Goal: Task Accomplishment & Management: Complete application form

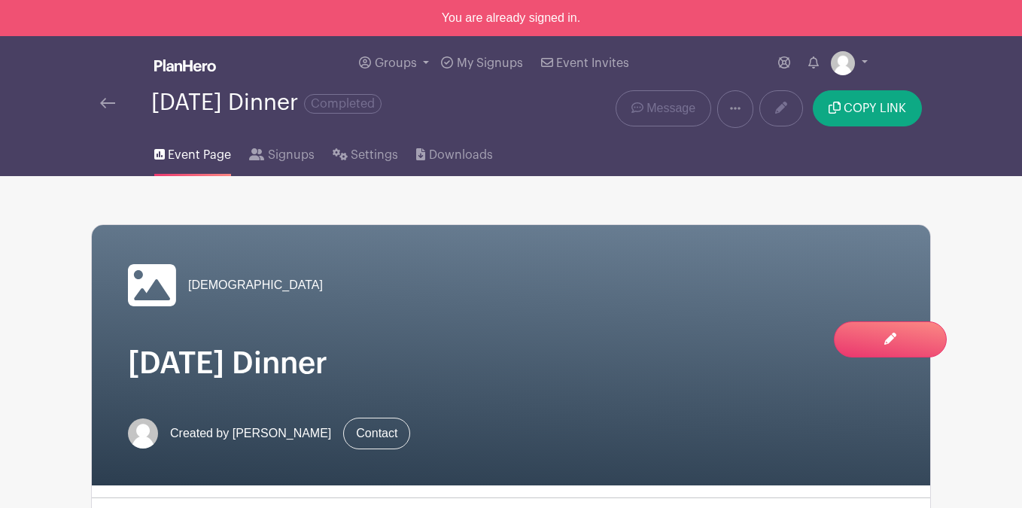
click at [736, 114] on icon at bounding box center [735, 108] width 11 height 12
click at [770, 178] on link "Delete" at bounding box center [777, 172] width 119 height 24
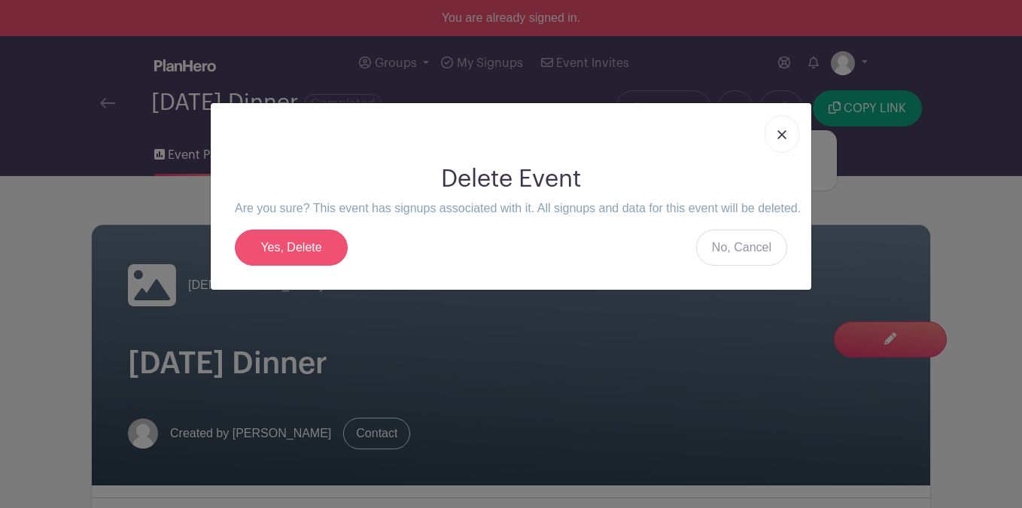
click at [319, 249] on link "Yes, Delete" at bounding box center [291, 248] width 113 height 36
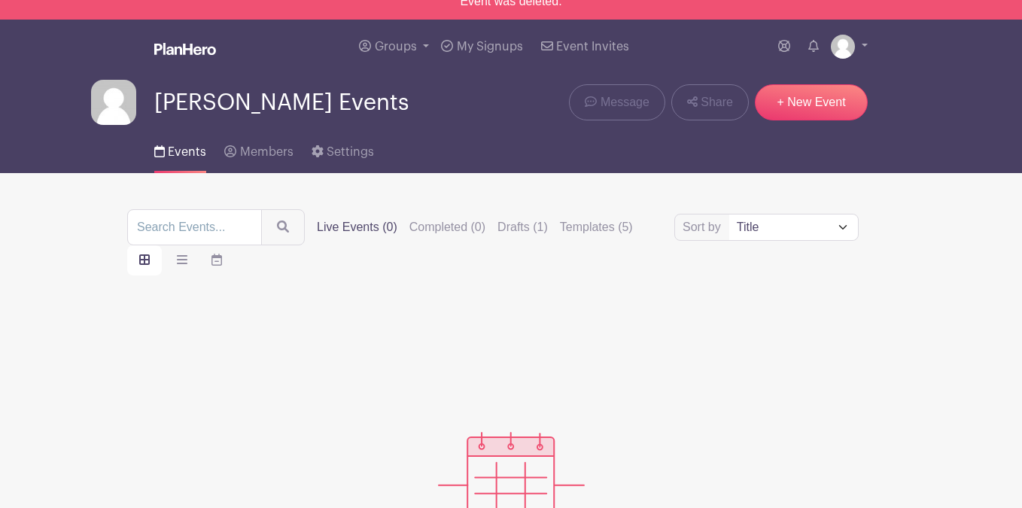
scroll to position [17, 0]
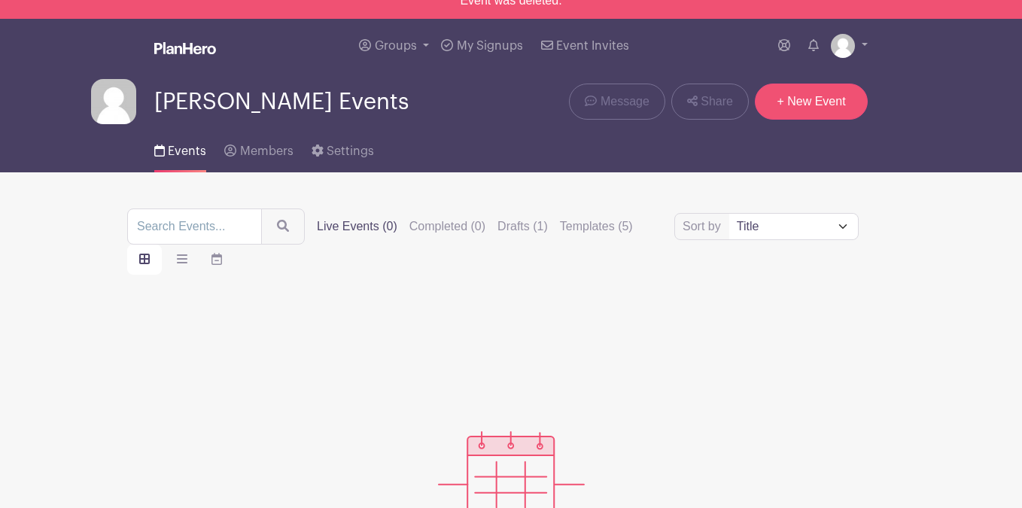
click at [784, 108] on link "+ New Event" at bounding box center [811, 102] width 113 height 36
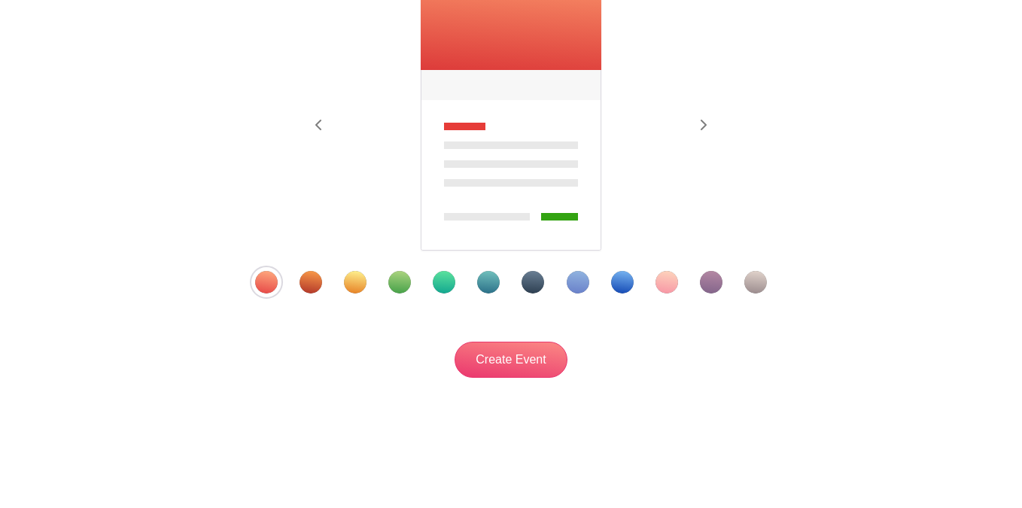
scroll to position [282, 0]
click at [563, 282] on div at bounding box center [511, 282] width 588 height 23
click at [567, 282] on div "Template 8" at bounding box center [578, 282] width 23 height 23
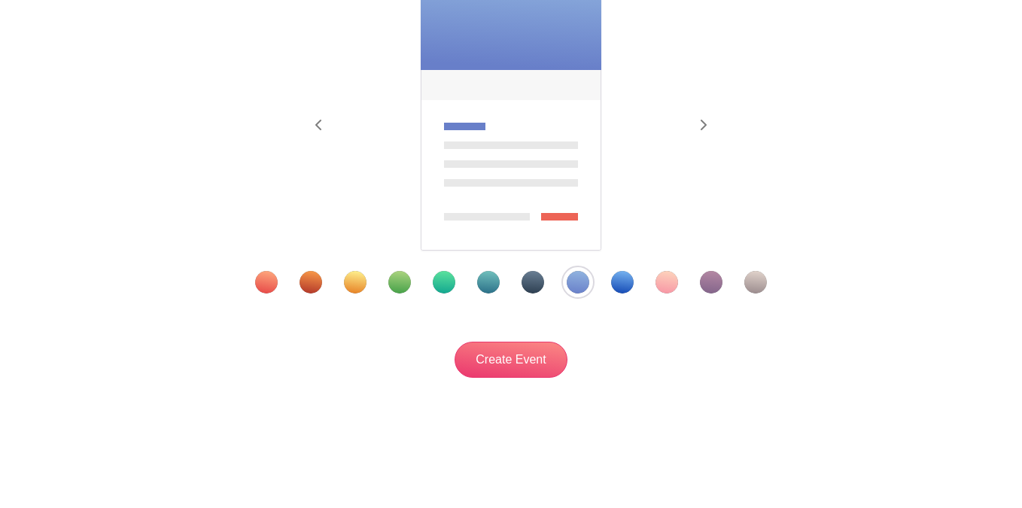
click at [536, 280] on div "Template 7" at bounding box center [533, 282] width 23 height 23
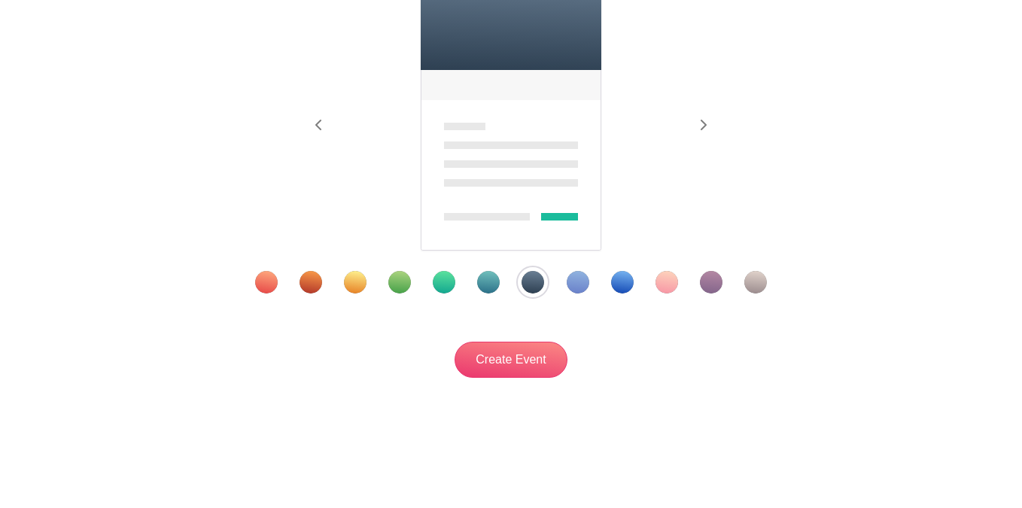
click at [584, 280] on div "Template 8" at bounding box center [578, 282] width 23 height 23
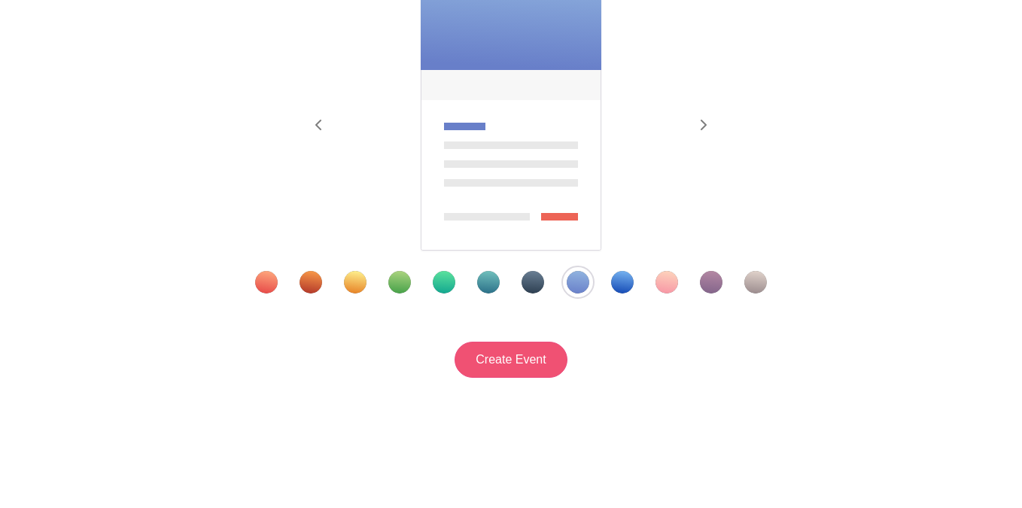
click at [559, 349] on input "Create Event" at bounding box center [511, 360] width 113 height 36
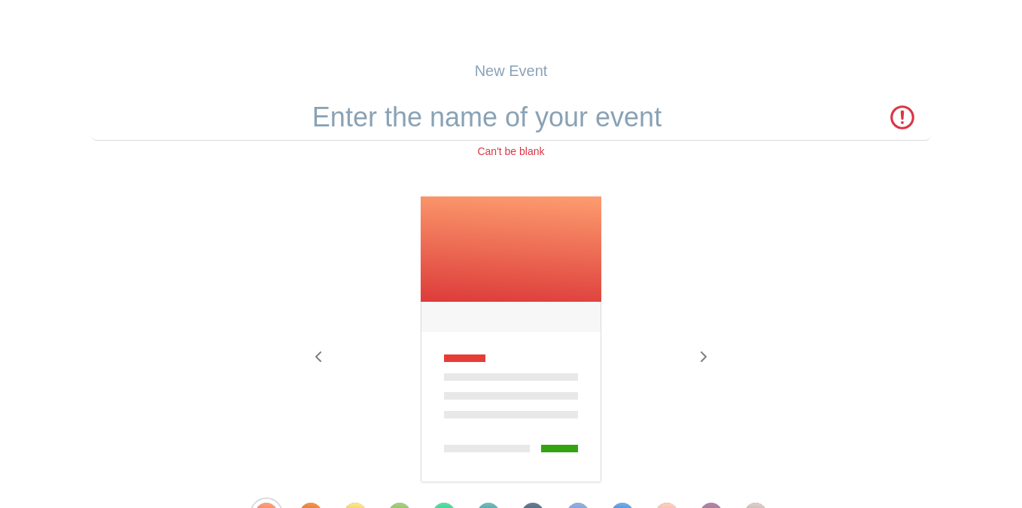
scroll to position [0, 0]
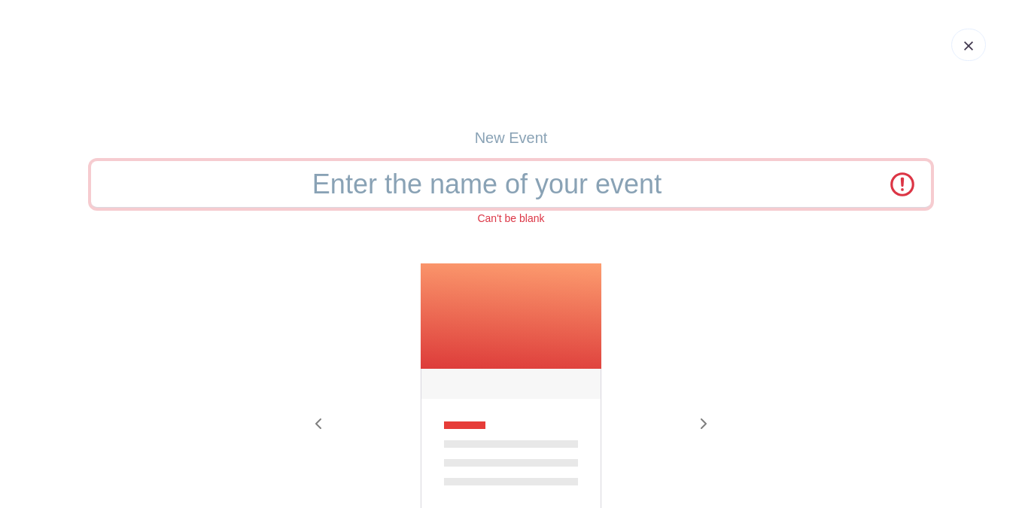
click at [555, 196] on input "text" at bounding box center [511, 184] width 840 height 47
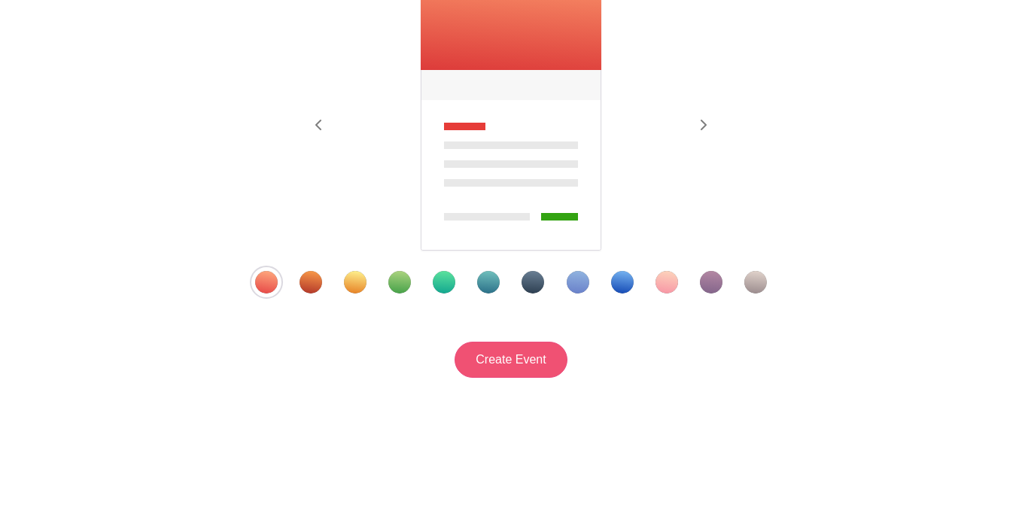
type input "Alabaster Family Dinner"
click at [483, 354] on input "Create Event" at bounding box center [511, 360] width 113 height 36
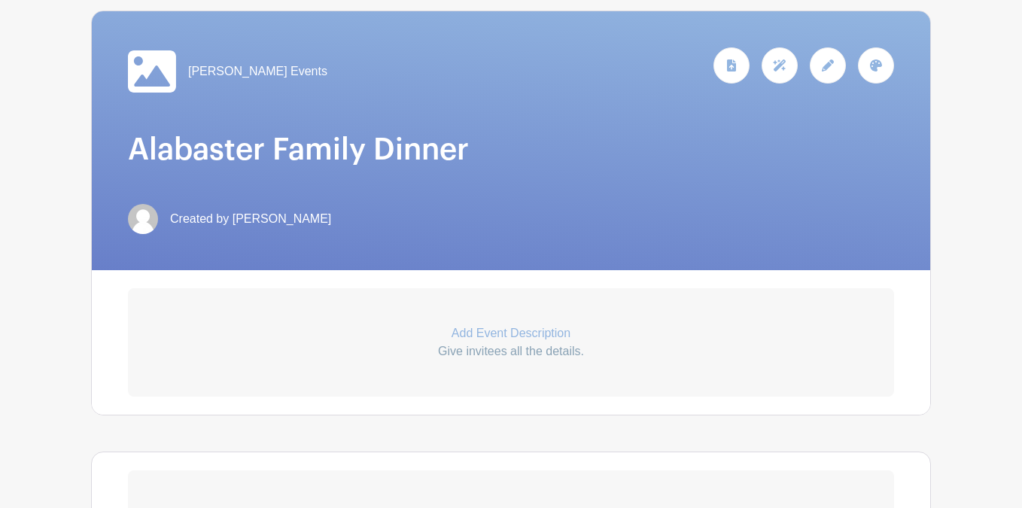
scroll to position [376, 0]
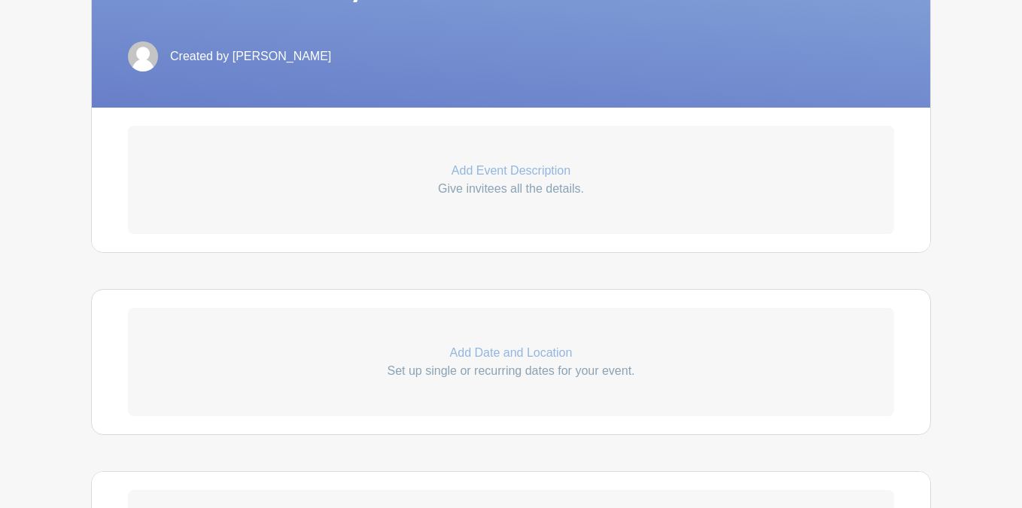
click at [477, 184] on p "Give invitees all the details." at bounding box center [511, 189] width 766 height 18
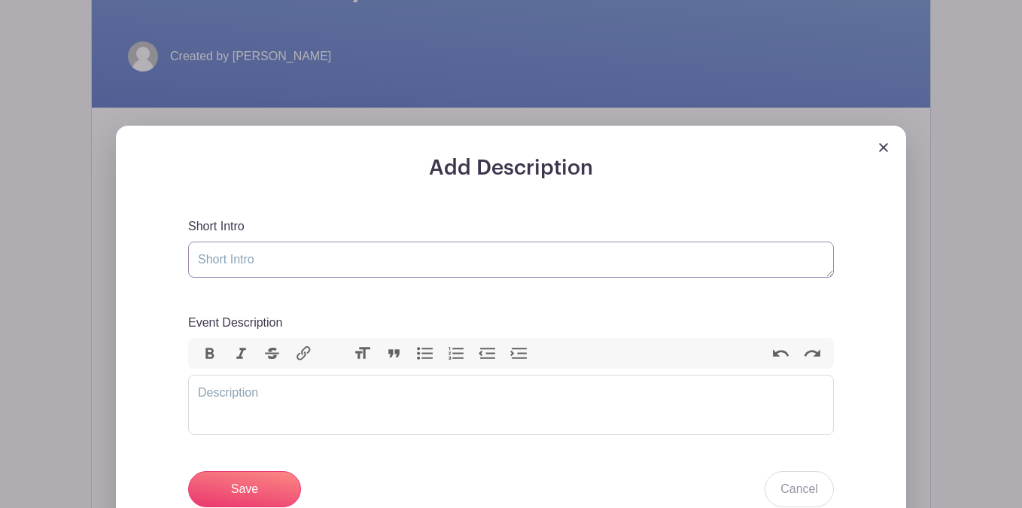
click at [292, 257] on textarea "Short Intro" at bounding box center [511, 260] width 646 height 36
type textarea "join"
type textarea "This weekend we're gathering together to continue to set in"
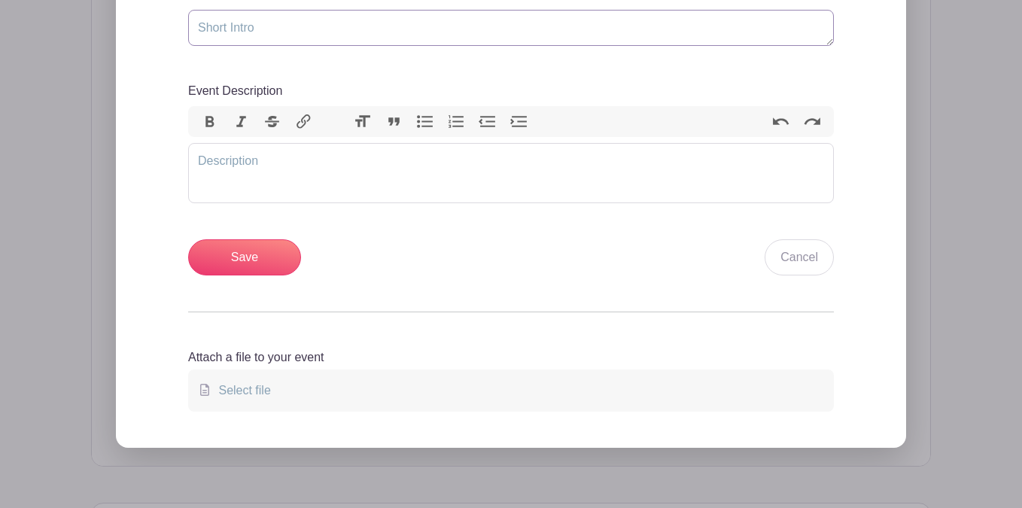
scroll to position [609, 0]
click at [232, 253] on input "Save" at bounding box center [244, 257] width 113 height 36
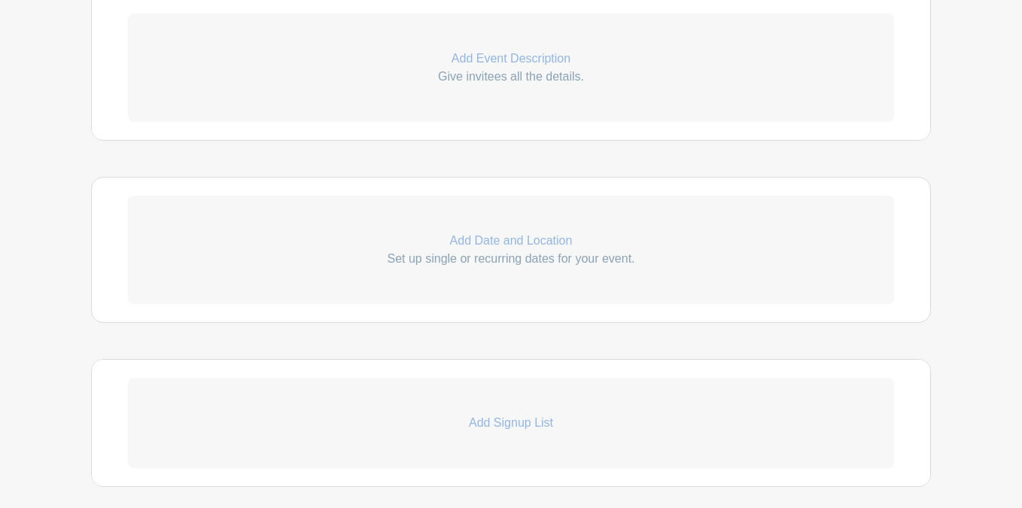
click at [420, 273] on link "Add Date and Location Set up single or recurring dates for your event." at bounding box center [511, 250] width 766 height 108
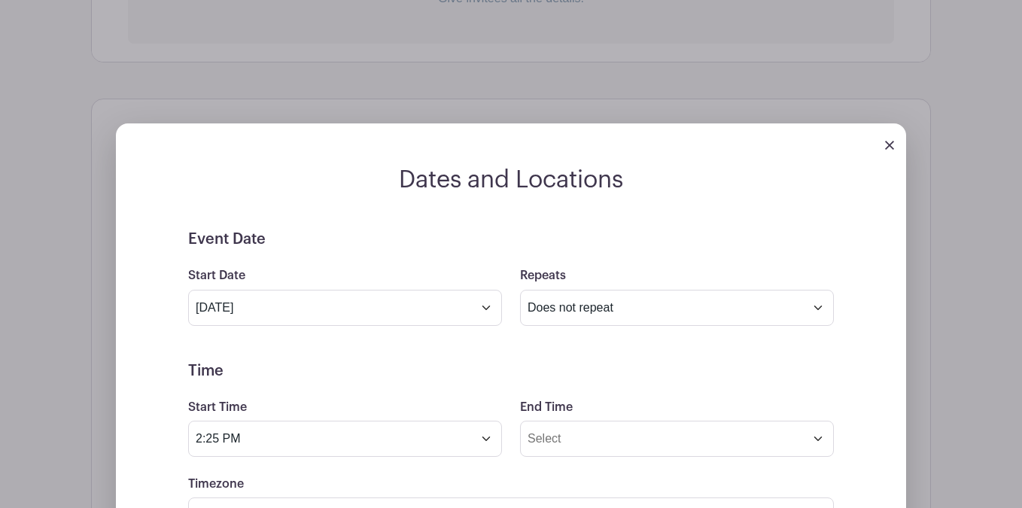
scroll to position [696, 0]
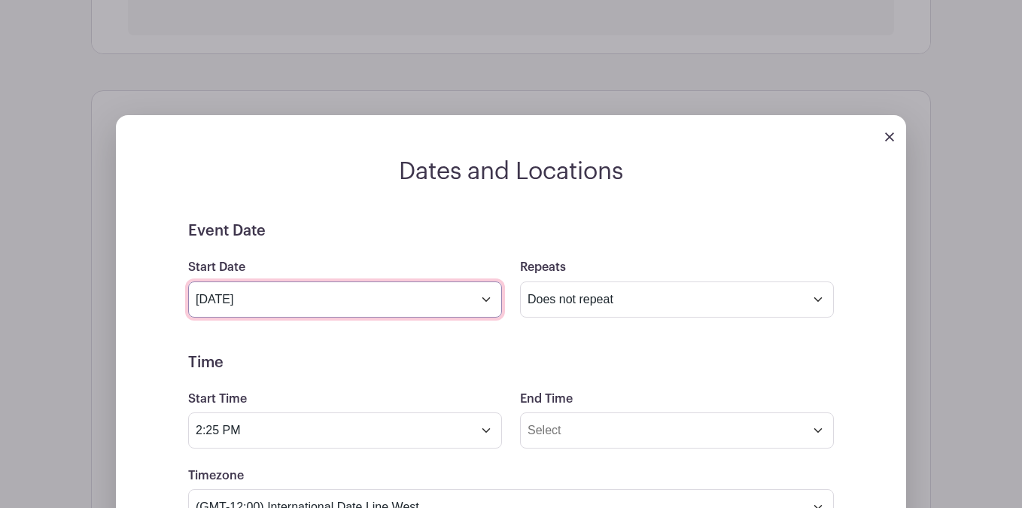
click at [292, 294] on input "[DATE]" at bounding box center [345, 300] width 314 height 36
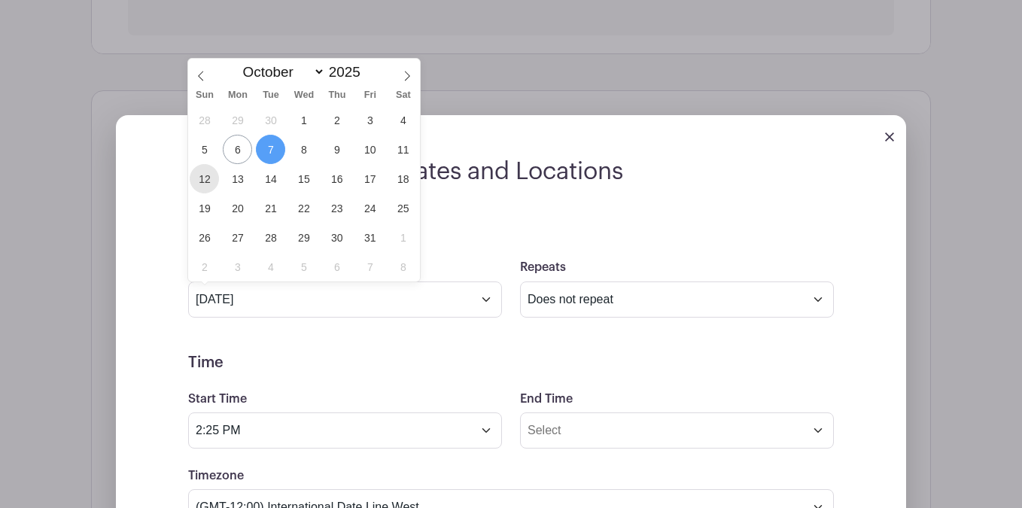
click at [203, 177] on span "12" at bounding box center [204, 178] width 29 height 29
type input "[DATE]"
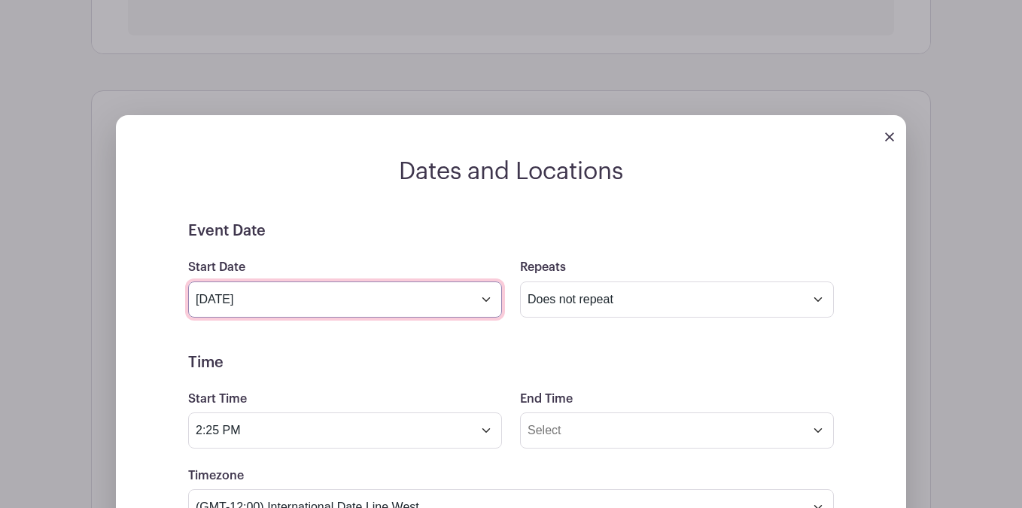
scroll to position [802, 0]
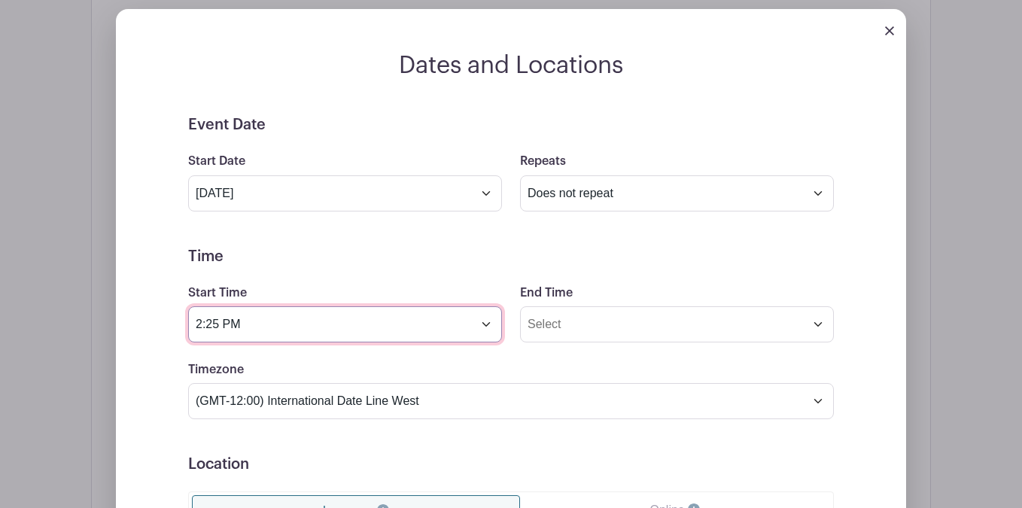
click at [239, 322] on input "2:25 PM" at bounding box center [345, 324] width 314 height 36
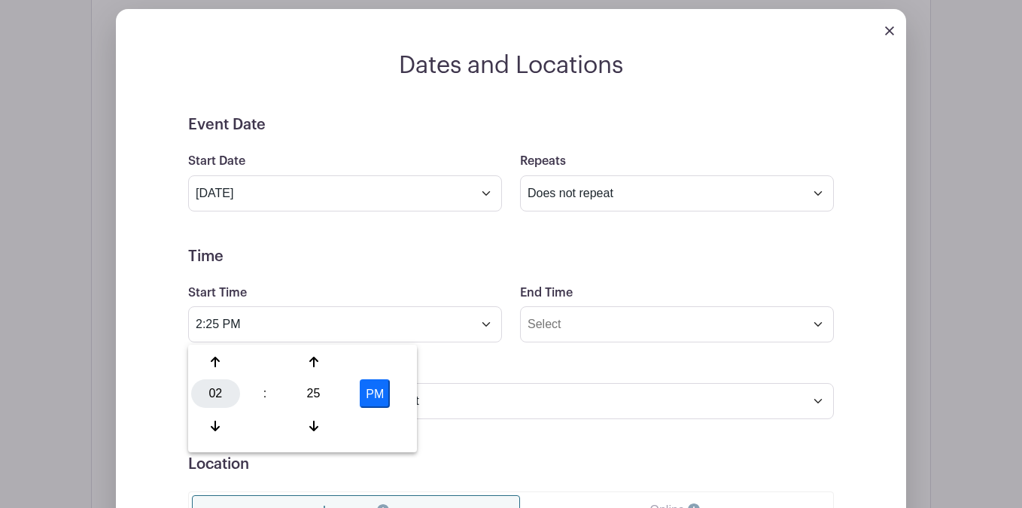
click at [225, 392] on div "02" at bounding box center [215, 393] width 49 height 29
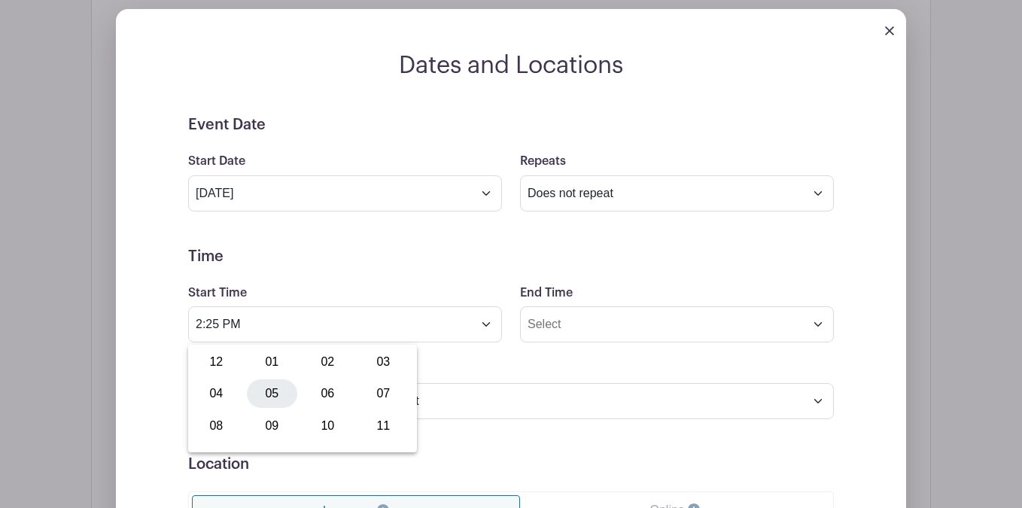
click at [283, 397] on div "05" at bounding box center [272, 393] width 50 height 29
click at [318, 398] on div "25" at bounding box center [313, 393] width 49 height 29
click at [227, 364] on div "00" at bounding box center [216, 362] width 50 height 29
type input "5:00 PM"
click at [426, 270] on form "Event Date Start Date [DATE] Repeats Does not repeat Daily Weekly Monthly on da…" at bounding box center [511, 455] width 646 height 678
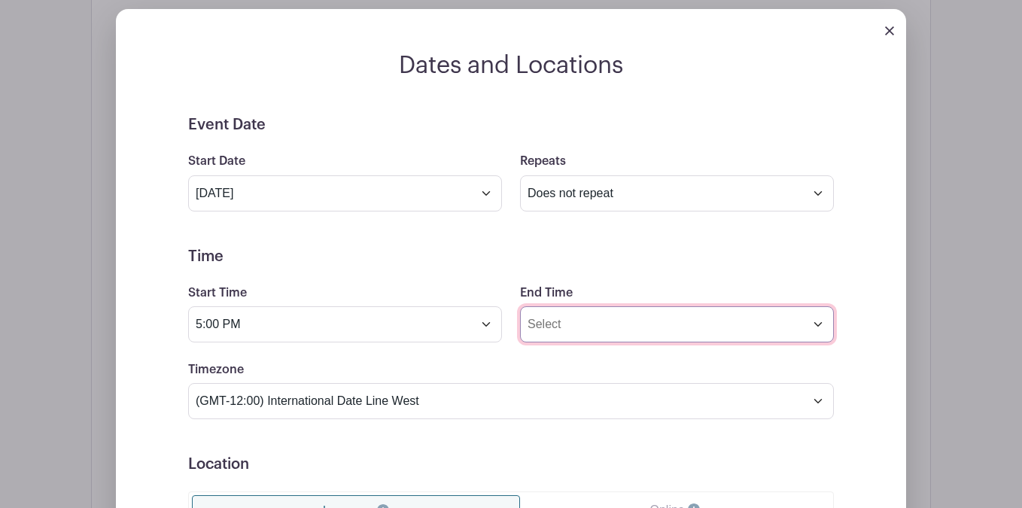
click at [598, 321] on input "End Time" at bounding box center [677, 324] width 314 height 36
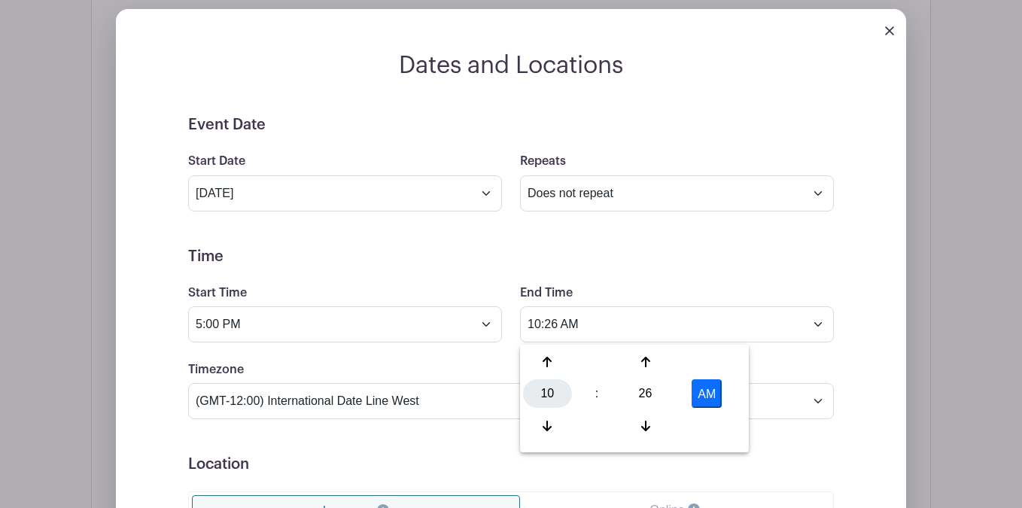
click at [547, 389] on div "10" at bounding box center [547, 393] width 49 height 29
click at [703, 396] on div "07" at bounding box center [715, 393] width 50 height 29
click at [637, 394] on div "26" at bounding box center [645, 393] width 49 height 29
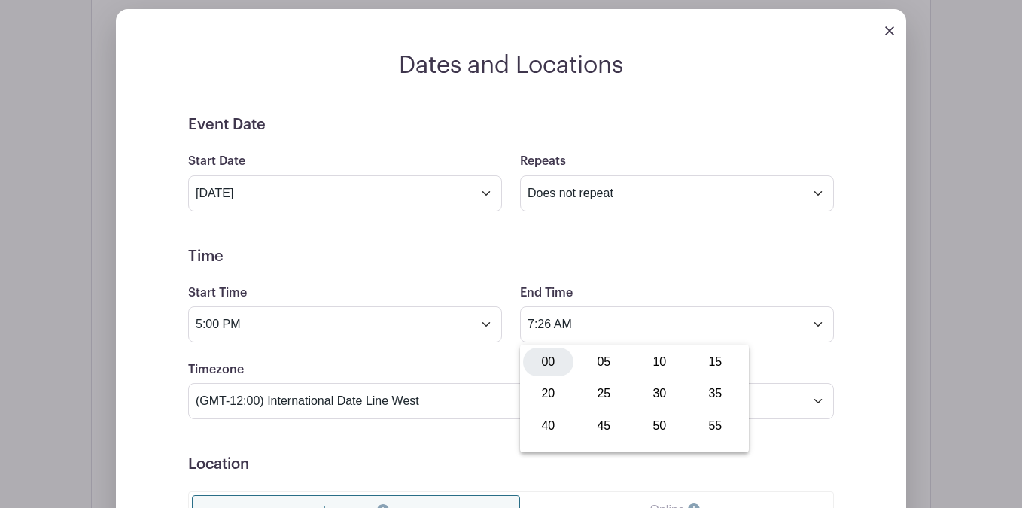
click at [550, 357] on div "00" at bounding box center [548, 362] width 50 height 29
click at [696, 390] on button "AM" at bounding box center [707, 393] width 30 height 29
type input "7:00 PM"
click at [716, 277] on form "Event Date Start Date [DATE] Repeats Does not repeat Daily Weekly Monthly on da…" at bounding box center [511, 455] width 646 height 678
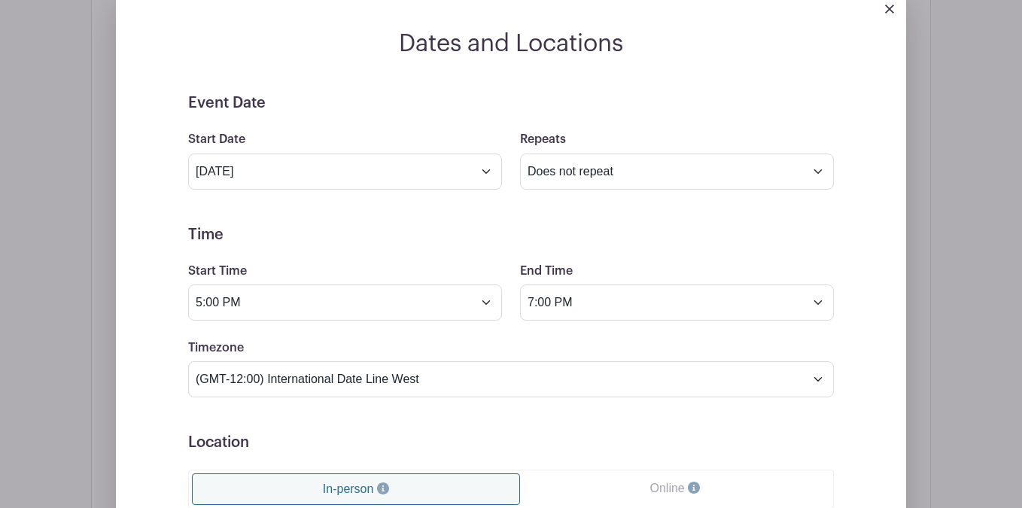
scroll to position [831, 0]
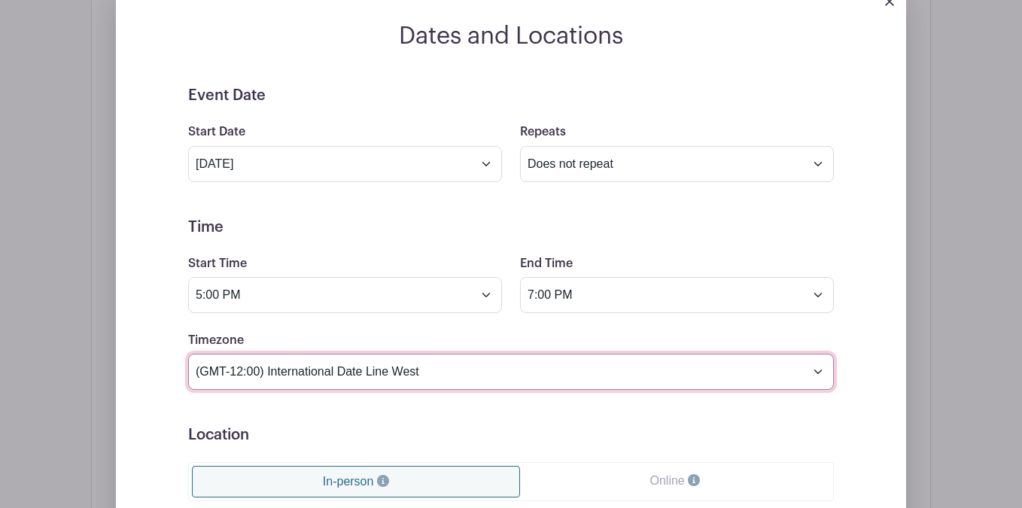
select select "Eastern Time ([GEOGRAPHIC_DATA] & [GEOGRAPHIC_DATA])"
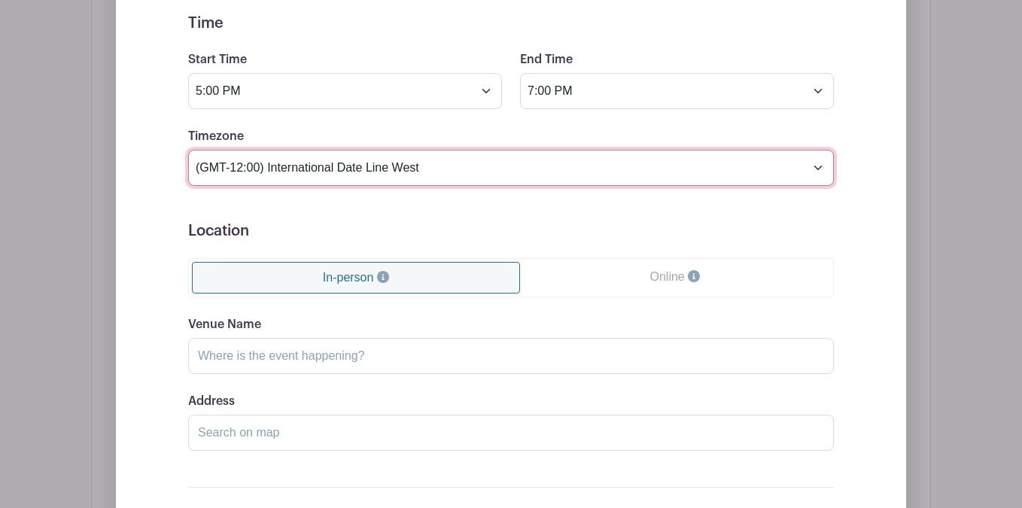
scroll to position [1066, 0]
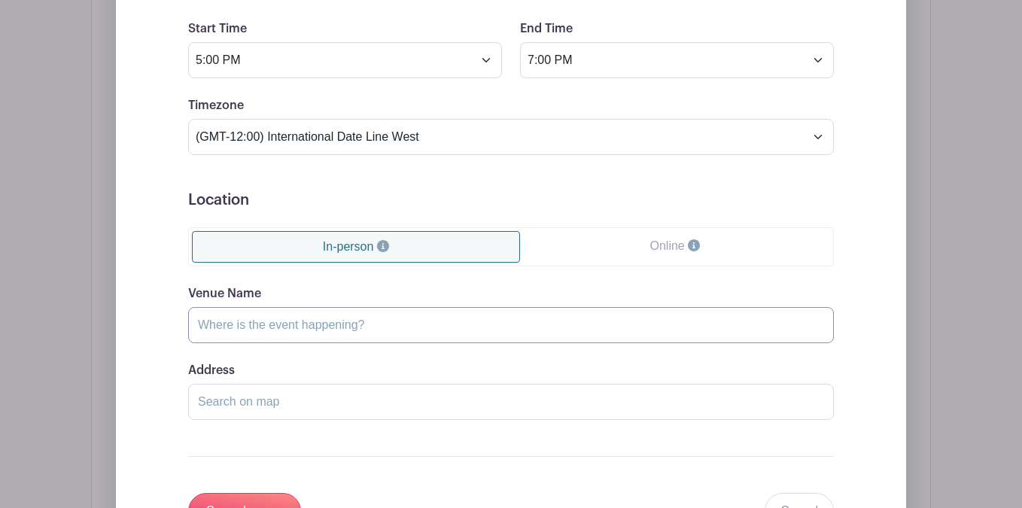
click at [276, 321] on input "Venue Name" at bounding box center [511, 325] width 646 height 36
type input "[PERSON_NAME] Home"
click at [272, 404] on input "Address" at bounding box center [511, 402] width 646 height 36
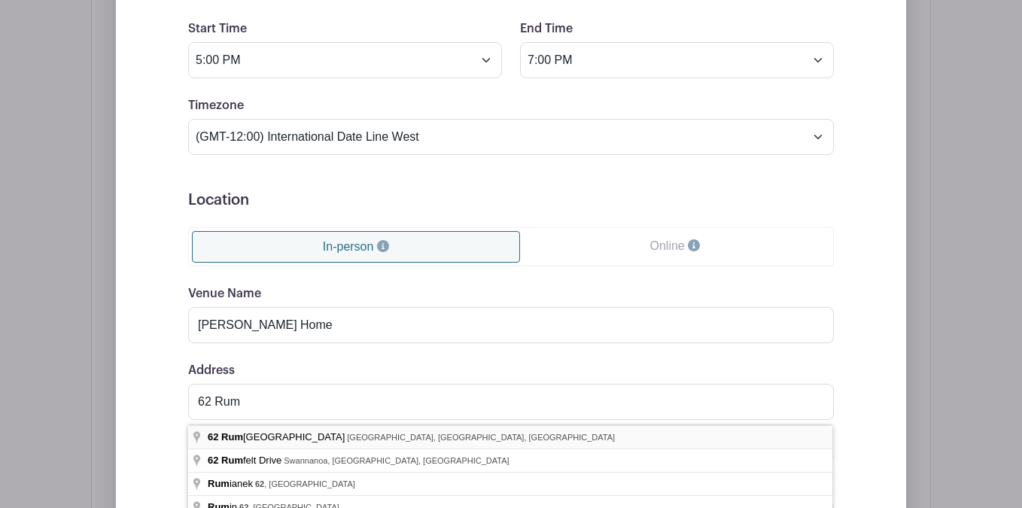
type input "[STREET_ADDRESS][PERSON_NAME]"
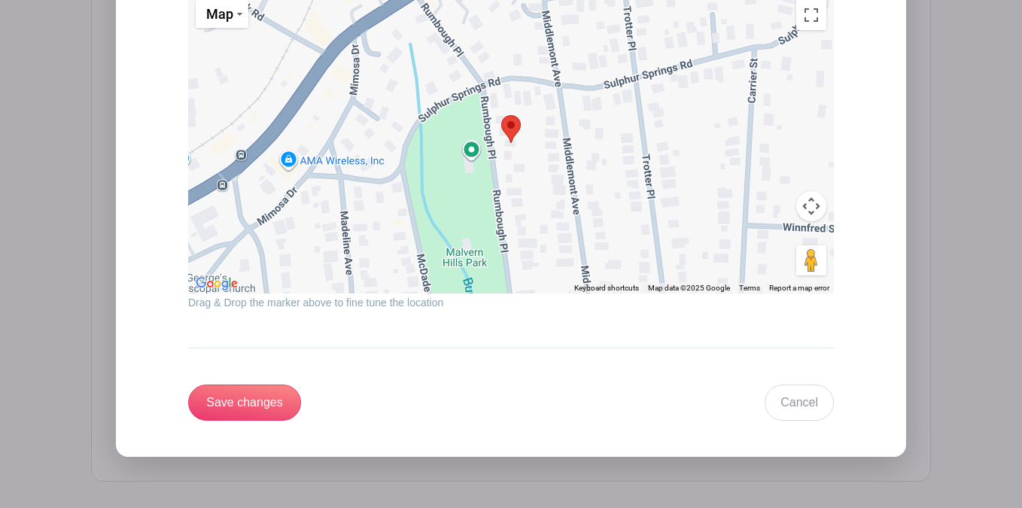
scroll to position [1565, 0]
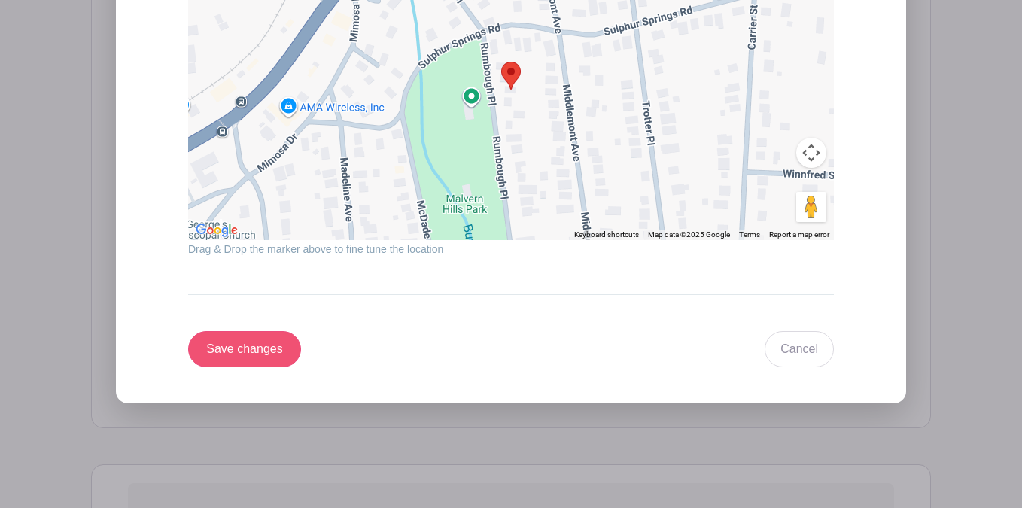
click at [242, 358] on input "Save changes" at bounding box center [244, 349] width 113 height 36
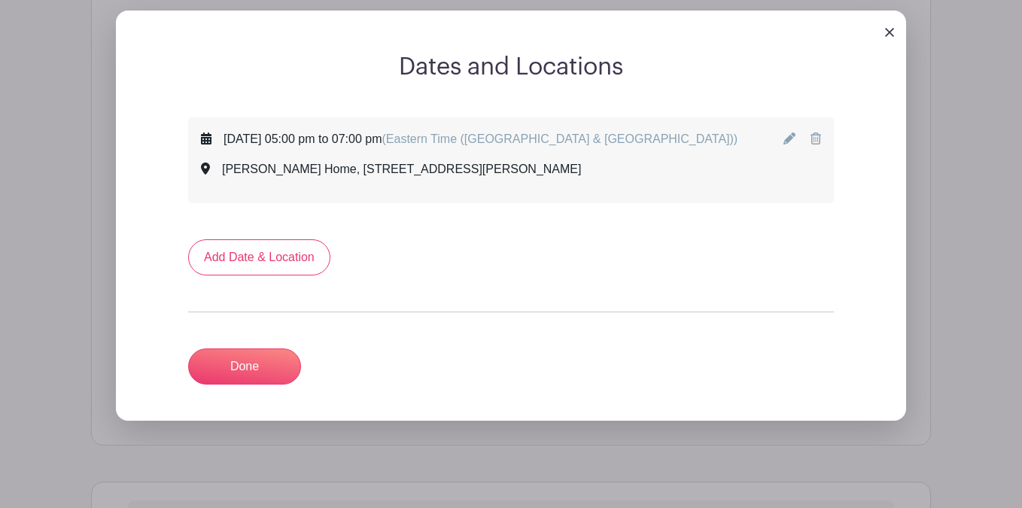
scroll to position [679, 0]
click at [267, 372] on link "Done" at bounding box center [244, 367] width 113 height 36
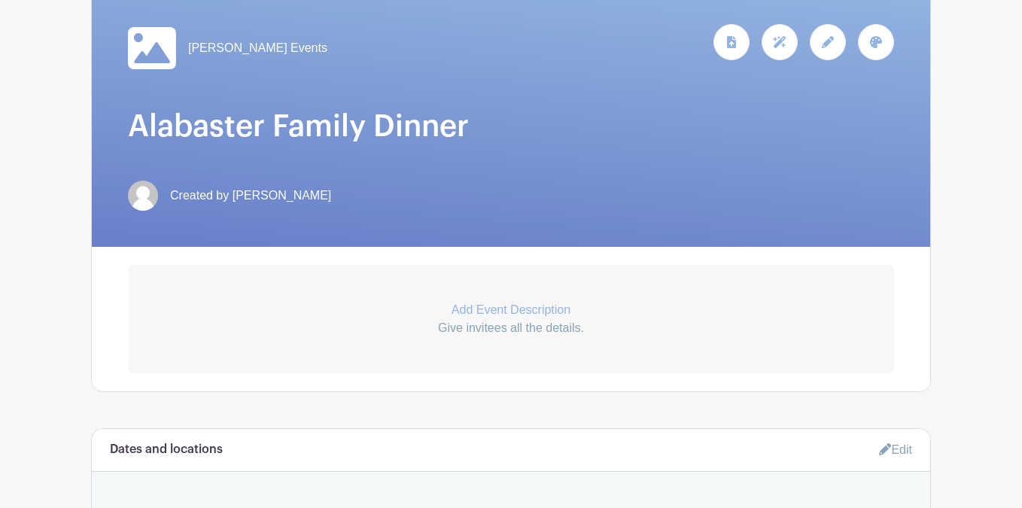
scroll to position [199, 0]
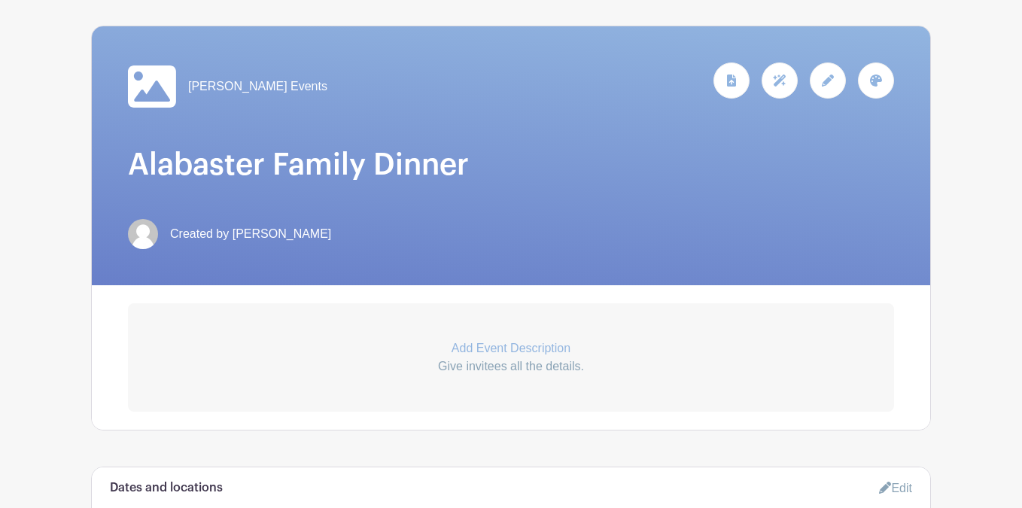
click at [470, 352] on p "Add Event Description" at bounding box center [511, 349] width 766 height 18
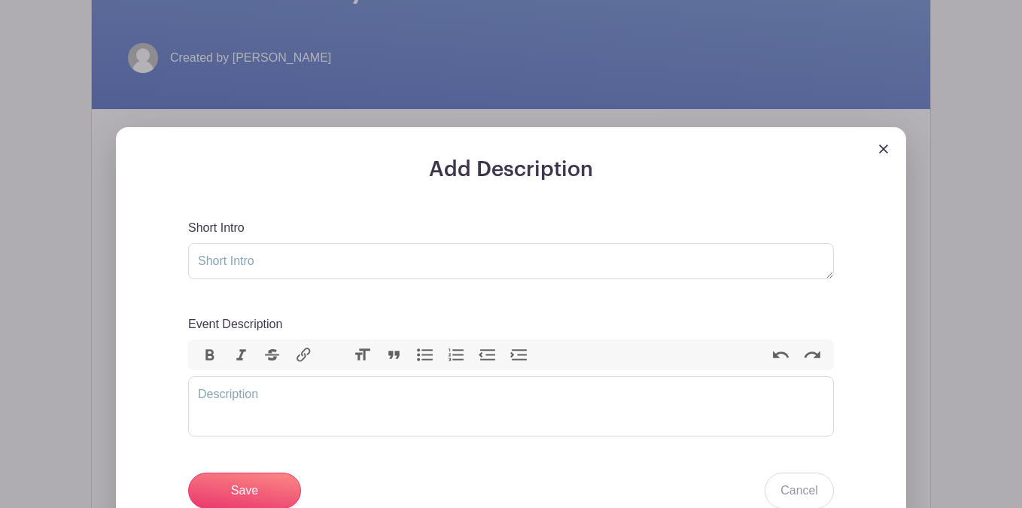
scroll to position [566, 0]
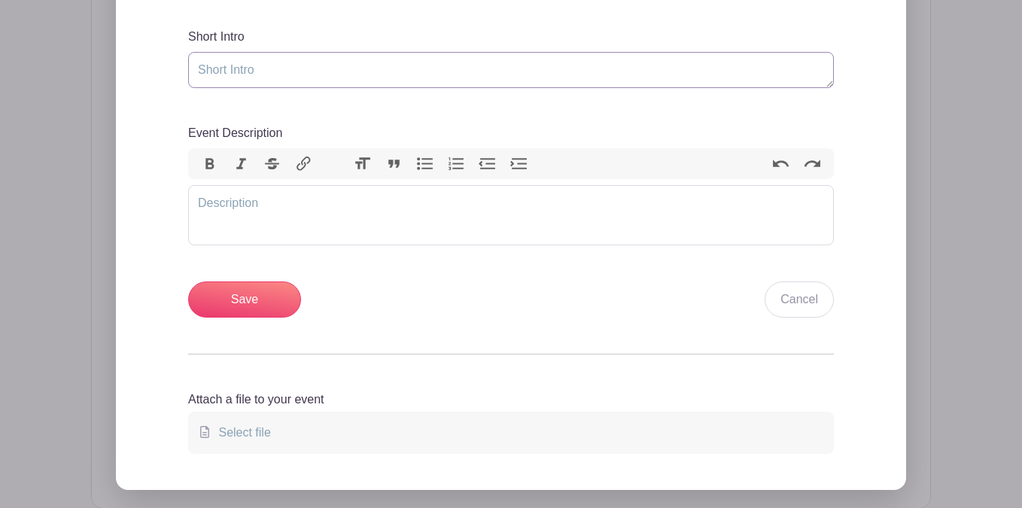
click at [309, 73] on textarea "Short Intro" at bounding box center [511, 70] width 646 height 36
type textarea "We're celebrating ou"
click at [245, 76] on textarea "We're celebrating ou" at bounding box center [511, 70] width 646 height 36
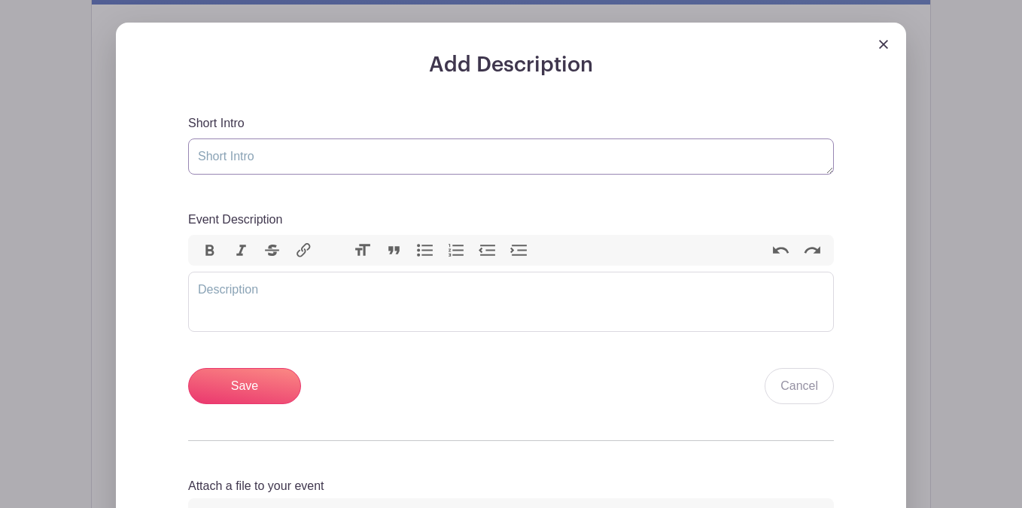
scroll to position [468, 0]
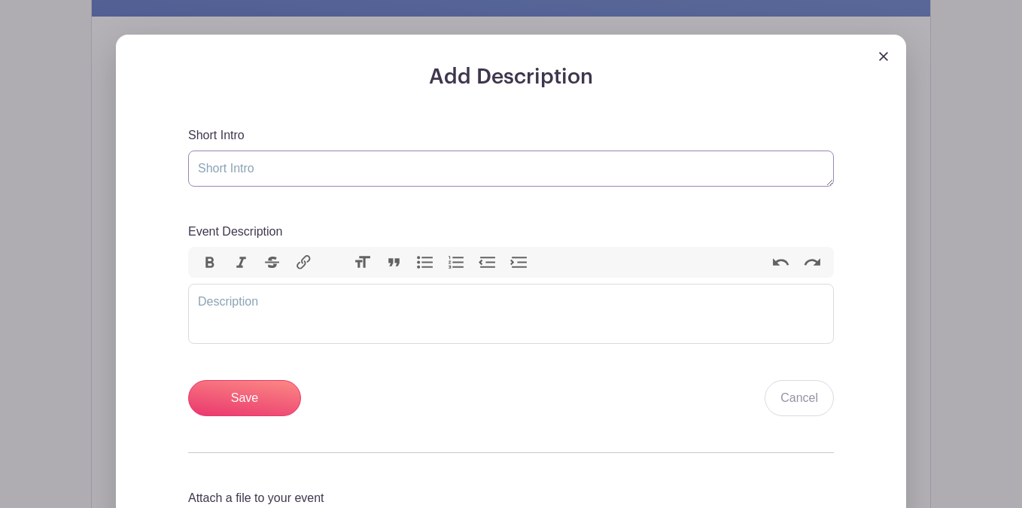
click at [308, 174] on textarea "Short Intro" at bounding box center [511, 169] width 646 height 36
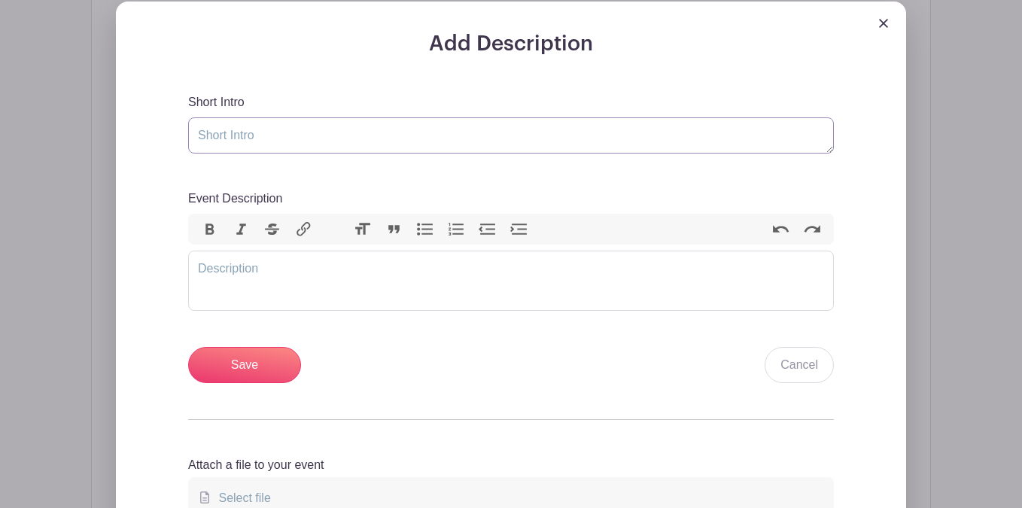
scroll to position [503, 0]
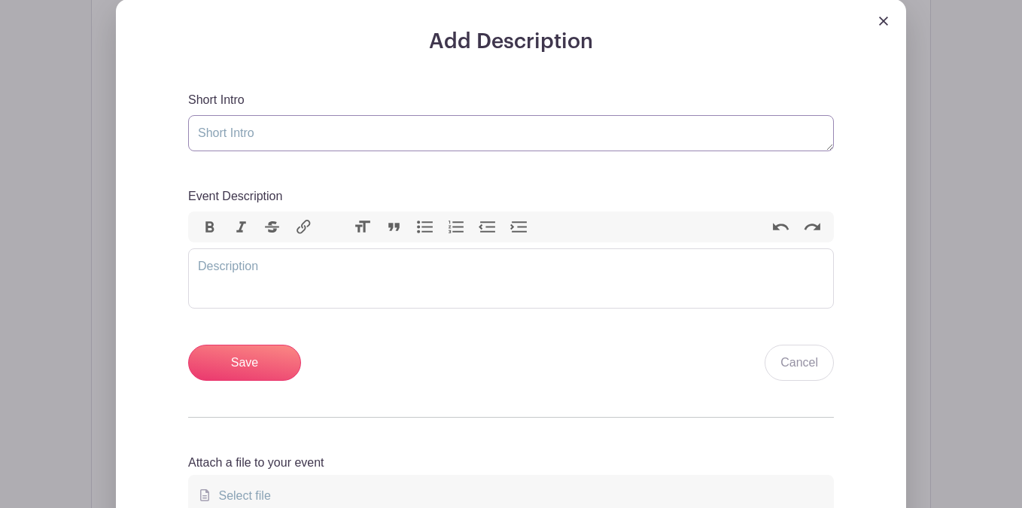
click at [285, 135] on textarea "Short Intro" at bounding box center [511, 133] width 646 height 36
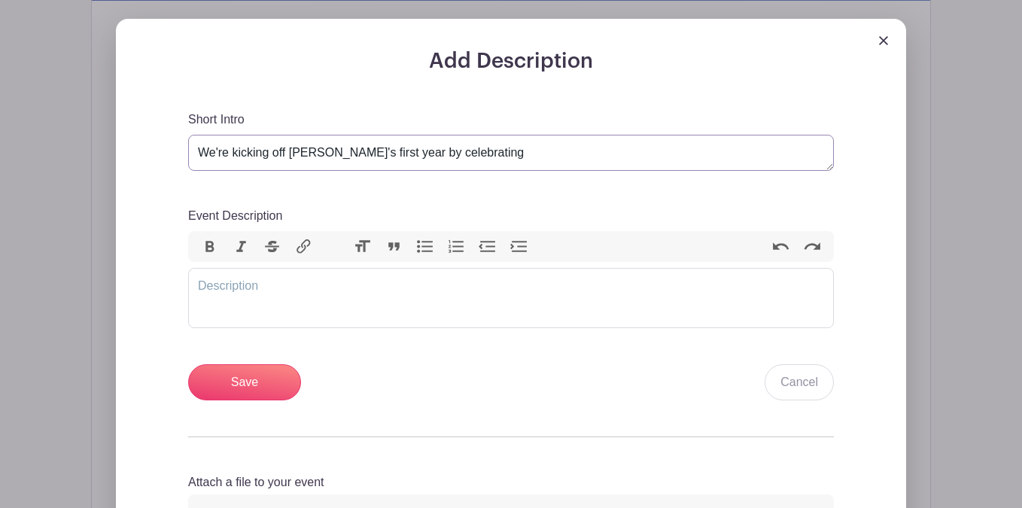
click at [405, 154] on textarea "We're kicking off [PERSON_NAME]'s first year by celebrating" at bounding box center [511, 153] width 646 height 36
click at [400, 154] on textarea "We're kicking off [PERSON_NAME]'s first year! Please sign up to below and plan …" at bounding box center [511, 153] width 646 height 36
click at [497, 152] on textarea "We're kicking off [PERSON_NAME]'s first year! Please sign up to below and plan …" at bounding box center [511, 153] width 646 height 36
click at [495, 151] on textarea "We're kicking off [PERSON_NAME]'s first year! Please sign up to below and plan …" at bounding box center [511, 153] width 646 height 36
click at [495, 156] on textarea "We're kicking off [PERSON_NAME]'s first year! Please sign up to below and plan …" at bounding box center [511, 153] width 646 height 36
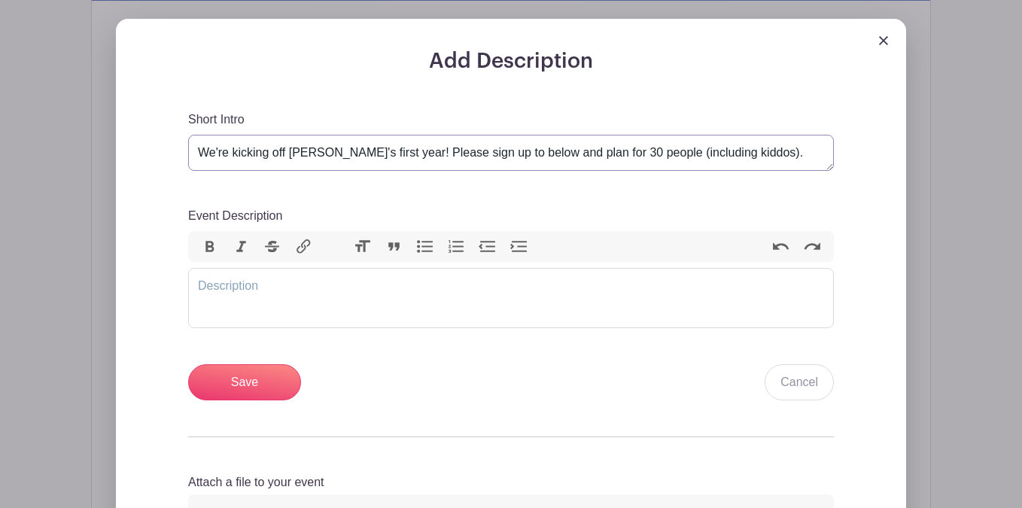
click at [498, 156] on textarea "We're kicking off [PERSON_NAME]'s first year! Please sign up to below and plan …" at bounding box center [511, 153] width 646 height 36
click at [524, 148] on textarea "We're kicking off [PERSON_NAME]'s first year! Please sign up fbelow and plan fo…" at bounding box center [511, 153] width 646 height 36
type textarea "We're kicking off [PERSON_NAME]'s first year! Please sign up and plan for 30 pe…"
click at [572, 179] on div "Short Intro We're kicking off [PERSON_NAME]'s first year! Please sign up and pl…" at bounding box center [511, 256] width 646 height 291
click at [597, 188] on div "Short Intro We're kicking off [PERSON_NAME]'s first year! Please sign up and pl…" at bounding box center [511, 256] width 646 height 291
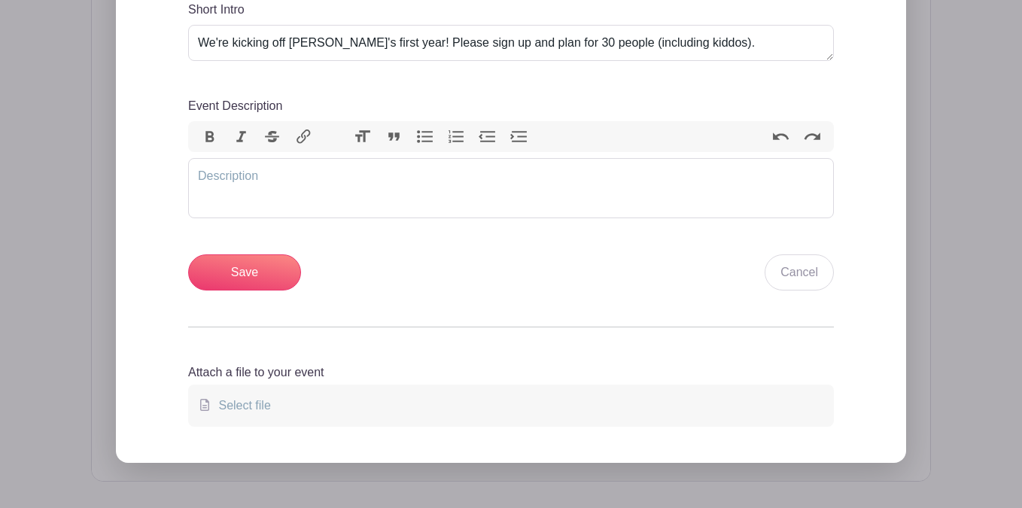
scroll to position [597, 0]
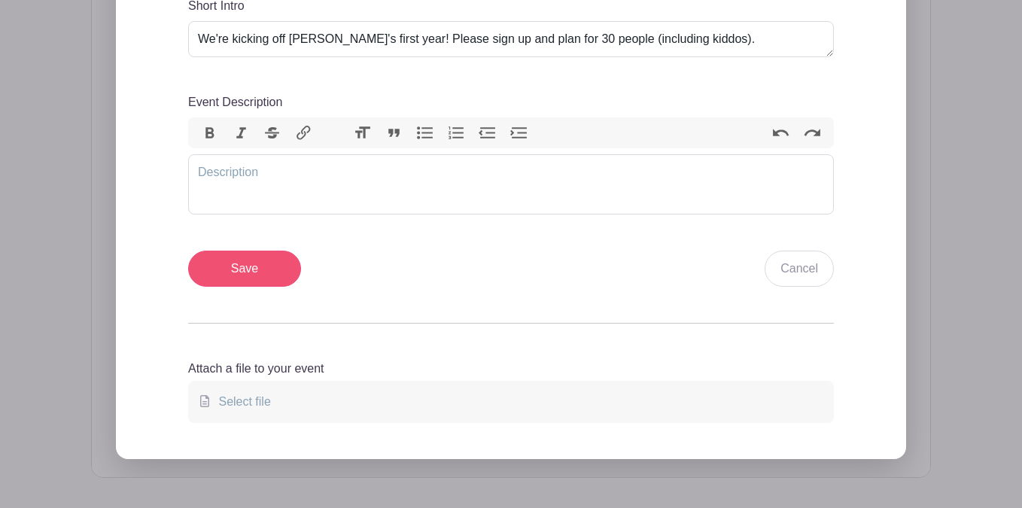
click at [235, 258] on input "Save" at bounding box center [244, 269] width 113 height 36
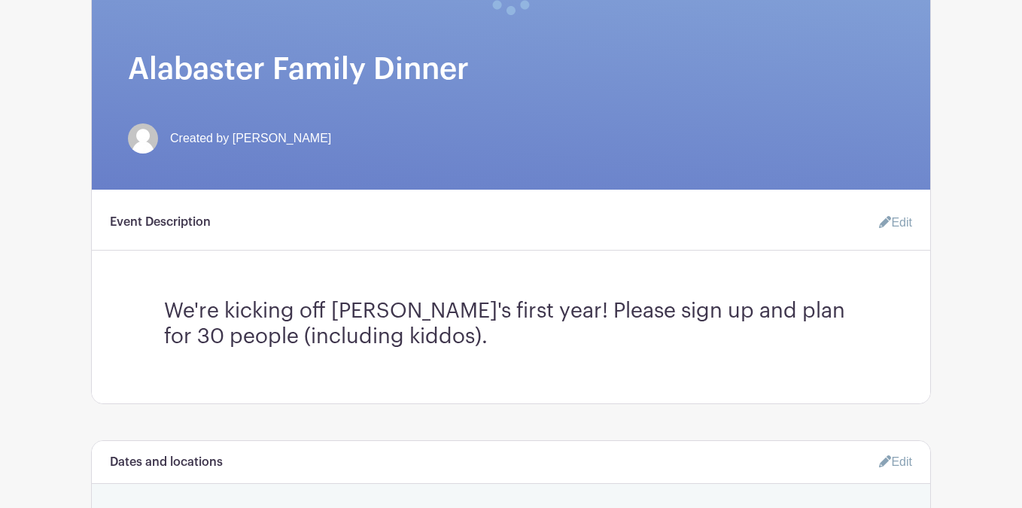
scroll to position [414, 0]
click at [895, 226] on link "Edit" at bounding box center [889, 224] width 45 height 30
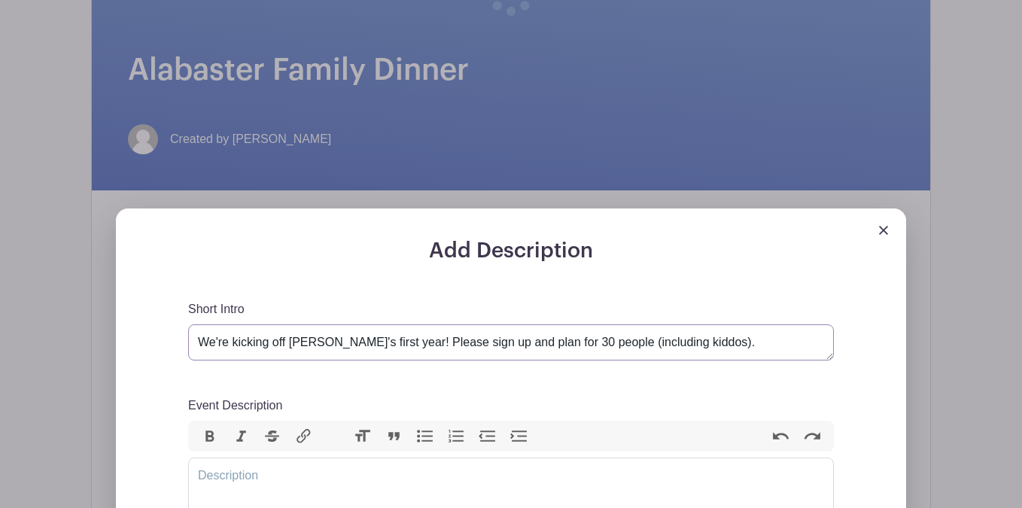
click at [688, 346] on textarea "We're kicking off [PERSON_NAME]'s first year! Please sign up and plan for 30 pe…" at bounding box center [511, 343] width 646 height 36
type textarea "We're kicking off [PERSON_NAME]'s first year! Please sign up and plan for 30 pe…"
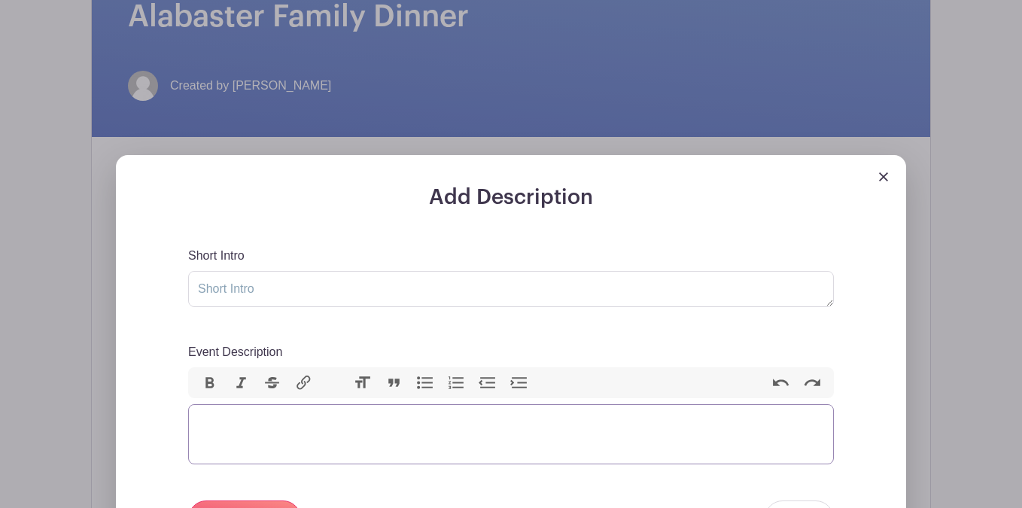
click at [257, 431] on trix-editor "Event Description" at bounding box center [511, 434] width 646 height 60
paste trix-editor "<div>We're kicking off [PERSON_NAME]'s first year! Please sign up and plan for …"
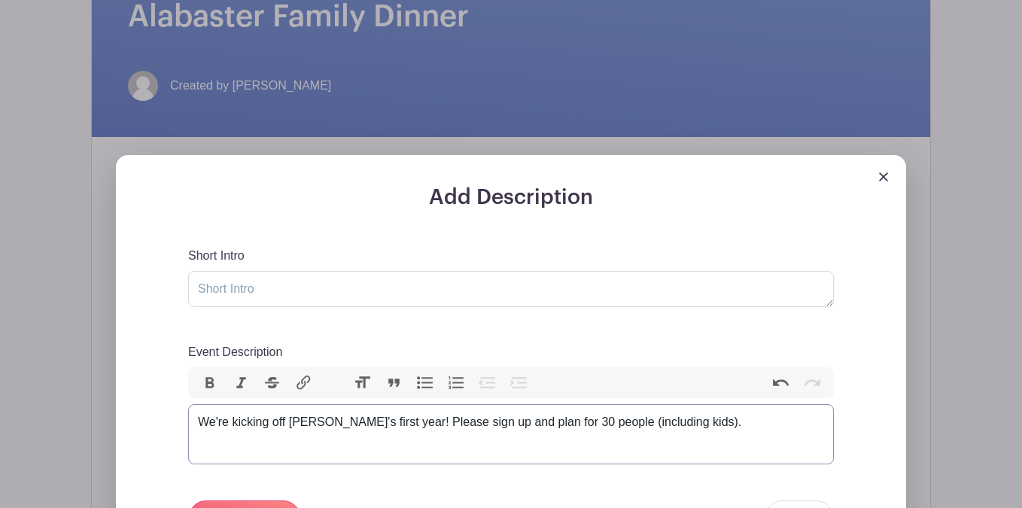
type trix-editor "<div>We're kicking off [PERSON_NAME]'s first year! Please sign up and plan for …"
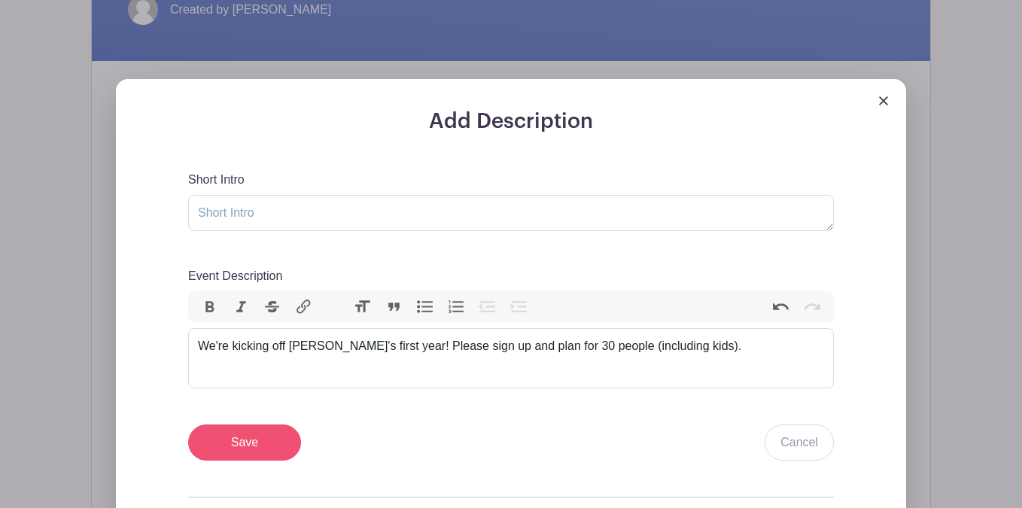
click at [258, 440] on input "Save" at bounding box center [244, 443] width 113 height 36
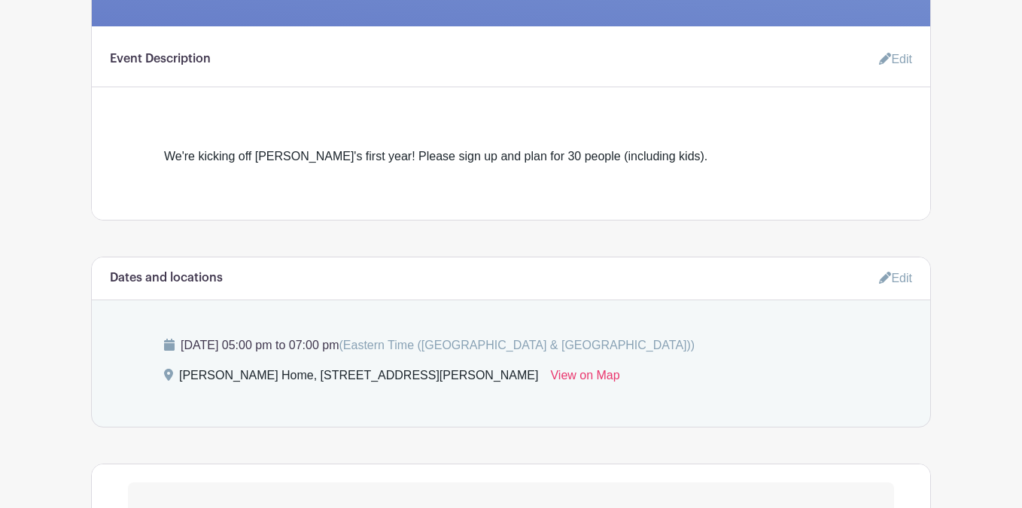
scroll to position [940, 0]
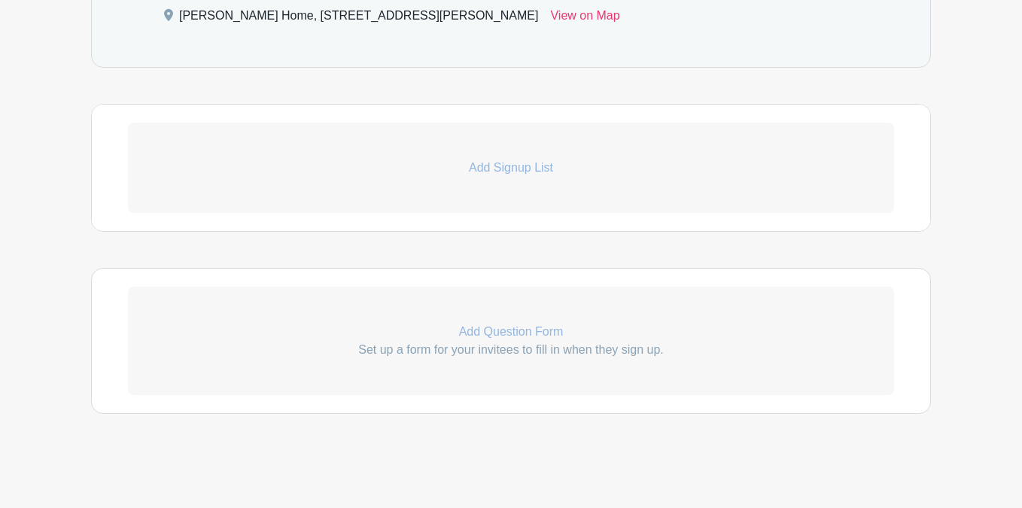
click at [485, 166] on p "Add Signup List" at bounding box center [511, 168] width 766 height 18
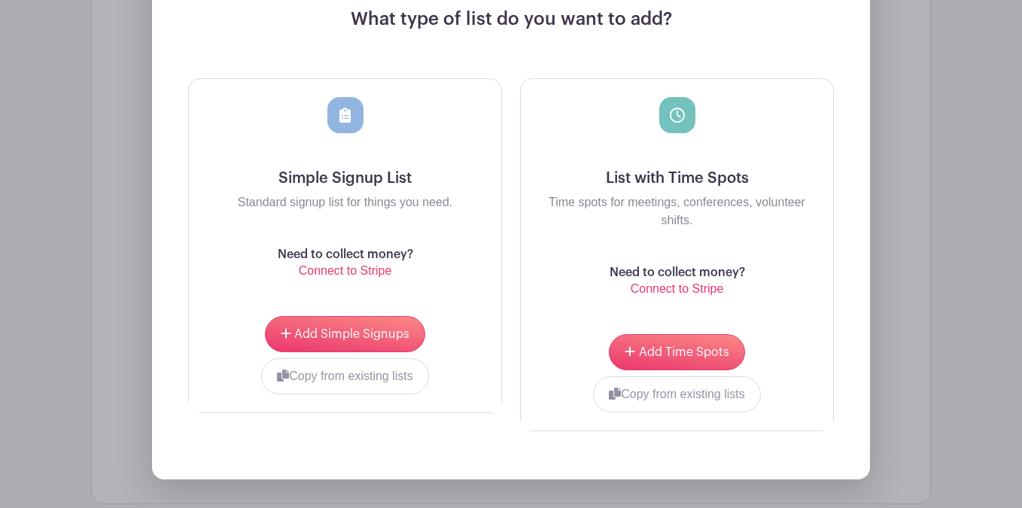
scroll to position [1164, 0]
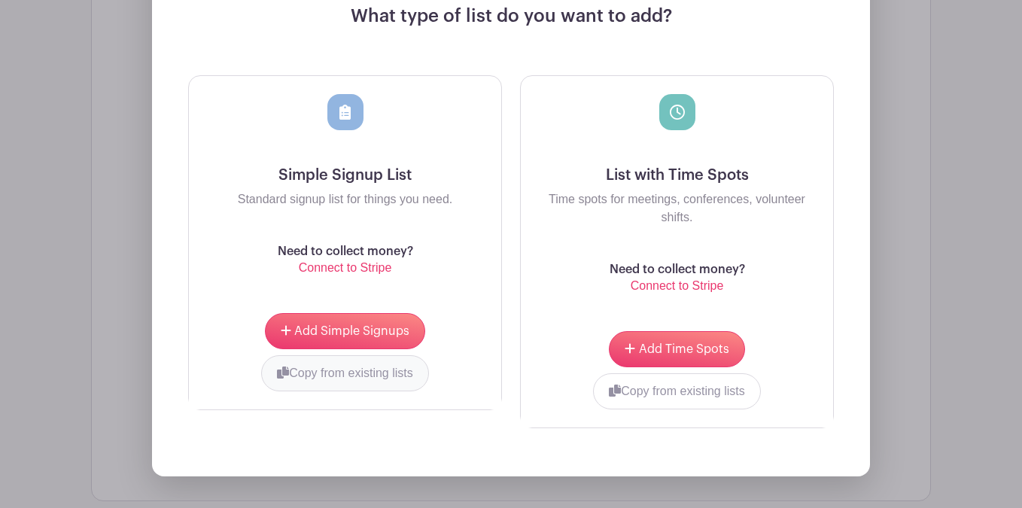
click at [329, 375] on button "Copy from existing lists" at bounding box center [345, 373] width 168 height 36
click at [352, 391] on div "Dish Dish Dish Dish" at bounding box center [288, 373] width 175 height 36
click at [349, 376] on div at bounding box center [288, 371] width 175 height 33
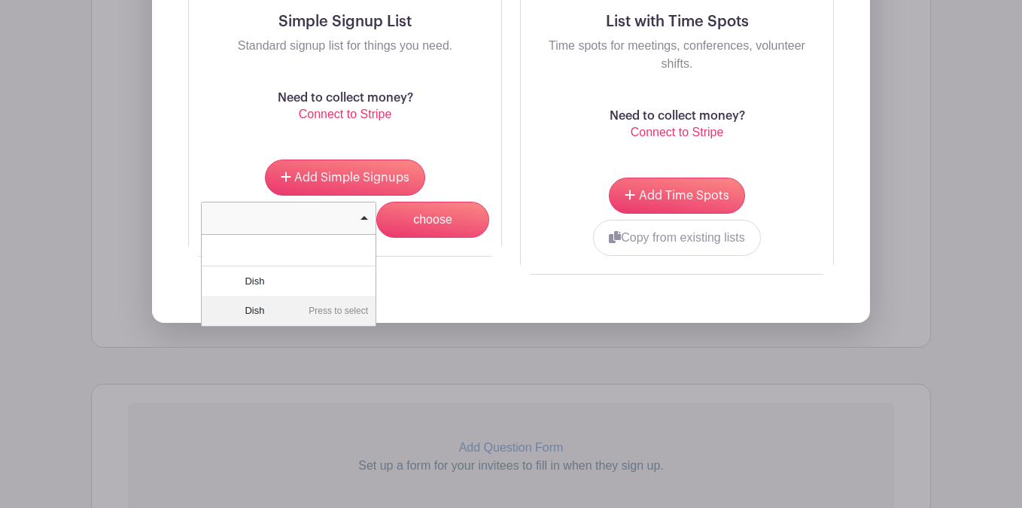
scroll to position [1322, 0]
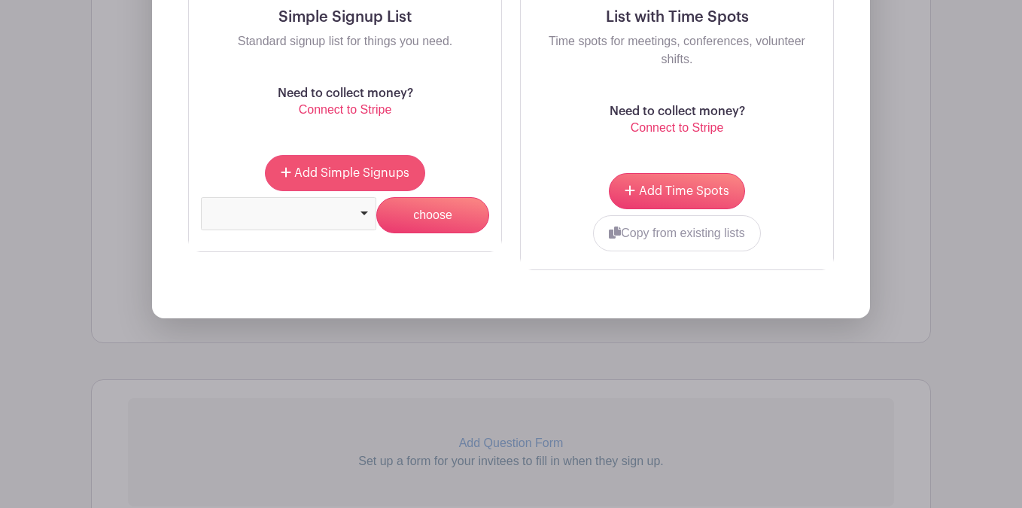
click at [361, 175] on span "Add Simple Signups" at bounding box center [351, 173] width 115 height 12
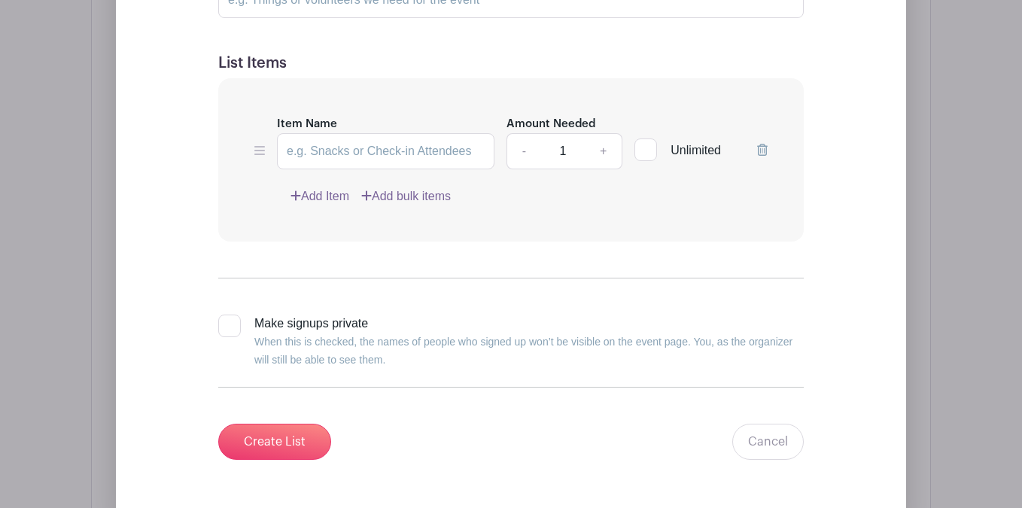
scroll to position [1281, 0]
click at [363, 161] on input "Item Name" at bounding box center [386, 153] width 218 height 36
click at [520, 207] on div "Add Item Add bulk items" at bounding box center [529, 198] width 477 height 18
click at [313, 197] on link "Add Item" at bounding box center [320, 198] width 59 height 18
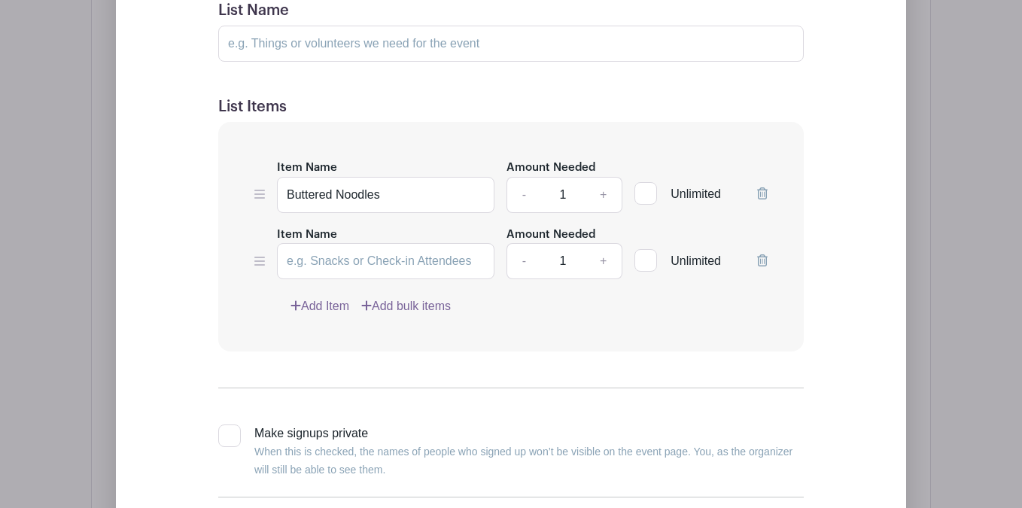
scroll to position [1119, 0]
click at [455, 198] on input "Buttered Noodles" at bounding box center [386, 194] width 218 height 36
click at [288, 190] on input "Buttered Noodles" at bounding box center [386, 194] width 218 height 36
type input "Big Bowl o' Buttered Noodles"
click at [544, 318] on div "Item Name Big Bowl o' Buttered Noodles Amount Needed - 1 + Unlimited Item Name …" at bounding box center [511, 236] width 586 height 230
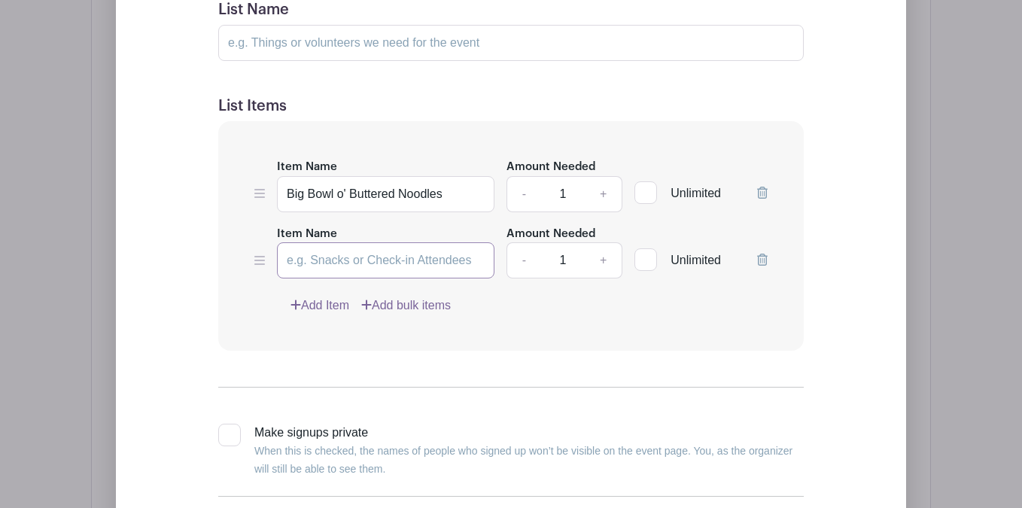
click at [391, 274] on input "Item Name" at bounding box center [386, 260] width 218 height 36
type input "Hamburger Patties"
click at [558, 349] on div "Item Name Big Bowl o' Buttered Noodles Amount Needed - 1 + Unlimited Item Name …" at bounding box center [511, 236] width 586 height 230
click at [317, 300] on link "Add Item" at bounding box center [320, 306] width 59 height 18
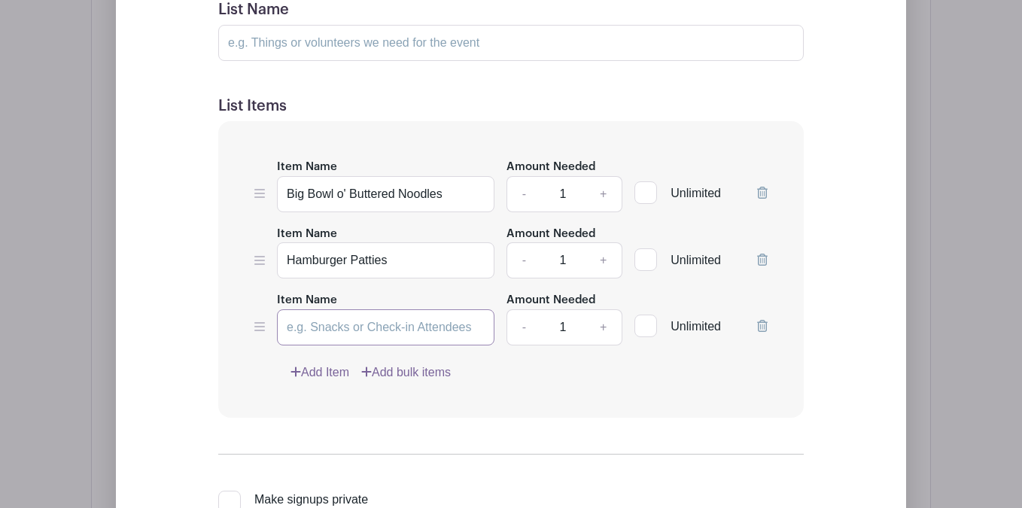
click at [378, 315] on input "Item Name" at bounding box center [386, 327] width 218 height 36
type input "B"
type input "Hamburger Buns"
click at [343, 384] on div "Item Name Big Bowl o' Buttered Noodles Amount Needed - 1 + Unlimited Item Name …" at bounding box center [511, 269] width 586 height 297
click at [336, 373] on link "Add Item" at bounding box center [320, 373] width 59 height 18
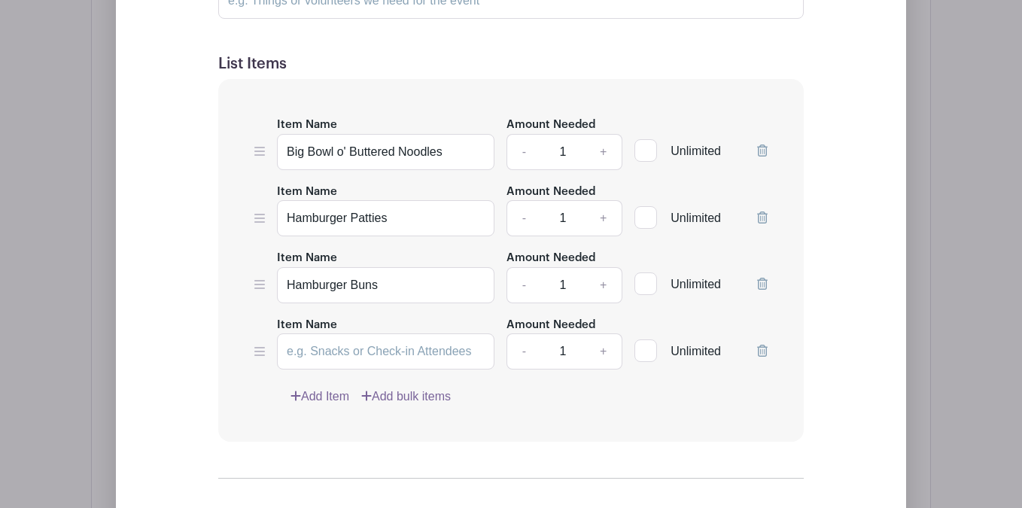
scroll to position [1162, 0]
click at [339, 358] on input "Item Name" at bounding box center [386, 351] width 218 height 36
type input "Side"
click at [325, 404] on link "Add Item" at bounding box center [320, 396] width 59 height 18
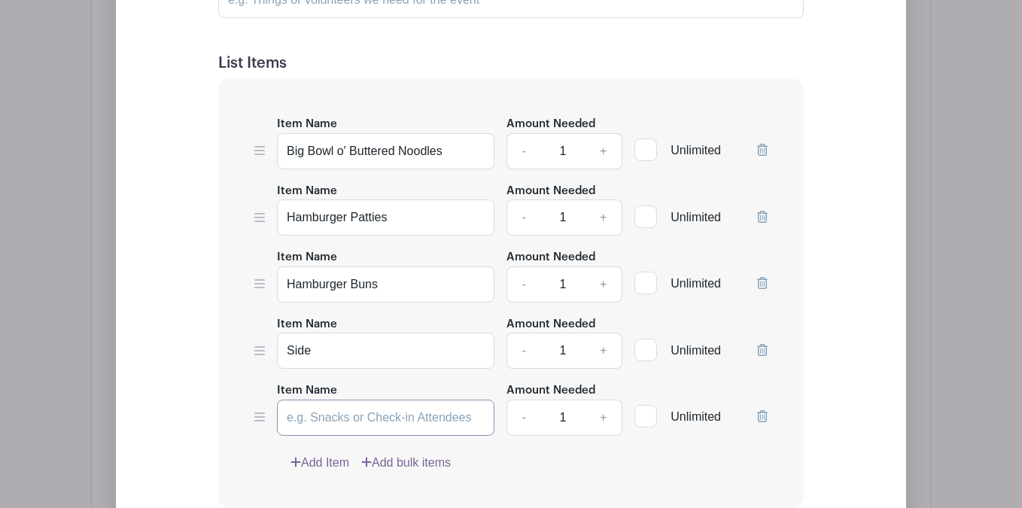
click at [320, 415] on input "Item Name" at bounding box center [386, 418] width 218 height 36
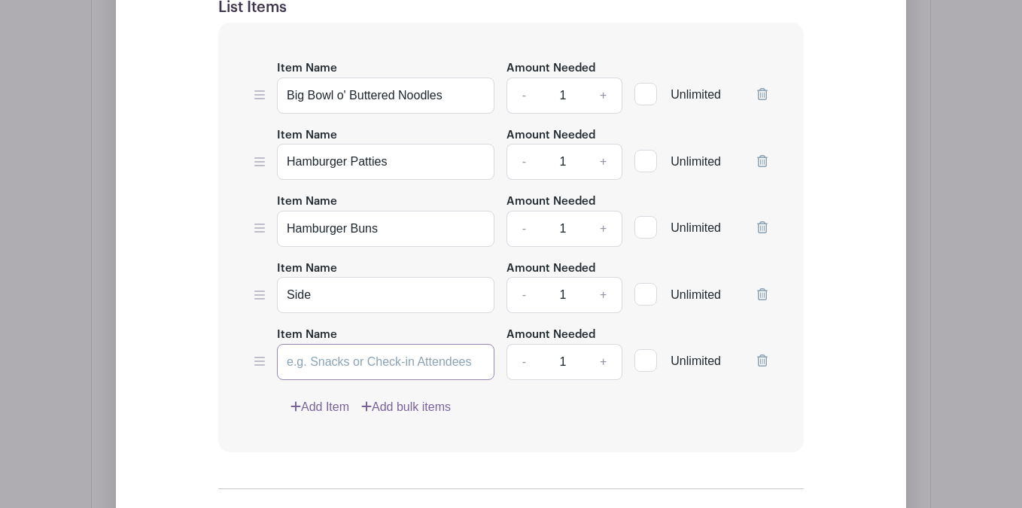
scroll to position [1218, 0]
click at [318, 367] on input "Side (Potato Salad, Coleslaw, P" at bounding box center [386, 361] width 218 height 36
drag, startPoint x: 351, startPoint y: 358, endPoint x: 549, endPoint y: 364, distance: 198.1
click at [559, 364] on div "Item Name Side (Salad, Potato Salad, [GEOGRAPHIC_DATA], P Amount Needed - 1 + U…" at bounding box center [511, 352] width 514 height 55
click at [479, 362] on input "Side (Salad, Potato Salad, Coleslaw, P" at bounding box center [386, 361] width 218 height 36
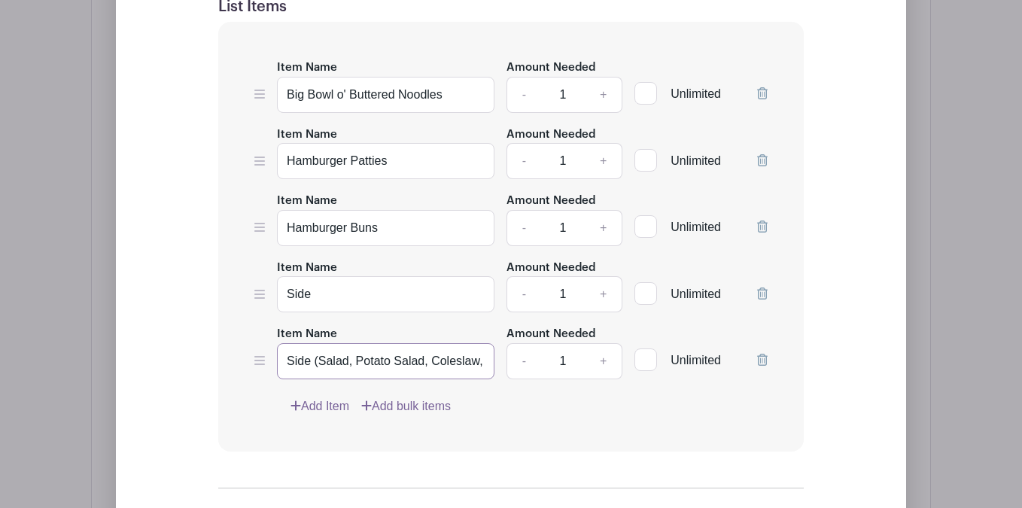
click at [434, 361] on input "Side (Salad, Potato Salad, Coleslaw, Pasta Salad, etc.)" at bounding box center [386, 361] width 218 height 36
type input "Side (Salad, Potato Salad, Coleslaw, Pasta Salad, etc.)"
click at [350, 300] on input "Side" at bounding box center [386, 294] width 218 height 36
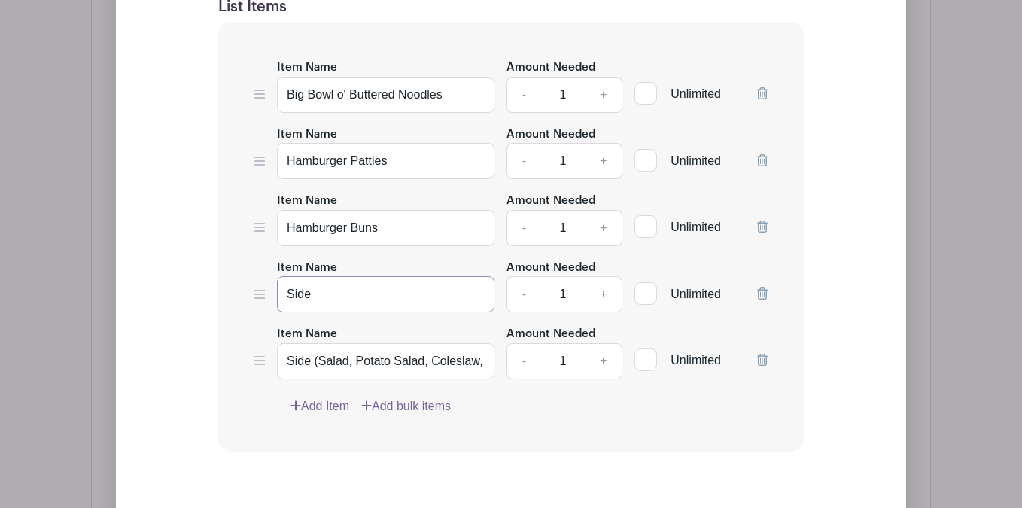
click at [350, 300] on input "Side" at bounding box center [386, 294] width 218 height 36
paste input "(Salad, Potato Salad, Coleslaw, Pasta Salad, etc.)"
drag, startPoint x: 332, startPoint y: 296, endPoint x: 208, endPoint y: 297, distance: 124.2
click at [208, 297] on form "List Name List Items Item Name Big Bowl o' Buttered Noodles Amount Needed - 1 +…" at bounding box center [511, 285] width 622 height 805
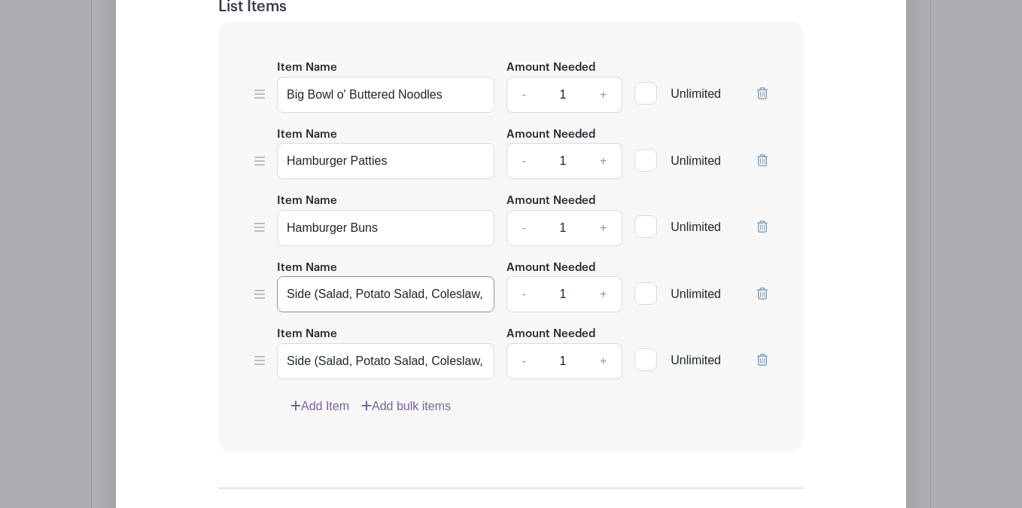
click at [318, 297] on input "Side (Salad, Potato Salad, Coleslaw, Pasta Salad, etc.)" at bounding box center [386, 294] width 218 height 36
type input "Side (Salad, Potato Salad, Coleslaw, Pasta Salad, etc.)"
click at [335, 409] on link "Add Item" at bounding box center [320, 407] width 59 height 18
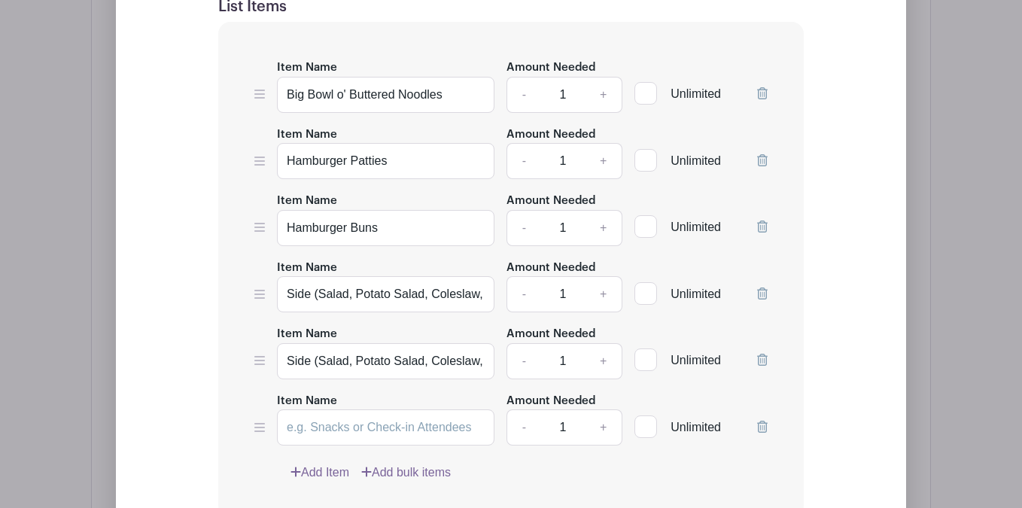
scroll to position [1258, 0]
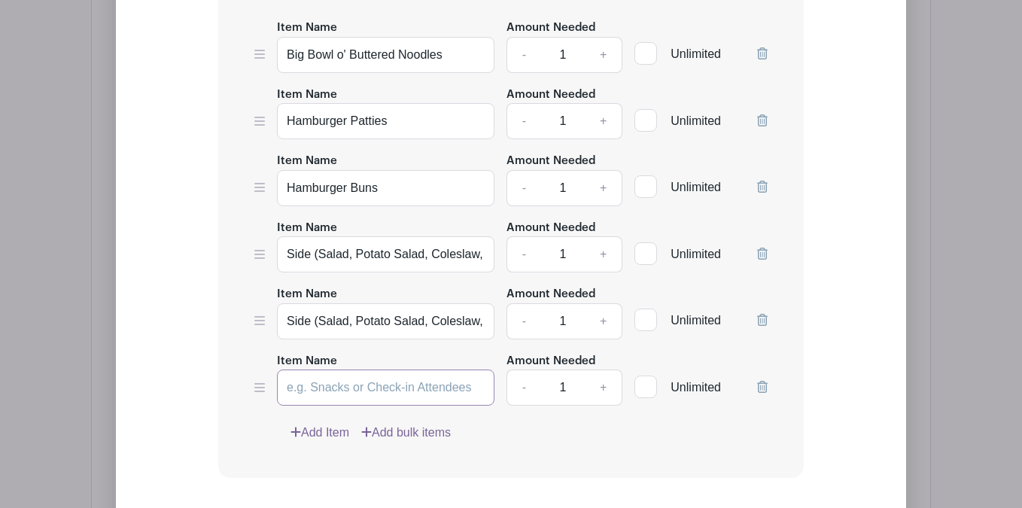
click at [331, 383] on input "Item Name" at bounding box center [386, 388] width 218 height 36
type input "Chips"
click at [320, 441] on link "Add Item" at bounding box center [320, 433] width 59 height 18
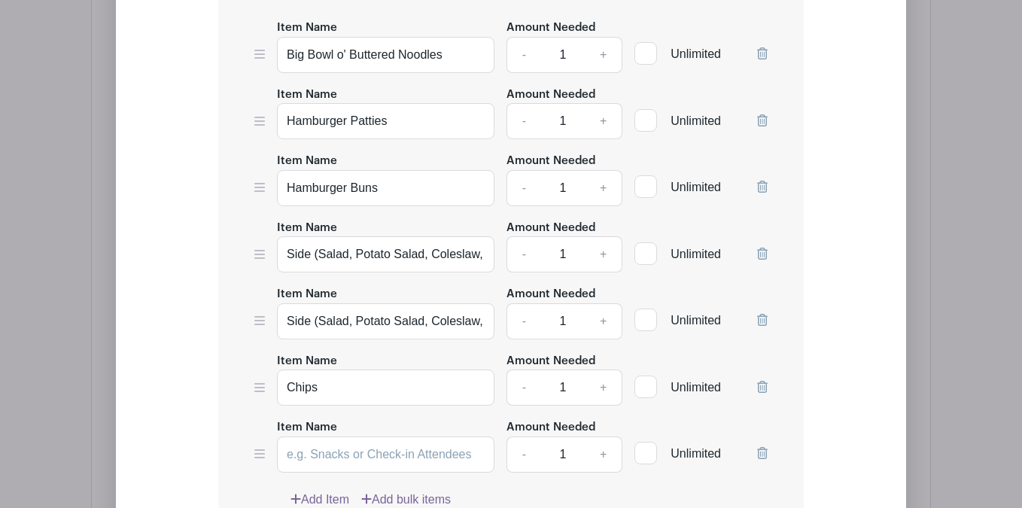
click at [597, 386] on link "+" at bounding box center [604, 388] width 38 height 36
click at [605, 386] on link "+" at bounding box center [604, 388] width 38 height 36
type input "3"
click at [340, 430] on div "Item Name" at bounding box center [386, 445] width 218 height 55
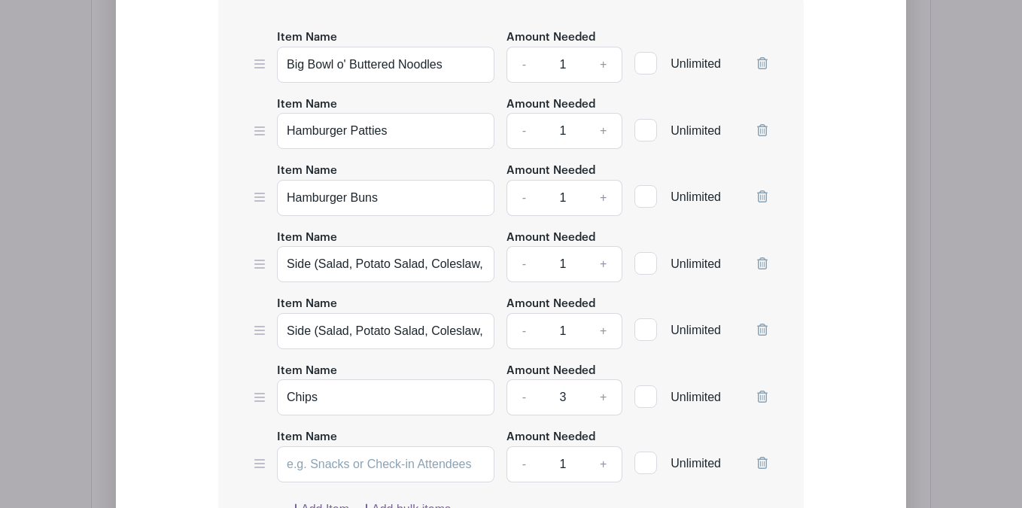
scroll to position [1246, 0]
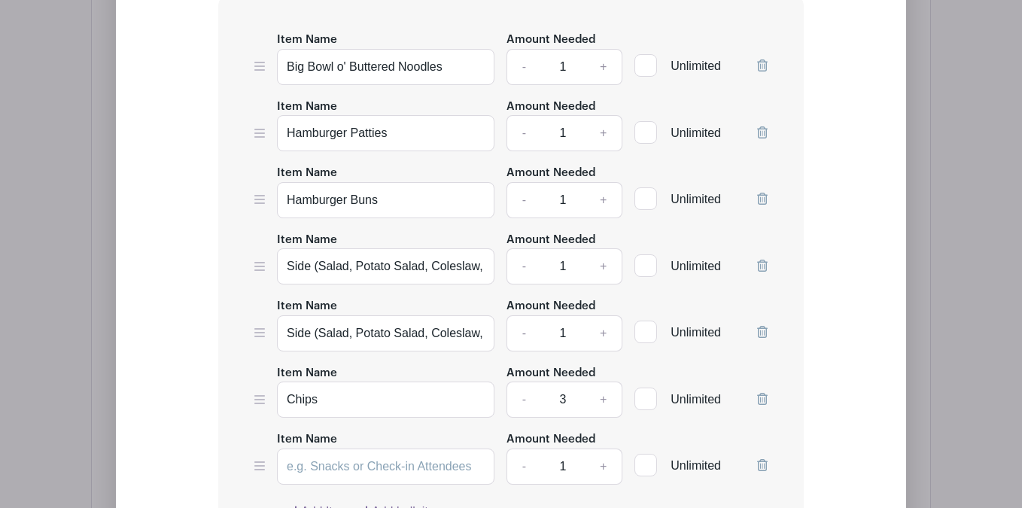
click at [607, 262] on link "+" at bounding box center [604, 266] width 38 height 36
type input "2"
click at [763, 336] on icon at bounding box center [762, 332] width 11 height 12
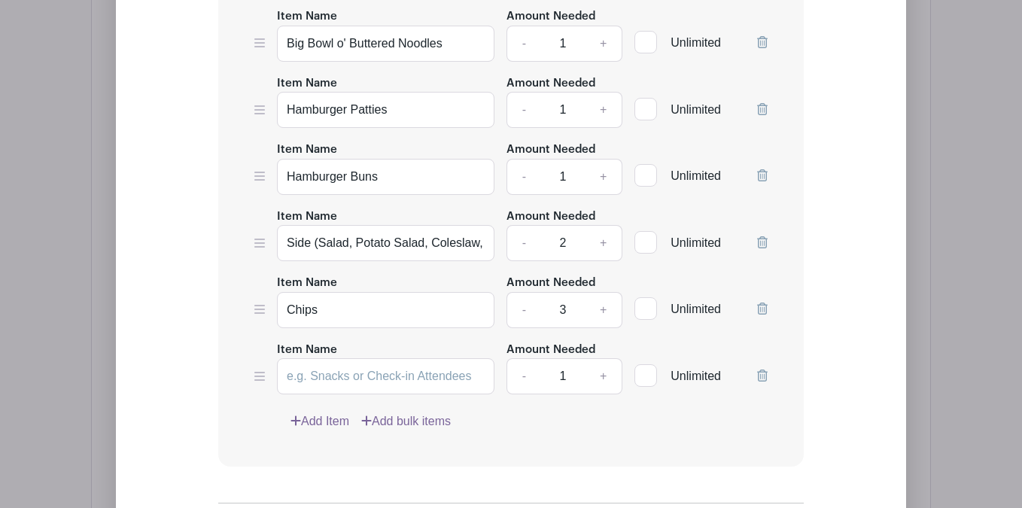
scroll to position [1272, 0]
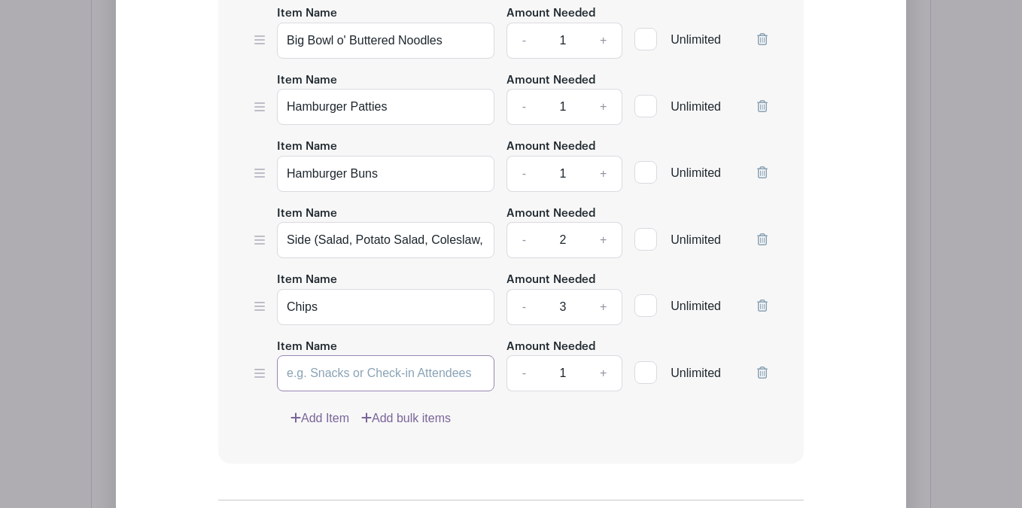
click at [334, 382] on input "Item Name" at bounding box center [386, 373] width 218 height 36
type input "Dessert"
click at [327, 420] on link "Add Item" at bounding box center [320, 419] width 59 height 18
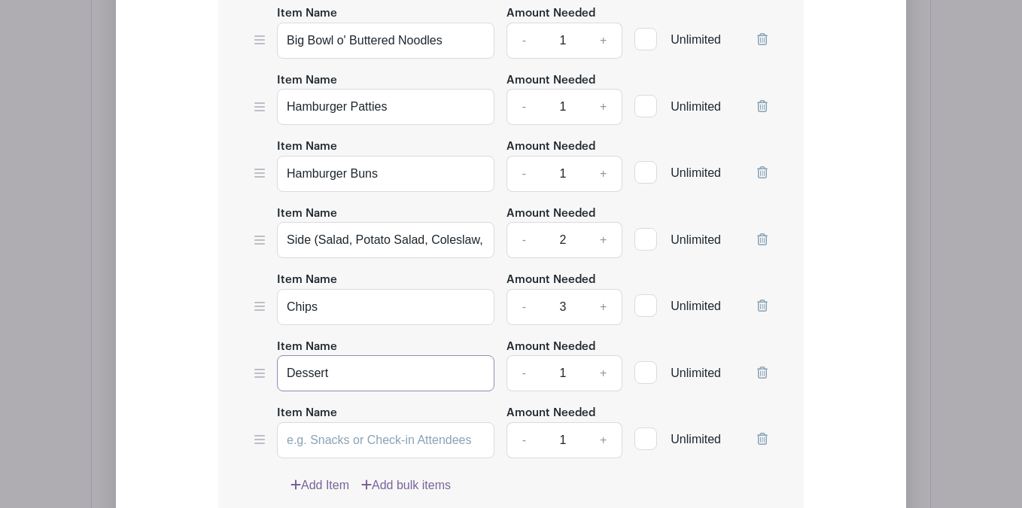
click at [303, 364] on input "Dessert" at bounding box center [386, 373] width 218 height 36
click at [303, 371] on input "Dessert" at bounding box center [386, 373] width 218 height 36
click at [309, 450] on input "Item Name" at bounding box center [386, 440] width 218 height 36
paste input "Dessert"
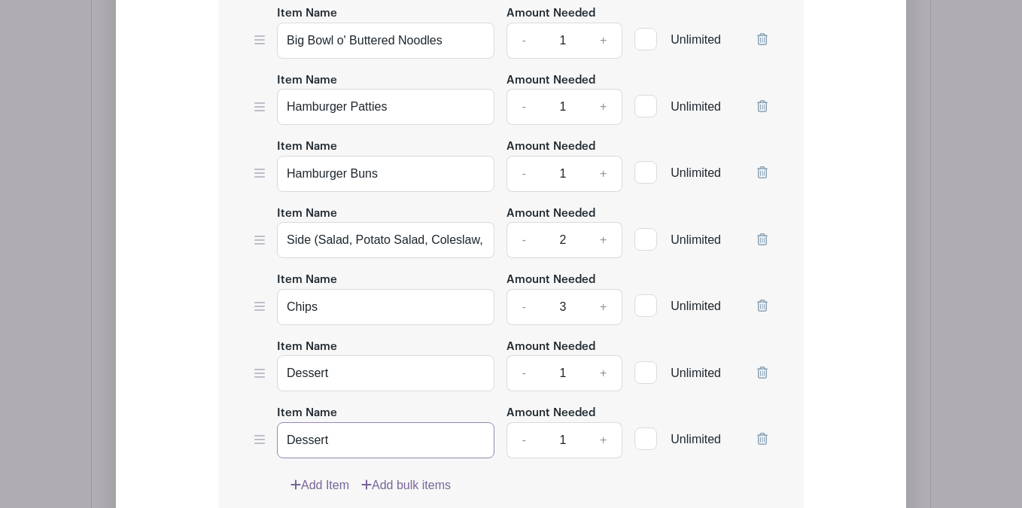
type input "Dessert"
click at [595, 376] on link "+" at bounding box center [604, 373] width 38 height 36
type input "2"
click at [338, 452] on input "Dessert" at bounding box center [386, 440] width 218 height 36
type input "Dessert (Gluten-Free)"
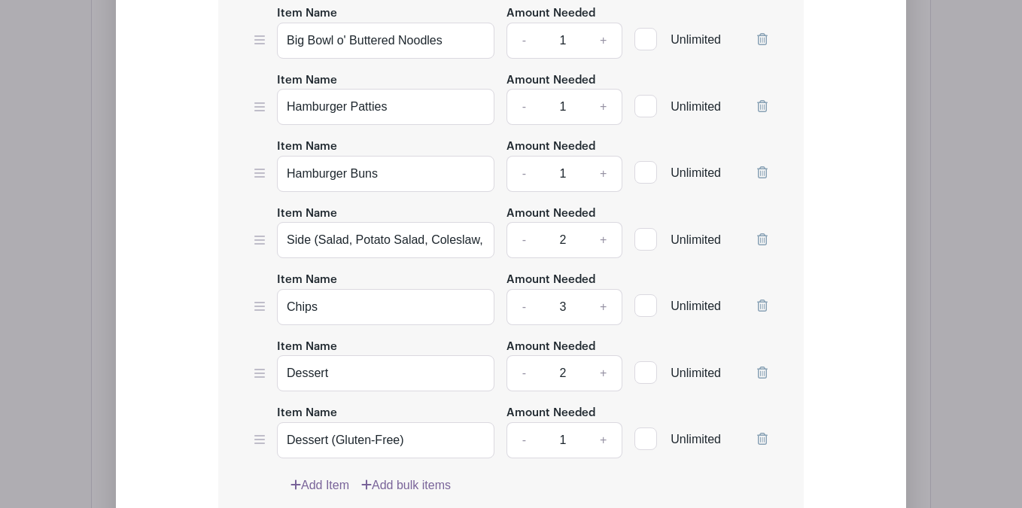
click at [203, 384] on form "List Name List Items Item Name Big Bowl o' Buttered Noodles Amount Needed - 1 +…" at bounding box center [511, 298] width 622 height 938
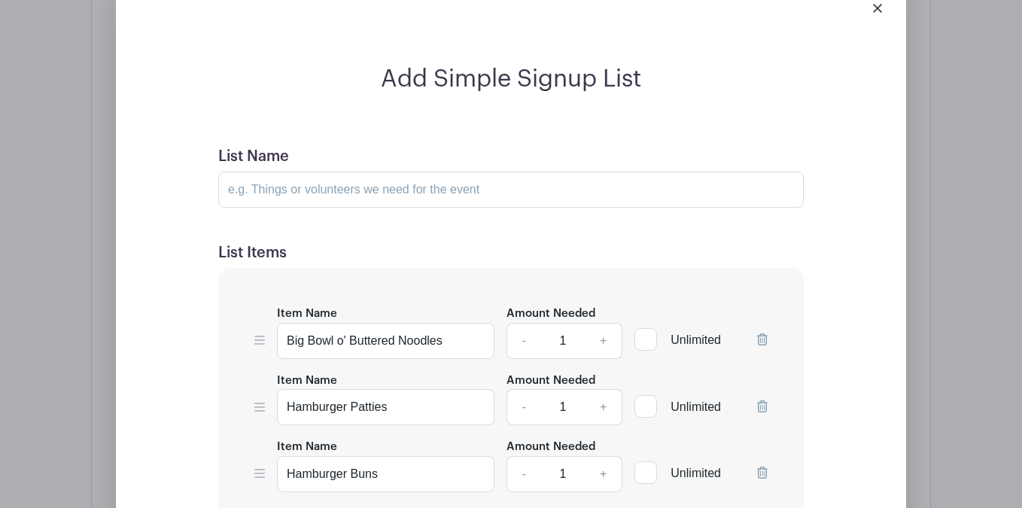
scroll to position [934, 0]
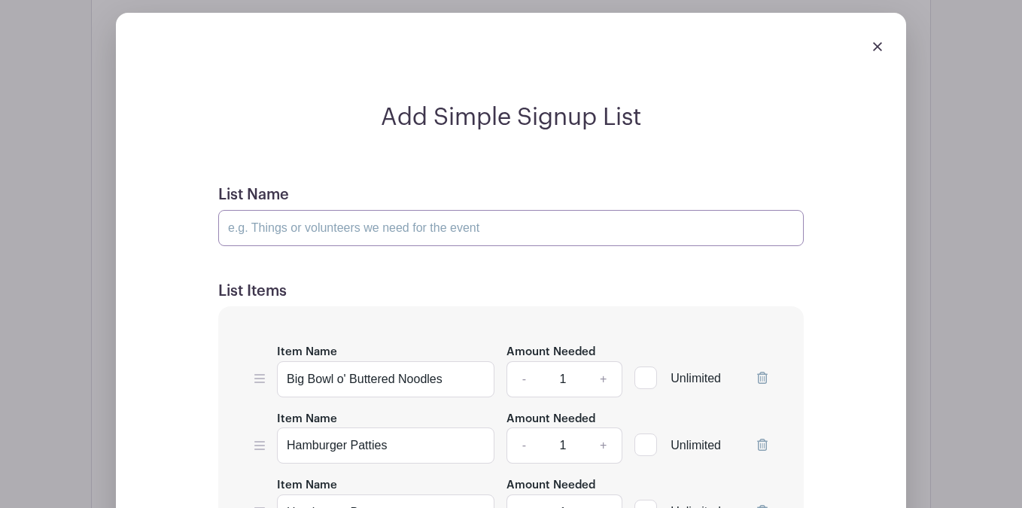
click at [302, 238] on input "List Name" at bounding box center [511, 228] width 586 height 36
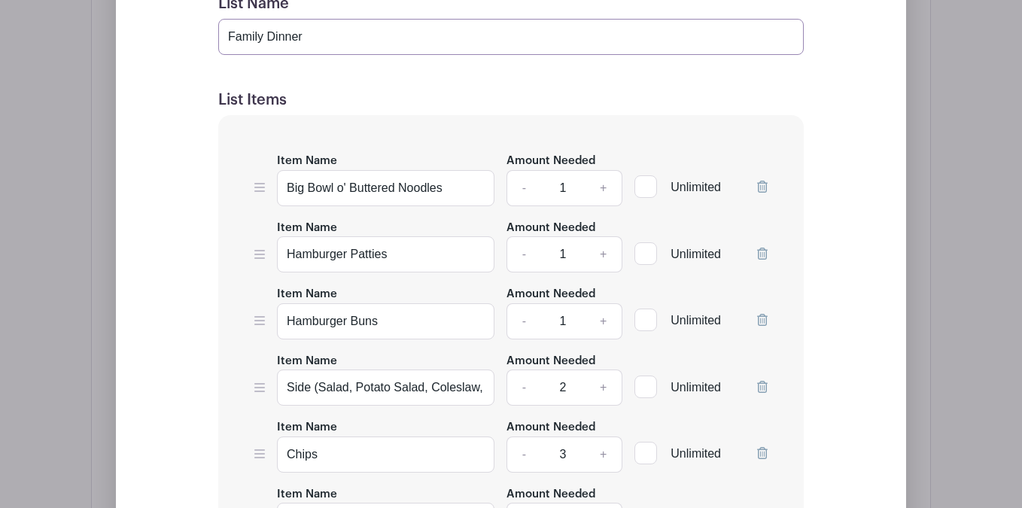
scroll to position [1212, 0]
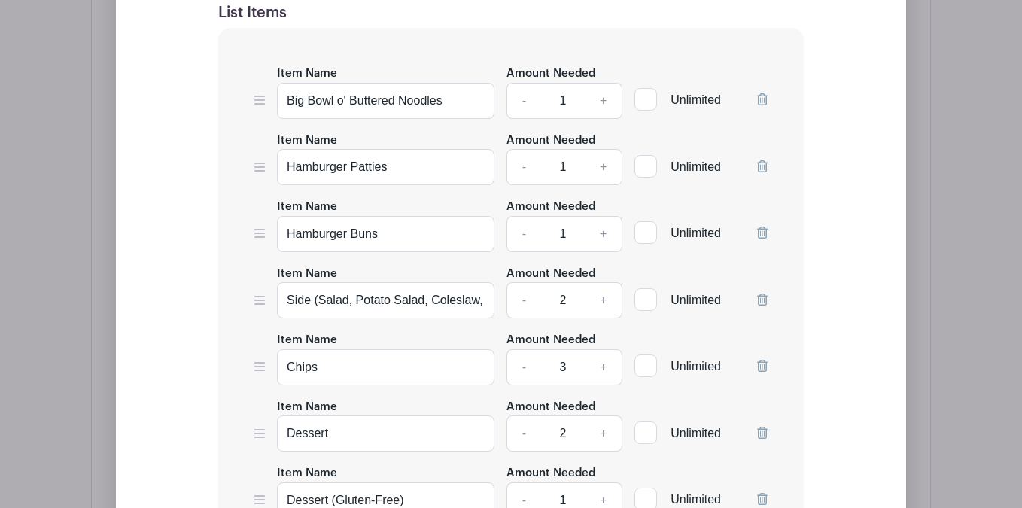
type input "Family Dinner"
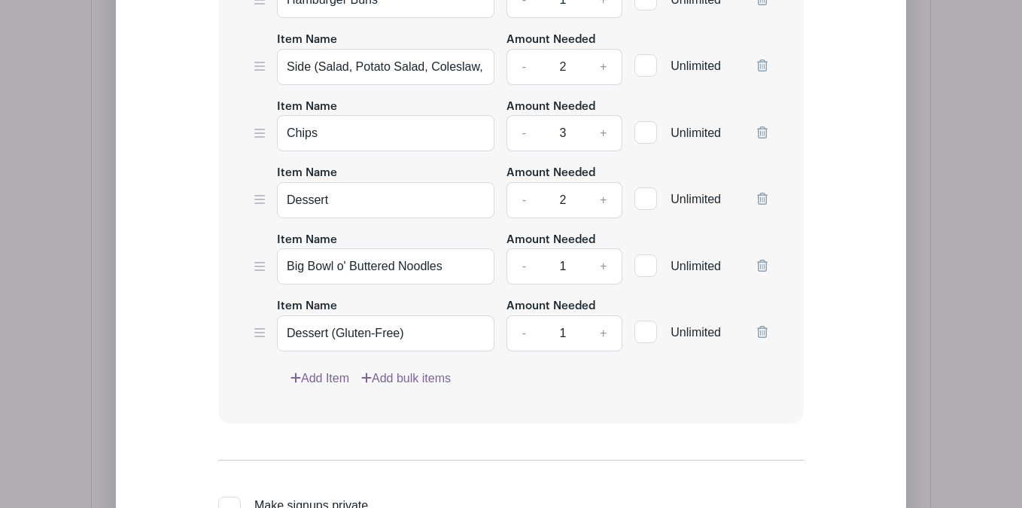
scroll to position [1381, 0]
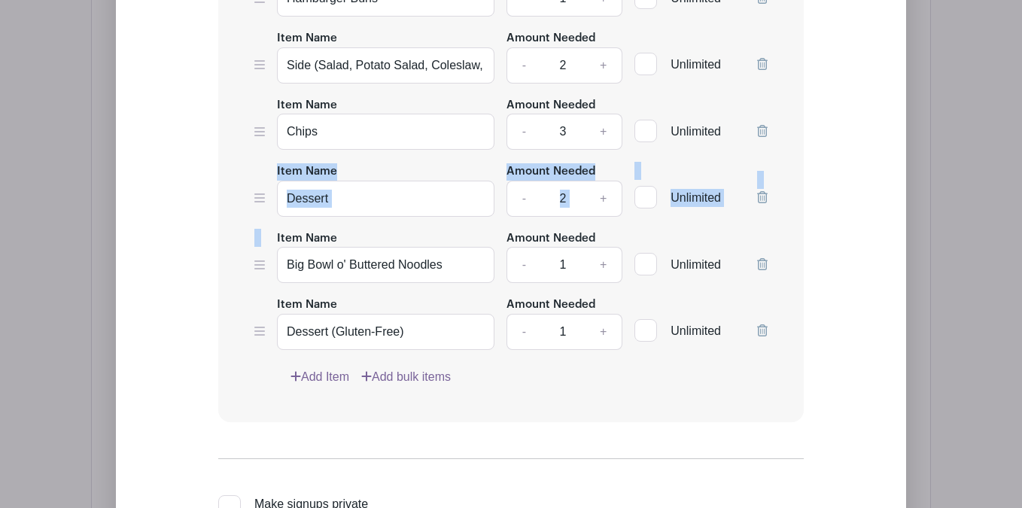
drag, startPoint x: 254, startPoint y: 270, endPoint x: 255, endPoint y: 185, distance: 84.3
click at [255, 185] on div "Item Name Hamburger Patties Amount Needed - 1 + Unlimited Item Name Hamburger B…" at bounding box center [511, 140] width 586 height 563
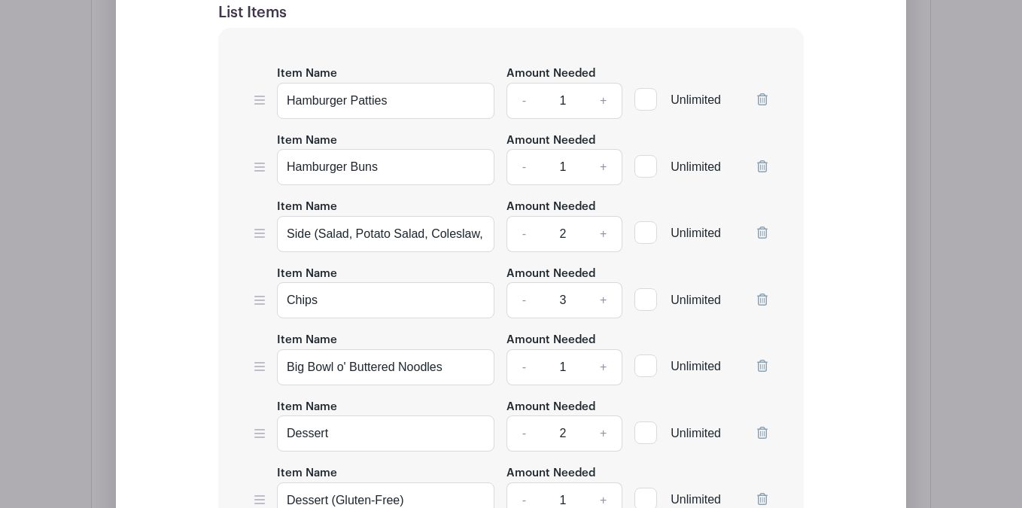
scroll to position [1220, 0]
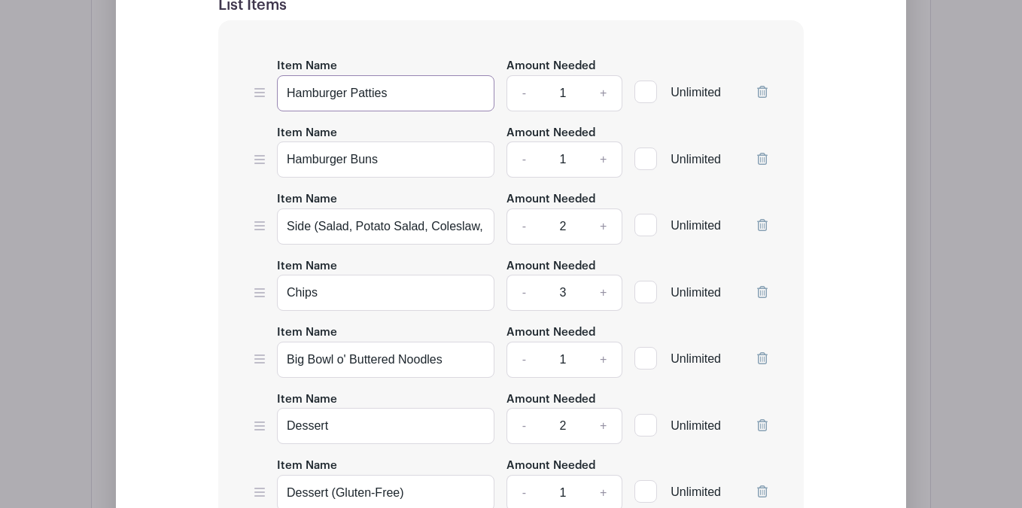
click at [403, 96] on input "Hamburger Patties" at bounding box center [386, 93] width 218 height 36
click at [376, 172] on input "Hamburger Buns" at bounding box center [386, 160] width 218 height 36
click at [416, 89] on input "Hamburger Patties" at bounding box center [386, 93] width 218 height 36
type input "Hamburger Patties (40)"
click at [407, 166] on input "Hamburger Buns" at bounding box center [386, 160] width 218 height 36
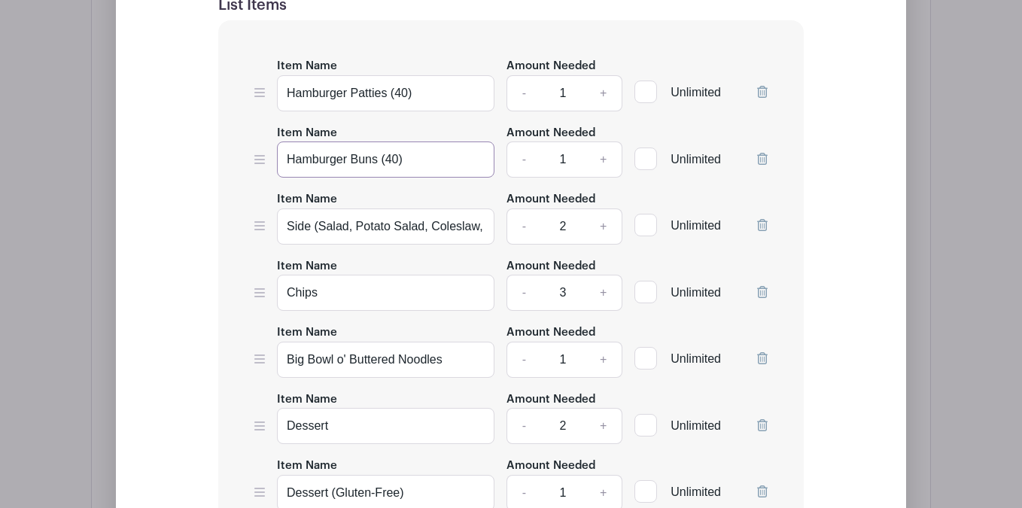
type input "Hamburger Buns (40)"
click at [604, 163] on link "+" at bounding box center [604, 160] width 38 height 36
type input "2"
click at [392, 166] on input "Hamburger Buns (40)" at bounding box center [386, 160] width 218 height 36
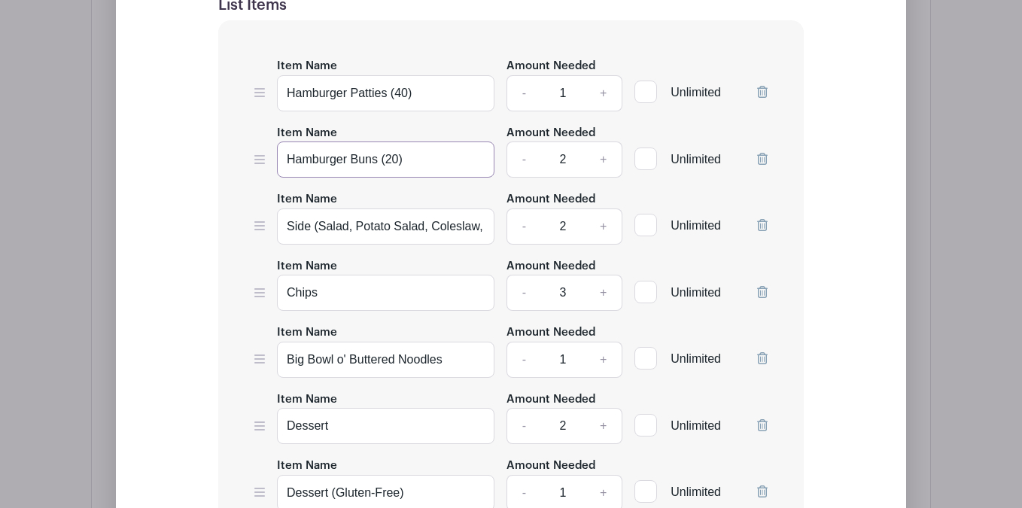
type input "Hamburger Buns (20)"
click at [205, 154] on form "List Name Family Dinner List Items Item Name Hamburger Patties (40) Amount Need…" at bounding box center [511, 351] width 622 height 938
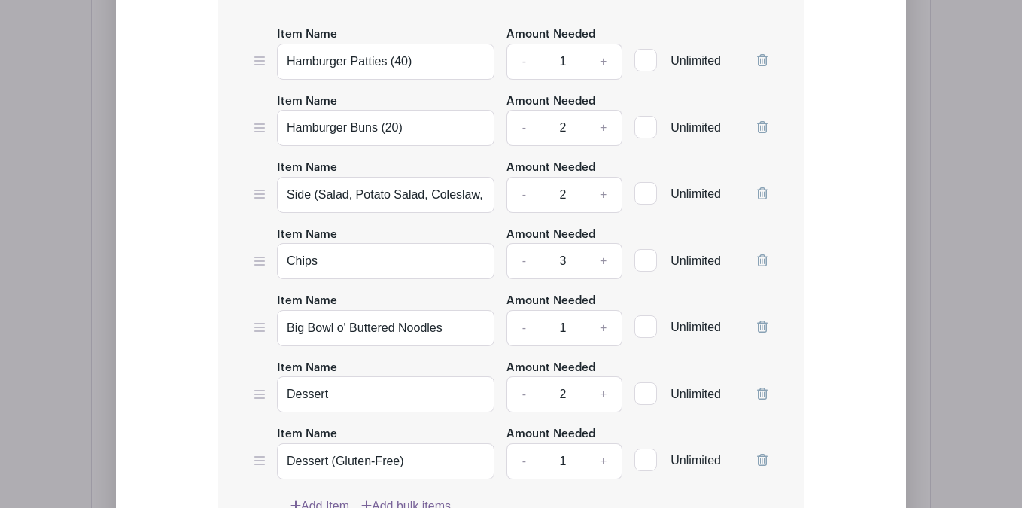
scroll to position [1254, 0]
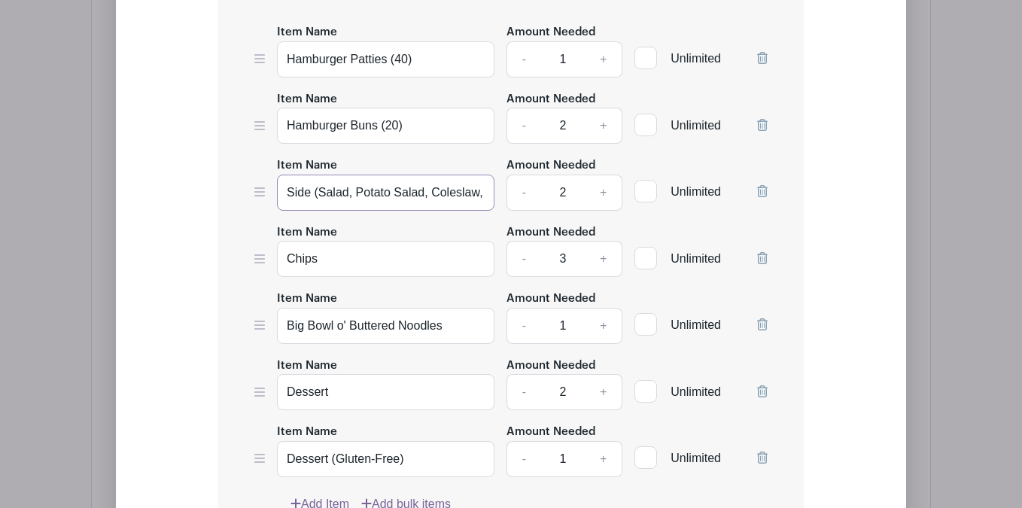
drag, startPoint x: 460, startPoint y: 194, endPoint x: 573, endPoint y: 194, distance: 112.9
click at [573, 194] on div "Item Name Side (Salad, Potato Salad, [GEOGRAPHIC_DATA], Pasta Salad, etc.) Amou…" at bounding box center [511, 183] width 514 height 55
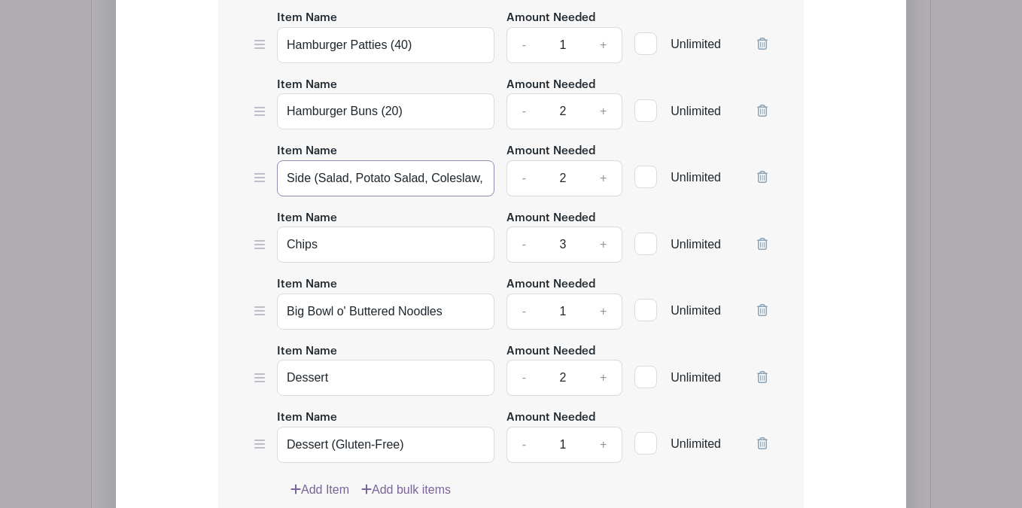
scroll to position [1327, 0]
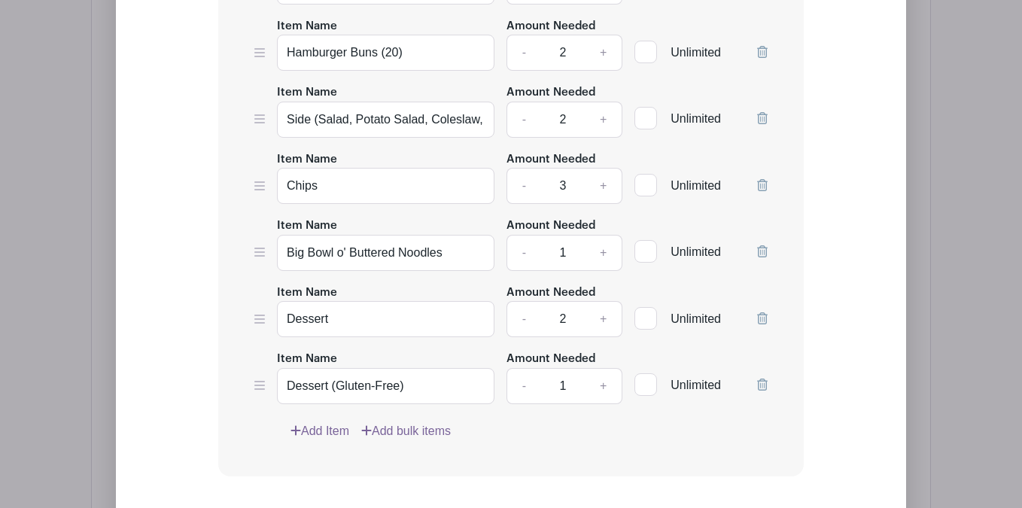
click at [328, 440] on link "Add Item" at bounding box center [320, 431] width 59 height 18
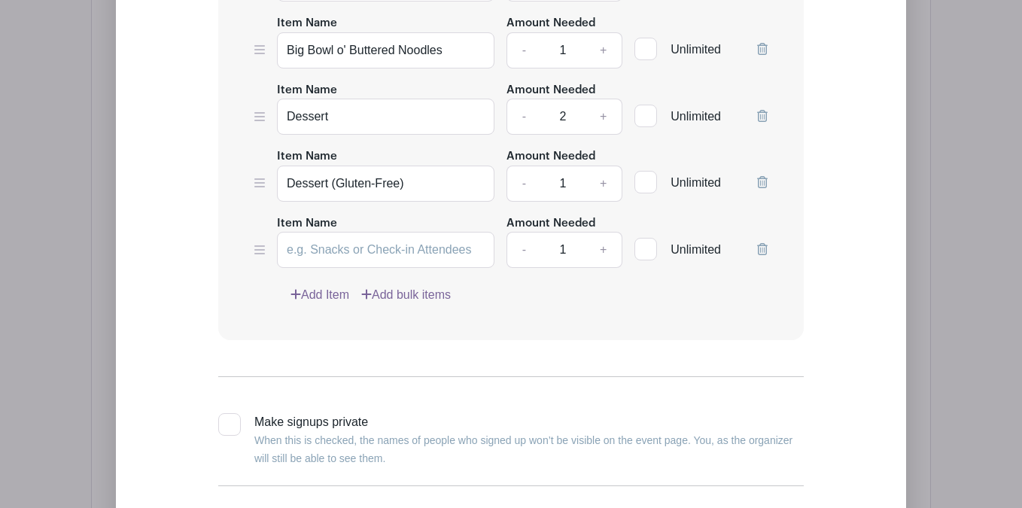
scroll to position [1531, 0]
click at [331, 243] on input "Item Name" at bounding box center [386, 248] width 218 height 36
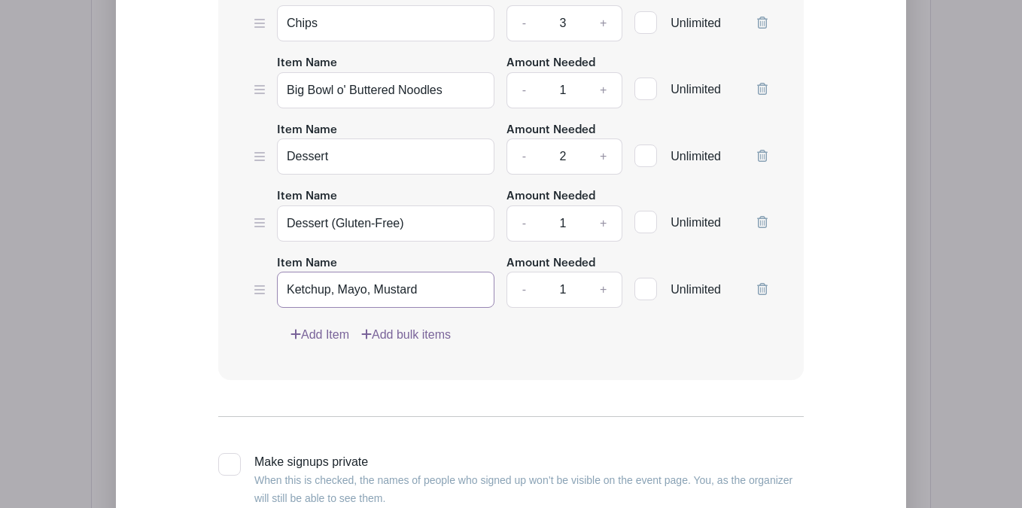
scroll to position [1465, 0]
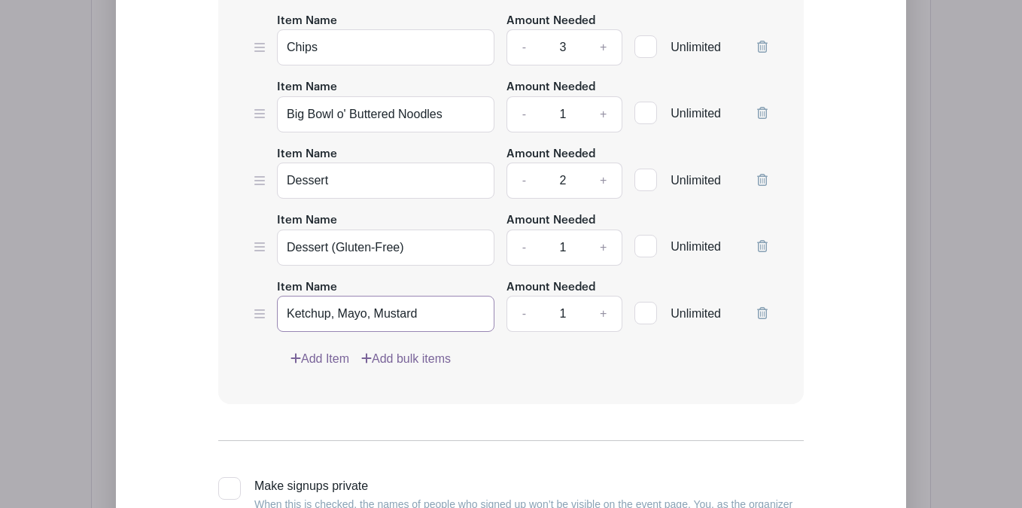
type input "Ketchup, Mayo, Mustard"
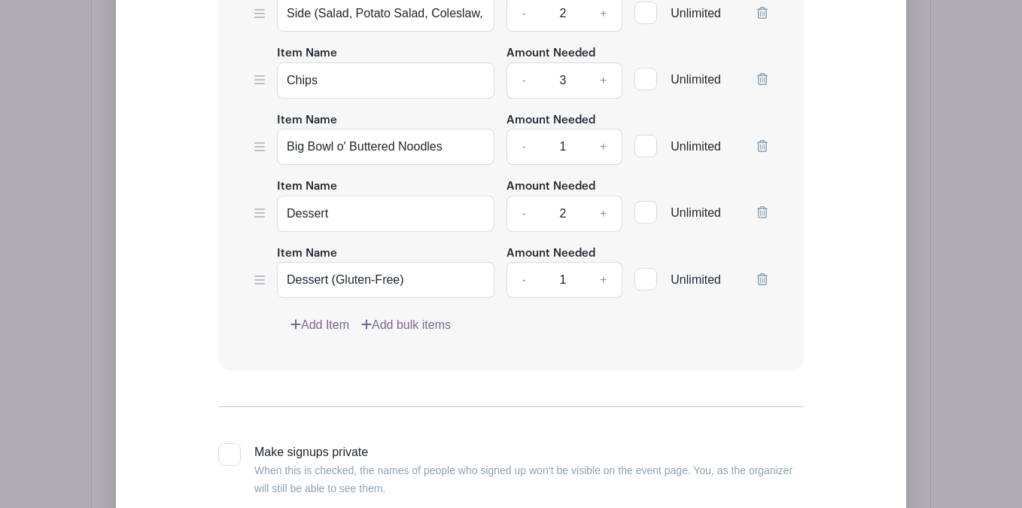
scroll to position [1500, 0]
click at [328, 334] on link "Add Item" at bounding box center [320, 324] width 59 height 18
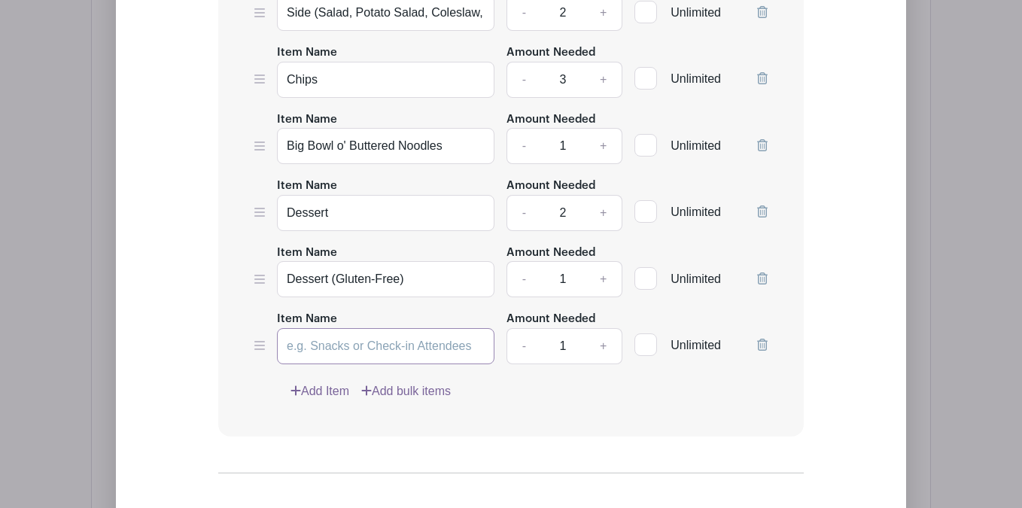
click at [323, 344] on input "Item Name" at bounding box center [386, 346] width 218 height 36
click at [237, 355] on div "Item Name Hamburger Patties (40) Amount Needed - 1 + Unlimited Item Name Hambur…" at bounding box center [511, 88] width 586 height 696
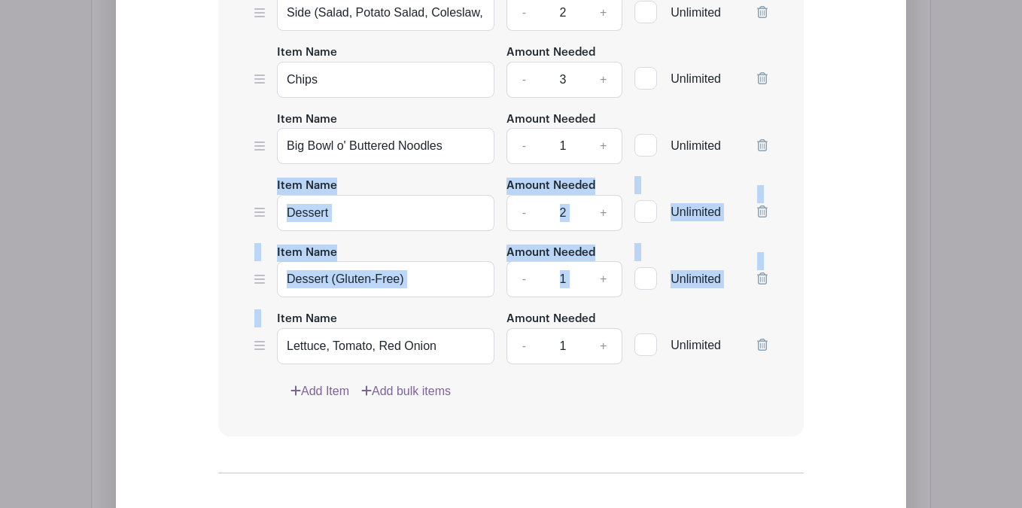
drag, startPoint x: 256, startPoint y: 357, endPoint x: 256, endPoint y: 235, distance: 122.0
click at [256, 228] on div "Item Name Hamburger Patties (40) Amount Needed - 1 + Unlimited Item Name Hambur…" at bounding box center [511, 88] width 586 height 696
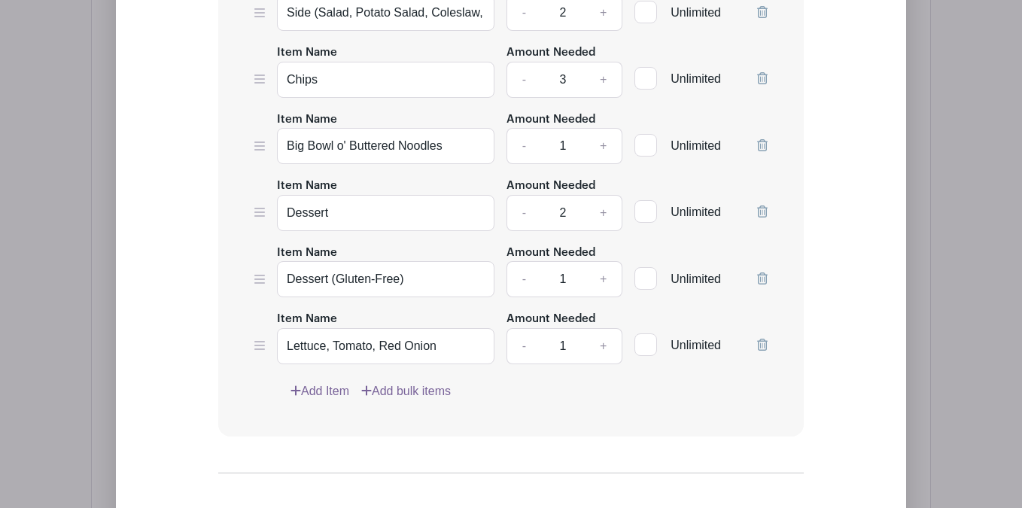
click at [243, 377] on div "Item Name Hamburger Patties (40) Amount Needed - 1 + Unlimited Item Name Hambur…" at bounding box center [511, 88] width 586 height 696
click at [477, 358] on input "Lettuce, Tomato, Red Onion" at bounding box center [386, 346] width 218 height 36
type input "Lettuce, Tomato, Red Onion (sliced)"
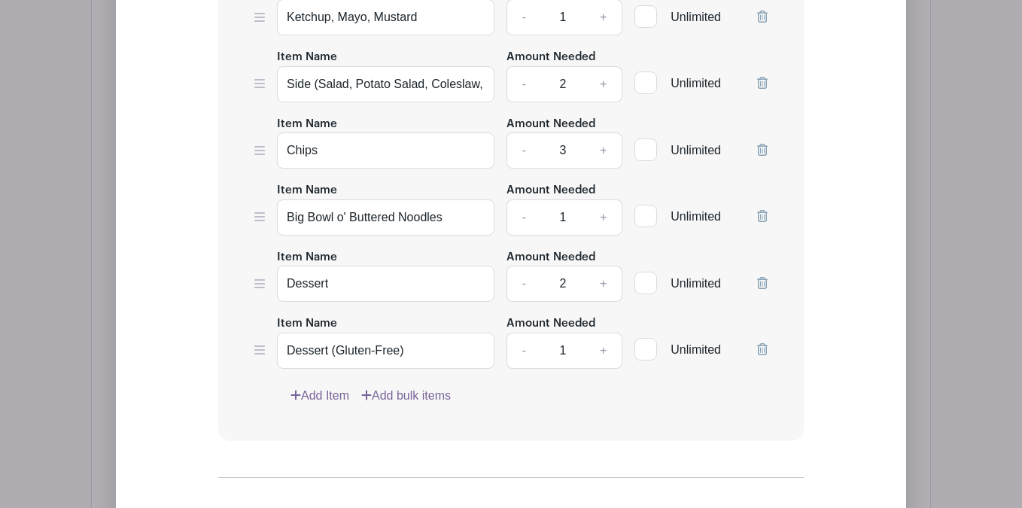
scroll to position [1510, 0]
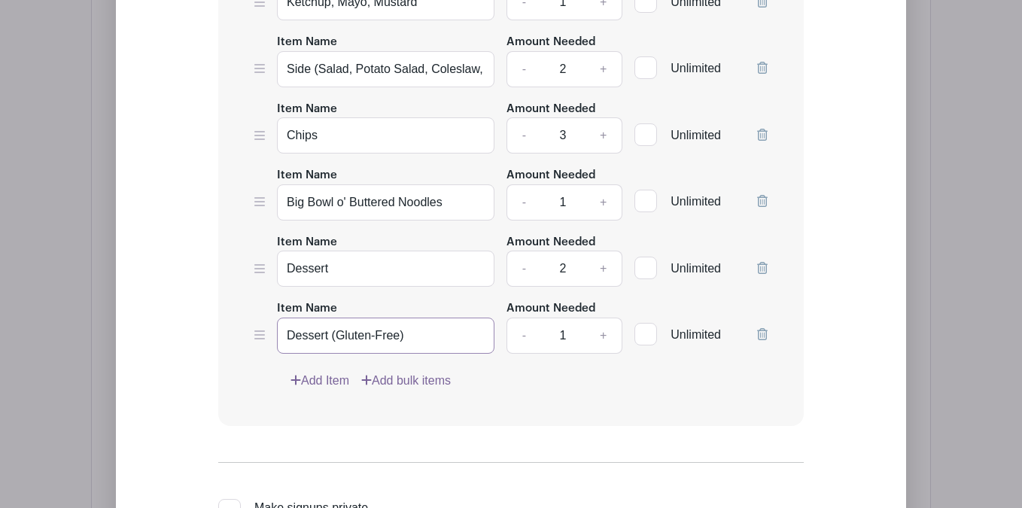
click at [325, 353] on input "Dessert (Gluten-Free)" at bounding box center [386, 336] width 218 height 36
click at [321, 379] on link "Add Item" at bounding box center [320, 381] width 59 height 18
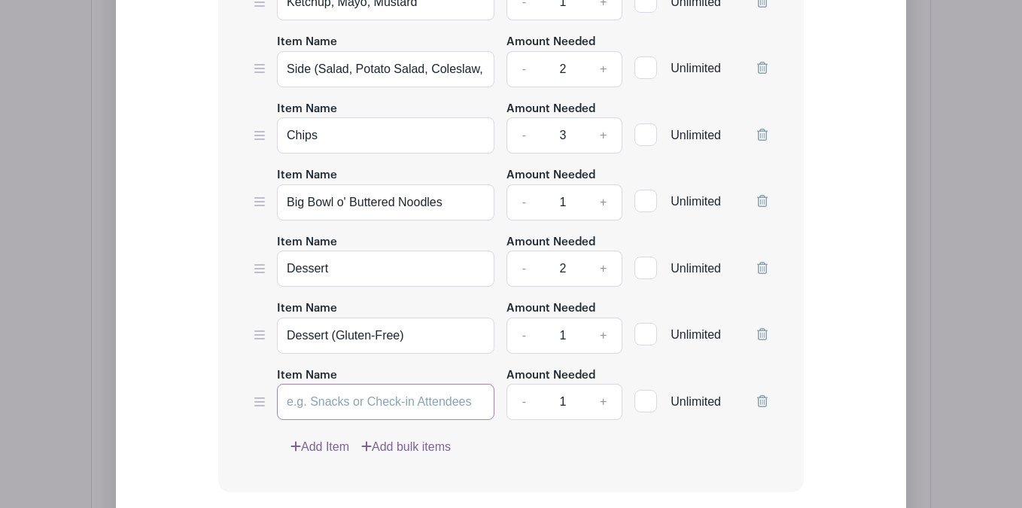
click at [331, 406] on input "Item Name" at bounding box center [386, 402] width 218 height 36
click at [290, 407] on input "Cheese (40)" at bounding box center [386, 402] width 218 height 36
type input "Sliced Cheese (40)"
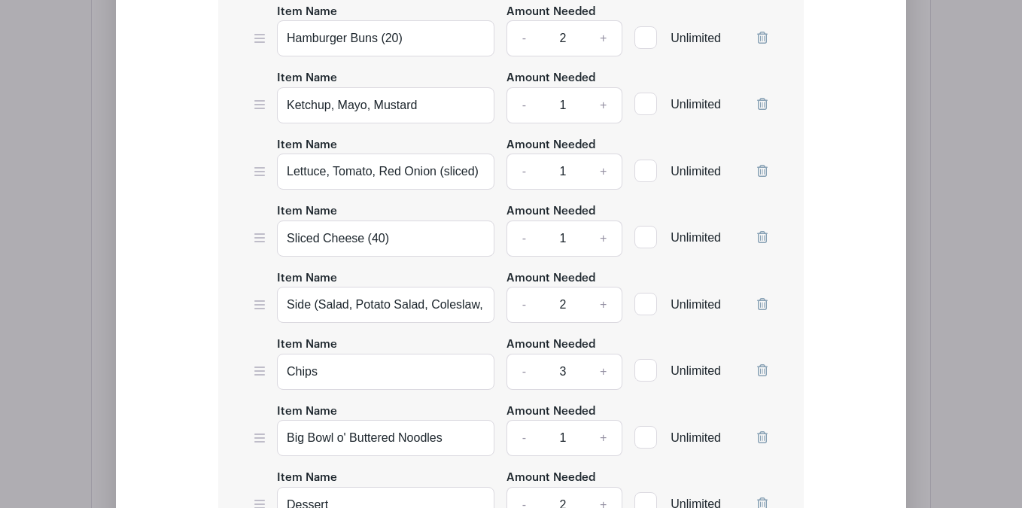
scroll to position [1343, 0]
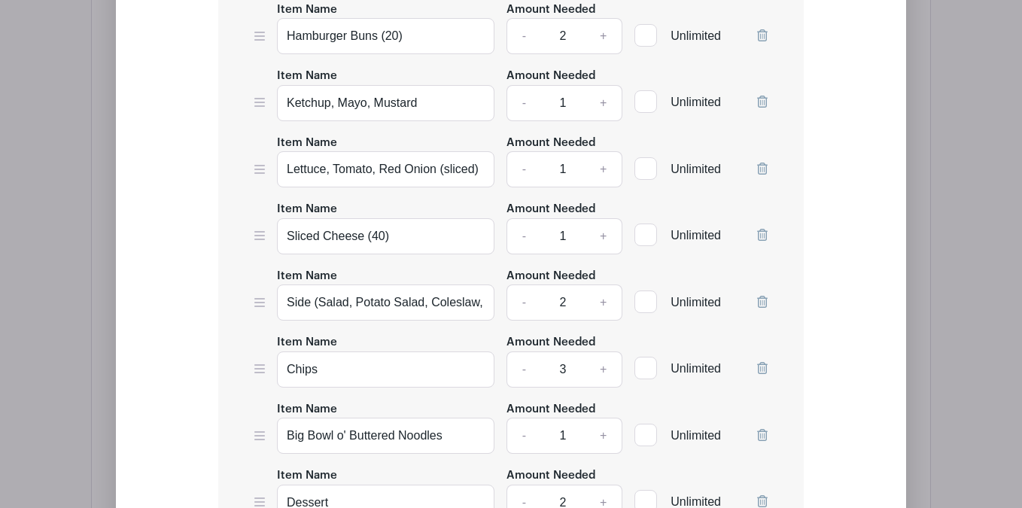
click at [597, 301] on link "+" at bounding box center [604, 303] width 38 height 36
type input "4"
click at [599, 378] on link "+" at bounding box center [604, 370] width 38 height 36
type input "4"
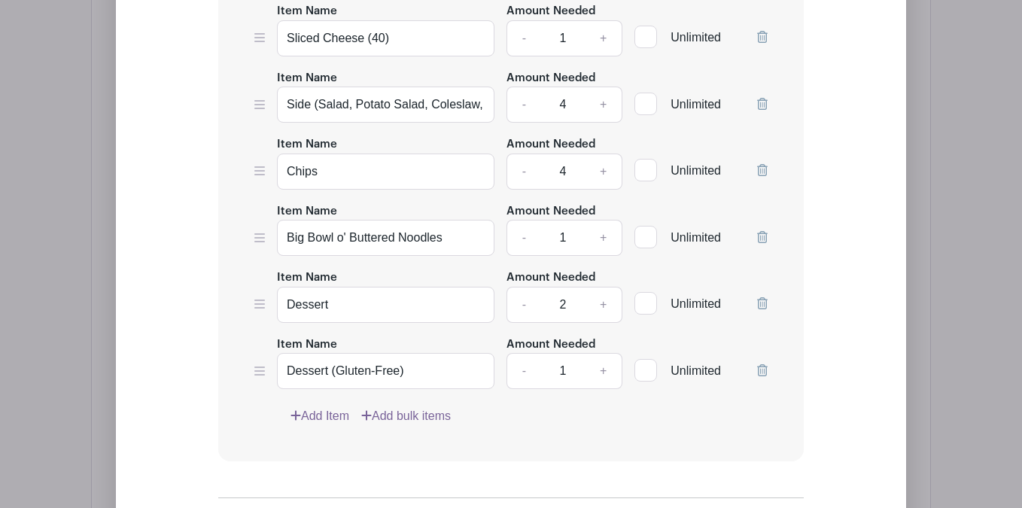
scroll to position [1587, 0]
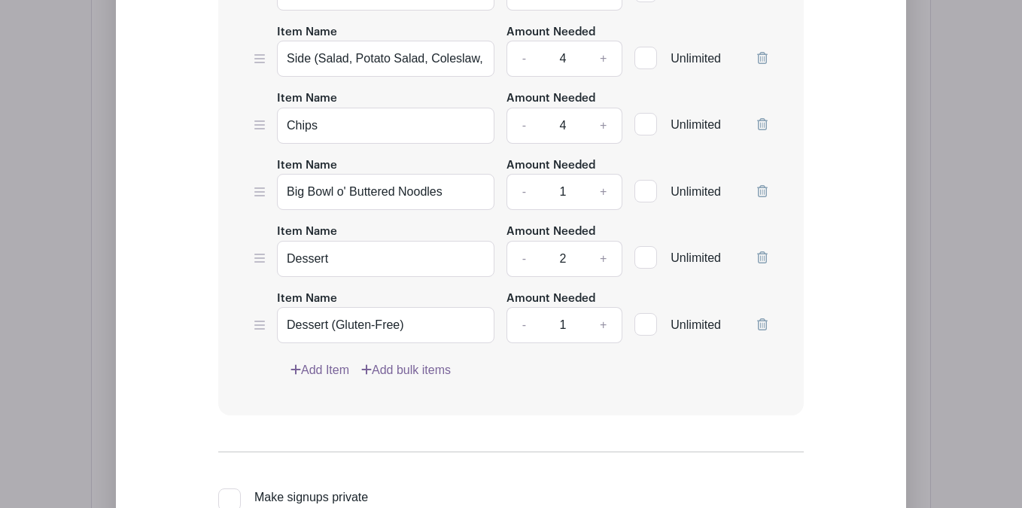
click at [327, 379] on link "Add Item" at bounding box center [320, 370] width 59 height 18
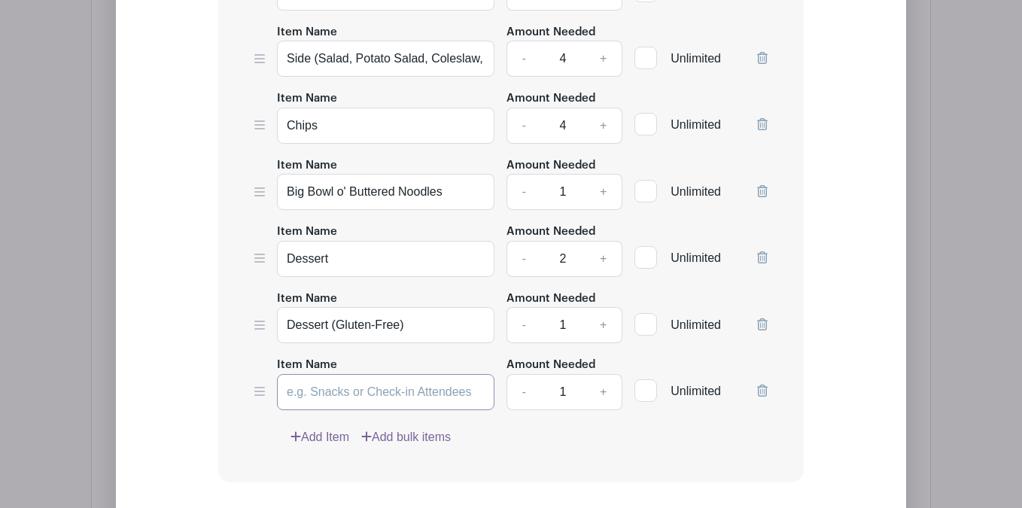
click at [325, 397] on input "Item Name" at bounding box center [386, 392] width 218 height 36
type input "Bread for Communion"
click at [304, 444] on link "Add Item" at bounding box center [320, 437] width 59 height 18
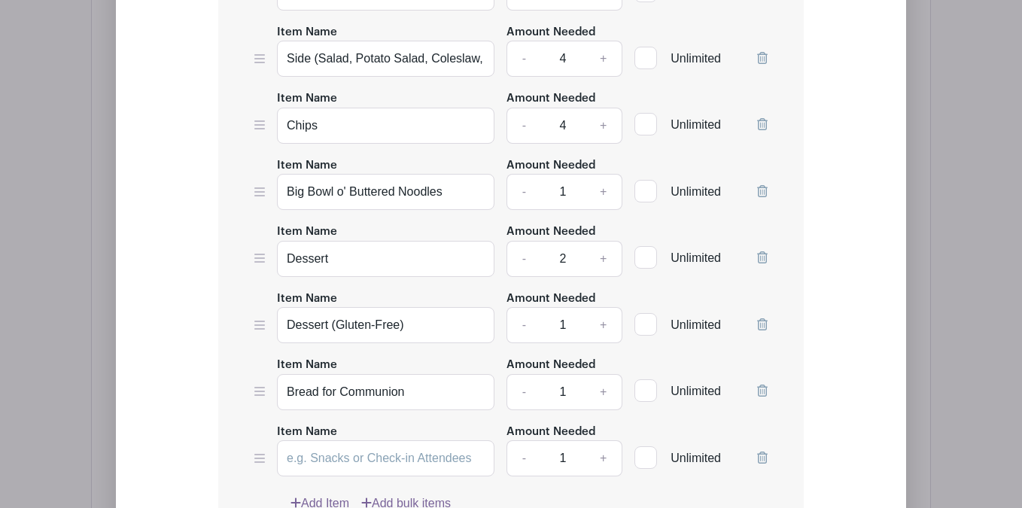
scroll to position [1672, 0]
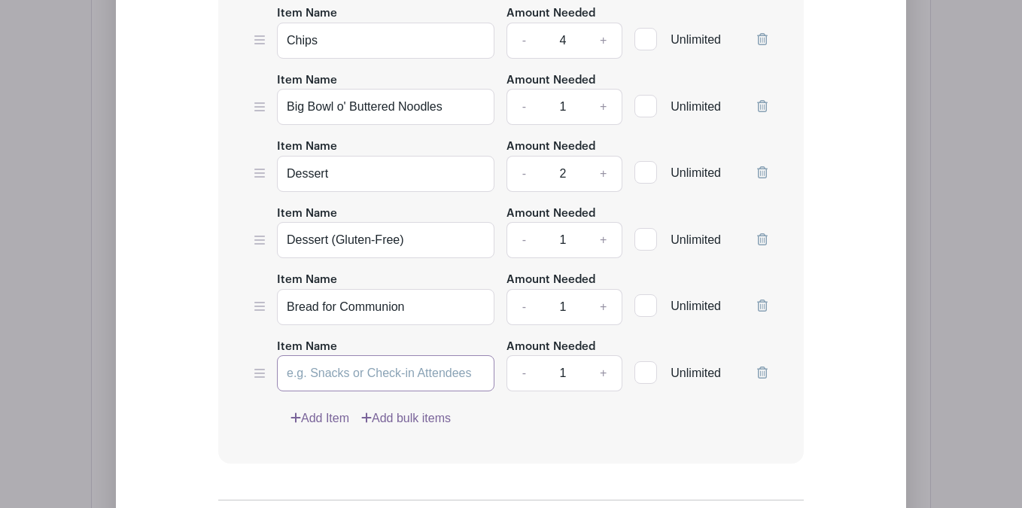
click at [328, 392] on input "Item Name" at bounding box center [386, 373] width 218 height 36
click at [328, 384] on input "Item Name" at bounding box center [386, 373] width 218 height 36
type input "Wine / Beer"
click at [323, 418] on link "Add Item" at bounding box center [320, 419] width 59 height 18
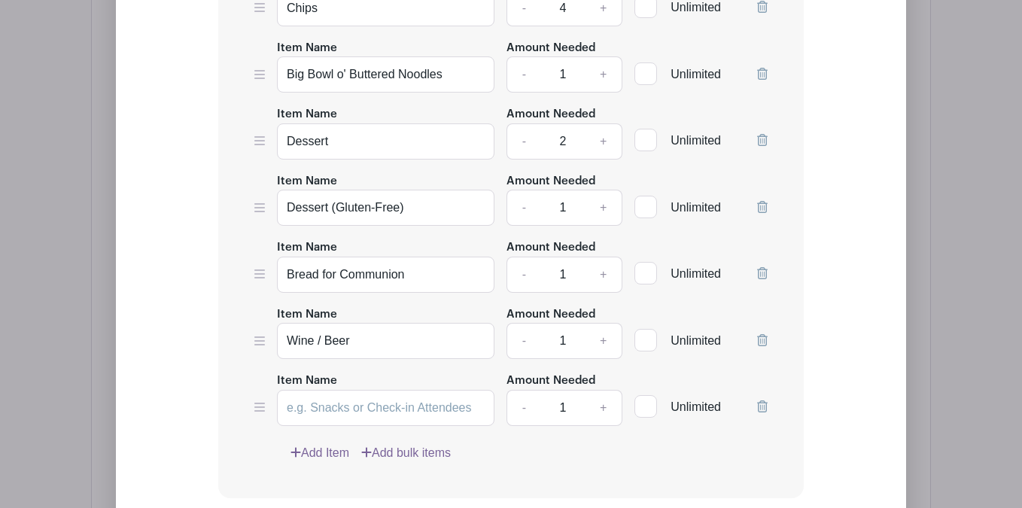
scroll to position [1709, 0]
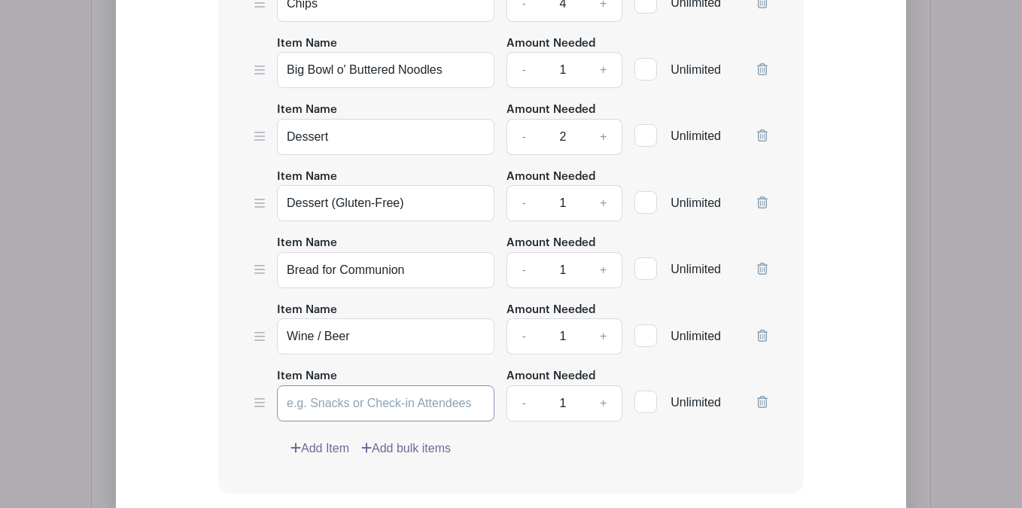
click at [324, 415] on input "Item Name" at bounding box center [386, 404] width 218 height 36
type input "NA Drinks"
click at [213, 274] on form "List Name Family Dinner List Items Item Name Hamburger Patties (40) Amount Need…" at bounding box center [511, 61] width 622 height 1338
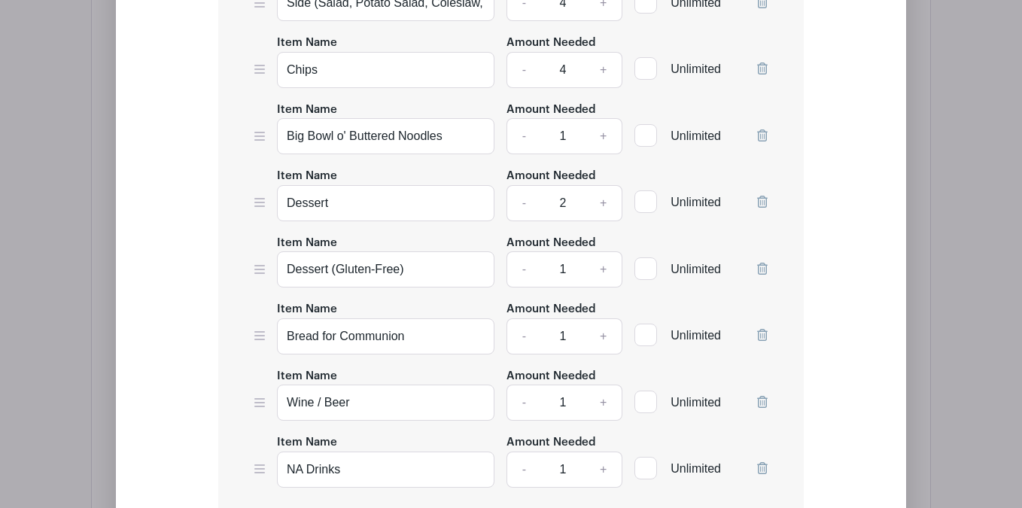
scroll to position [1697, 0]
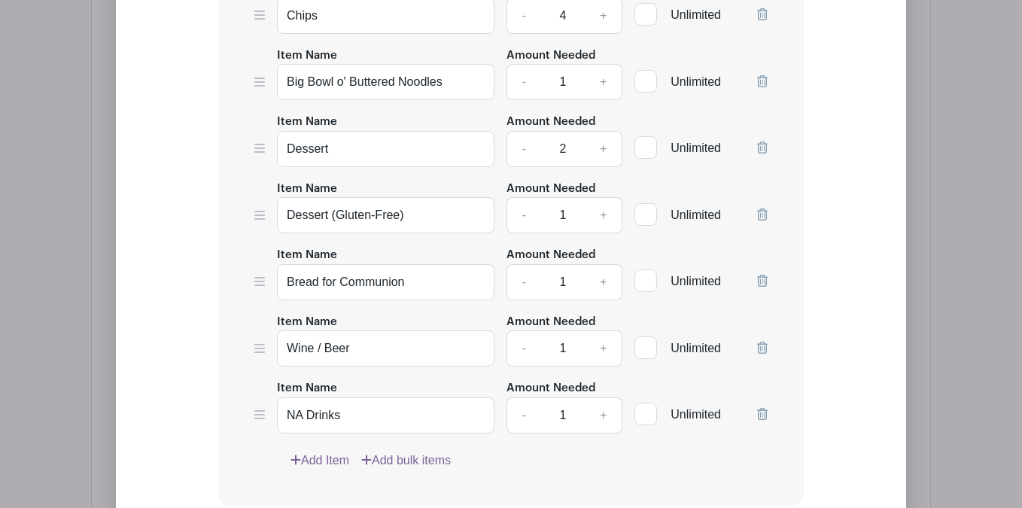
click at [606, 357] on link "+" at bounding box center [604, 349] width 38 height 36
type input "3"
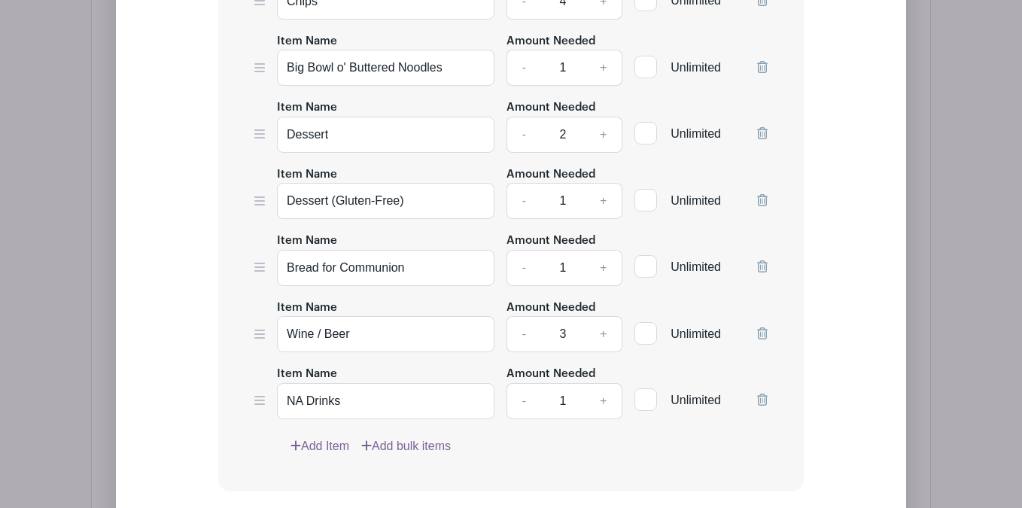
scroll to position [1717, 0]
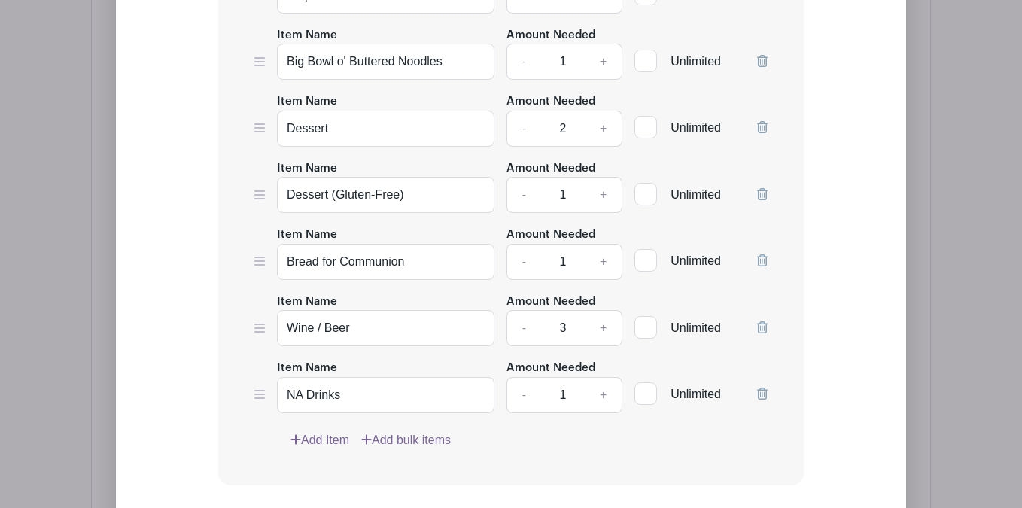
click at [601, 401] on link "+" at bounding box center [604, 395] width 38 height 36
type input "3"
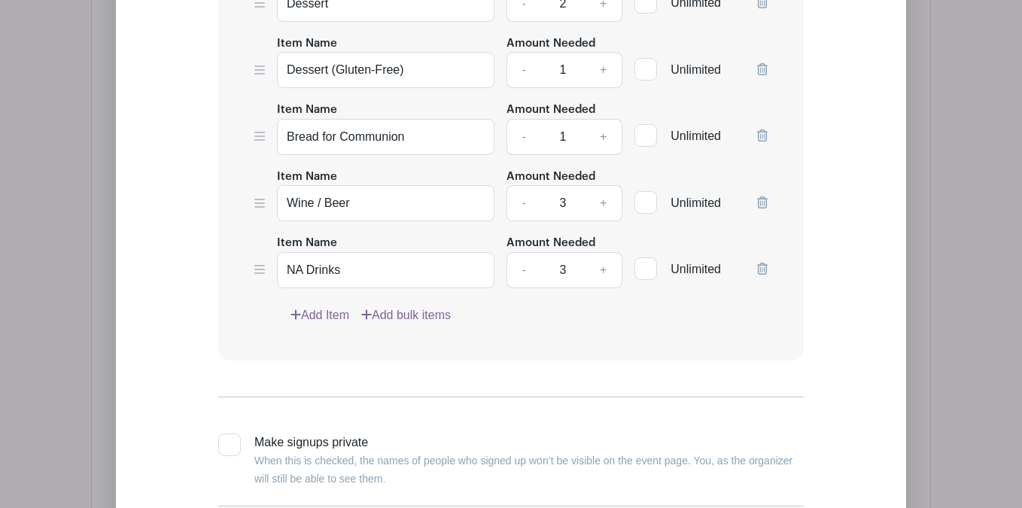
scroll to position [1929, 0]
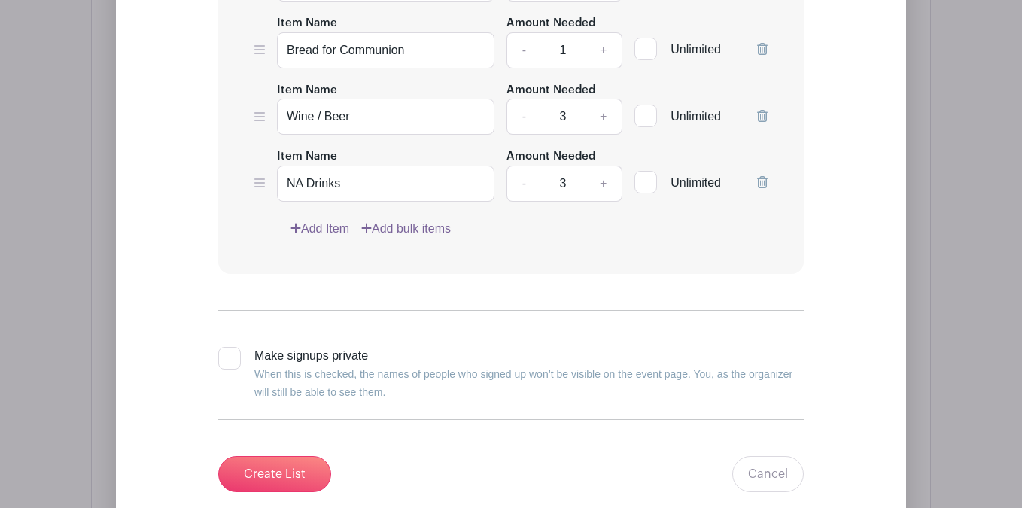
click at [325, 238] on link "Add Item" at bounding box center [320, 229] width 59 height 18
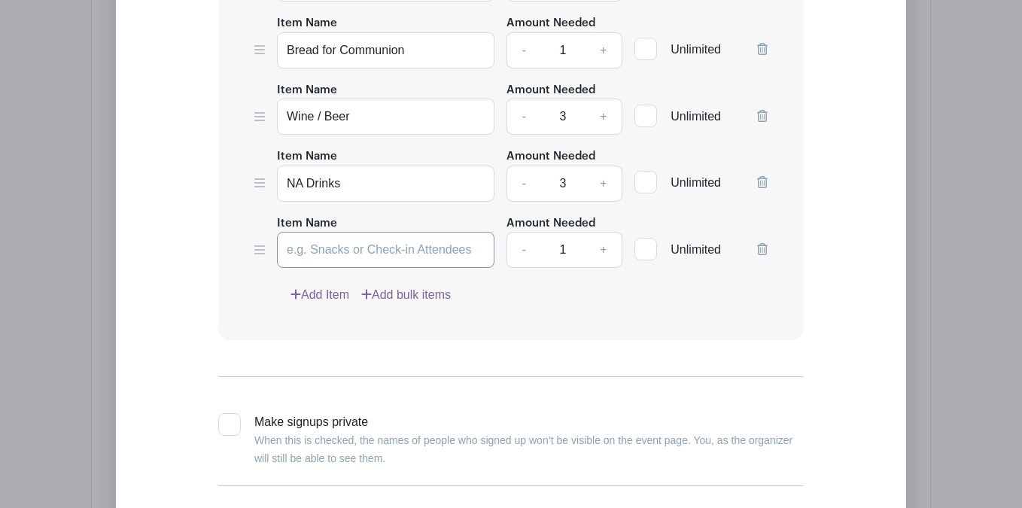
click at [346, 268] on input "Item Name" at bounding box center [386, 250] width 218 height 36
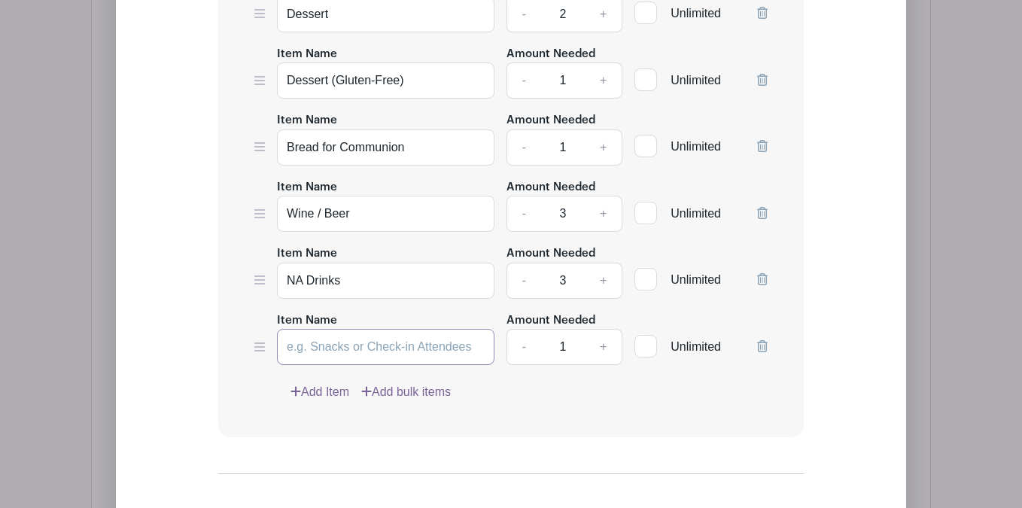
scroll to position [1823, 0]
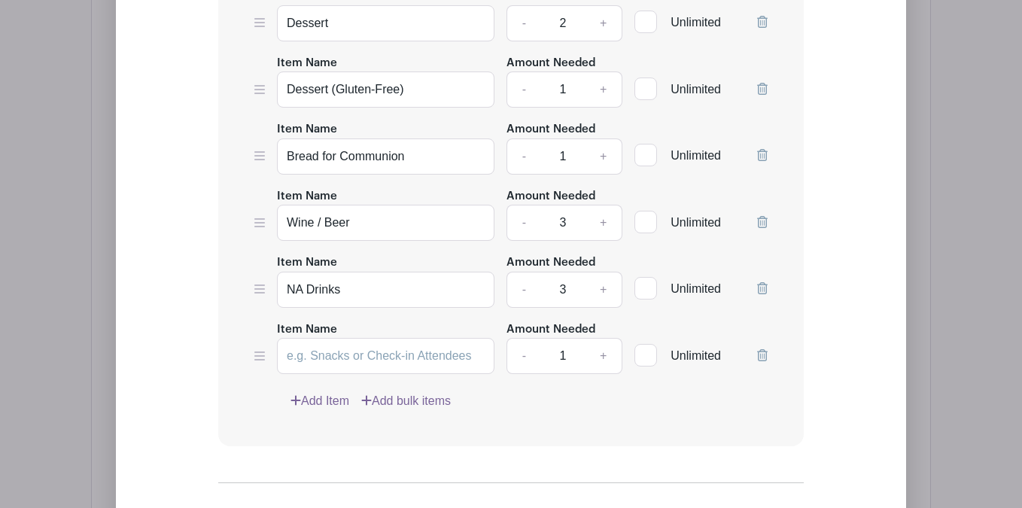
click at [603, 32] on link "+" at bounding box center [604, 23] width 38 height 36
type input "3"
click at [316, 361] on input "Item Name" at bounding box center [386, 356] width 218 height 36
type input "d"
type input "Table Flowers"
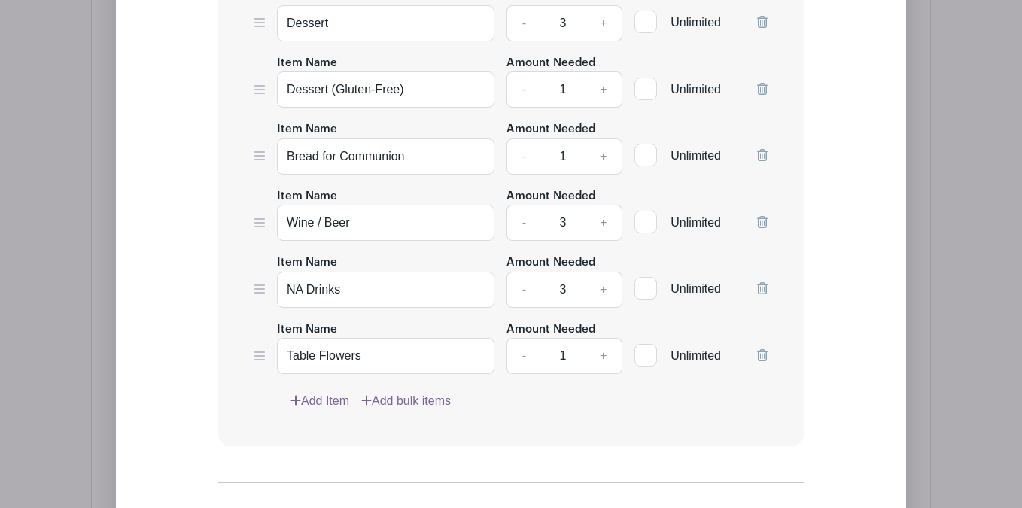
click at [261, 405] on turbo-frame "Add Item Add bulk items" at bounding box center [511, 401] width 514 height 18
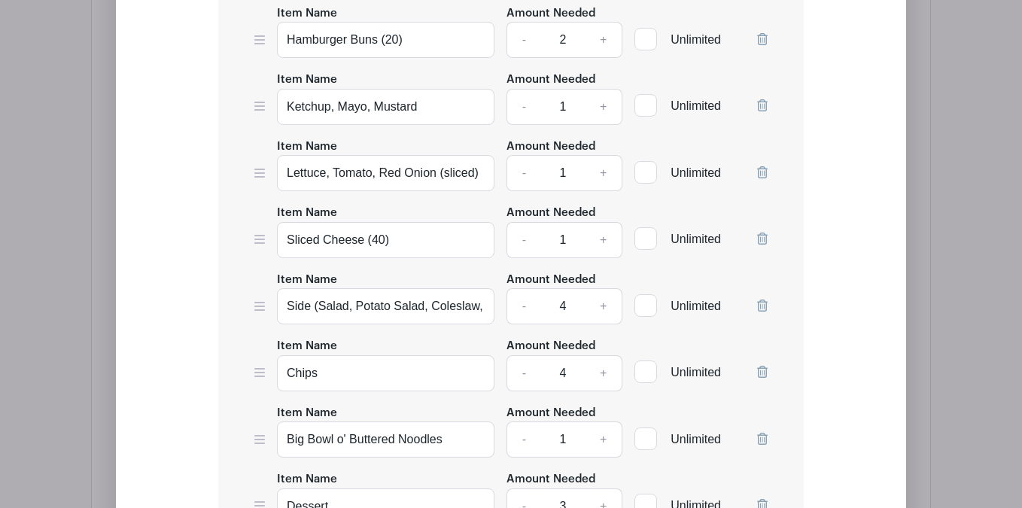
scroll to position [1328, 0]
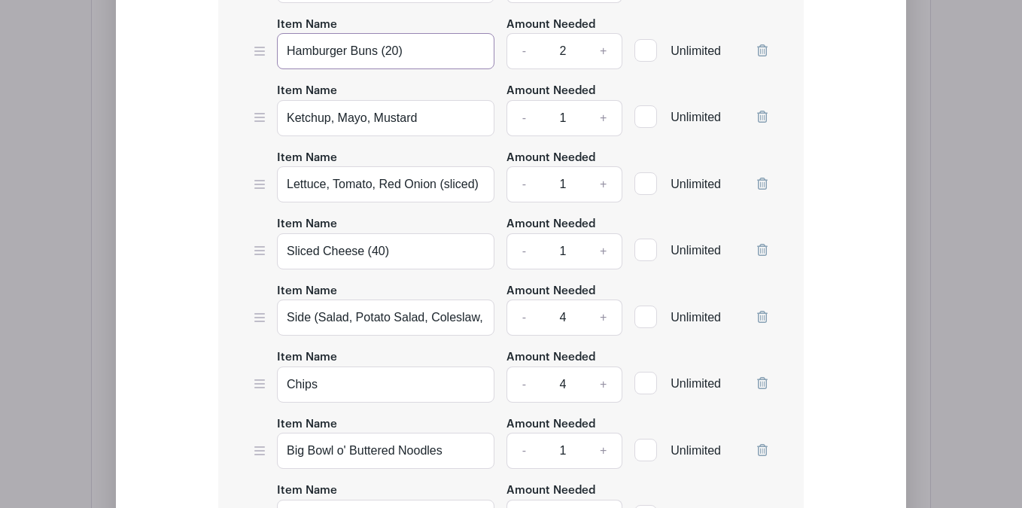
click at [401, 53] on input "Hamburger Buns (20)" at bounding box center [386, 51] width 218 height 36
type input "Hamburger Buns (1)"
type input "6"
click at [389, 47] on input "Hamburger Buns (1)" at bounding box center [386, 51] width 218 height 36
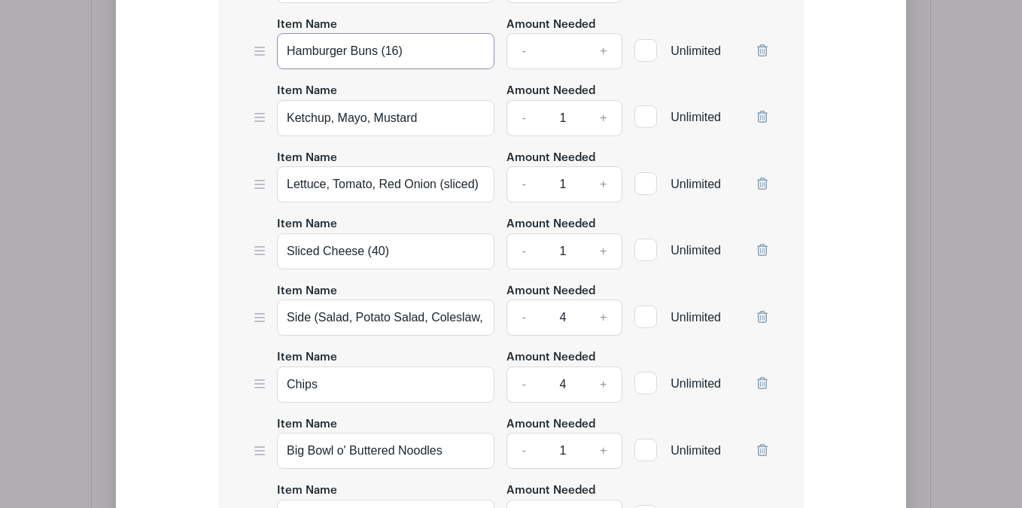
type input "Hamburger Buns (16)"
click at [552, 50] on input "Amount Needed" at bounding box center [563, 51] width 45 height 36
type input "3"
click at [171, 115] on div "Add Simple Signup List List Name Family Dinner List Items Item Name Hamburger P…" at bounding box center [511, 443] width 694 height 1469
click at [393, 59] on input "Hamburger Buns (16)" at bounding box center [386, 51] width 218 height 36
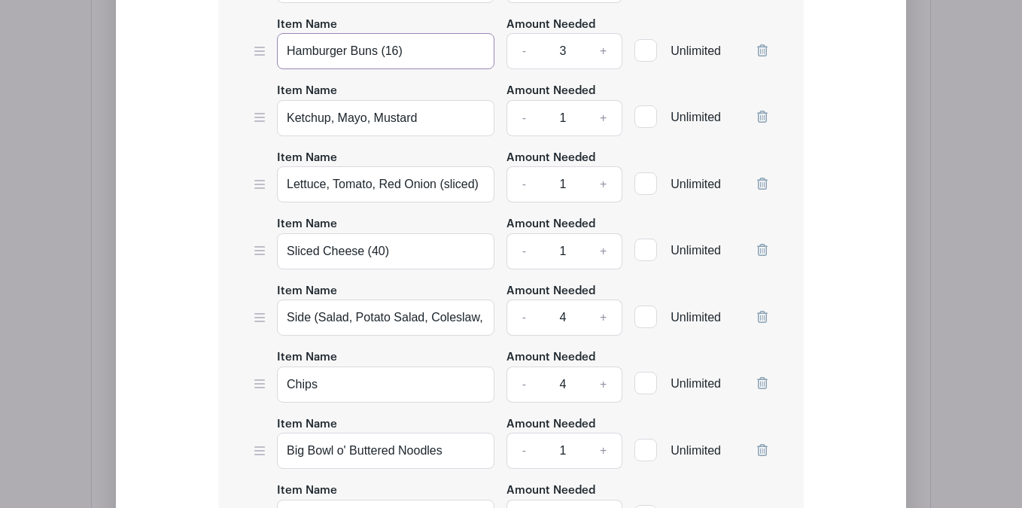
click at [393, 59] on input "Hamburger Buns (16)" at bounding box center [386, 51] width 218 height 36
click at [390, 45] on input "Hamburger Buns (16)" at bounding box center [386, 51] width 218 height 36
type input "Hamburger Buns (8)"
click at [605, 55] on link "+" at bounding box center [604, 51] width 38 height 36
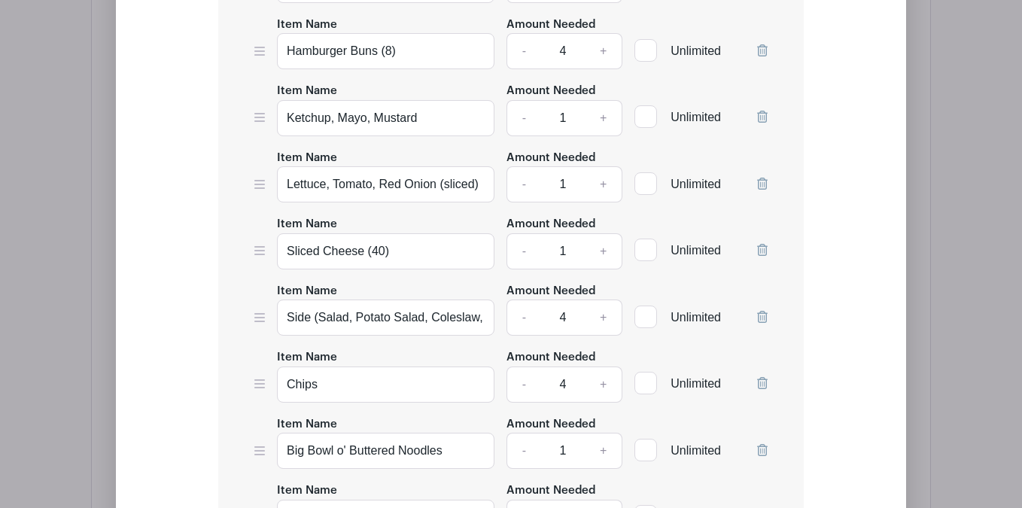
click at [605, 55] on link "+" at bounding box center [604, 51] width 38 height 36
type input "5"
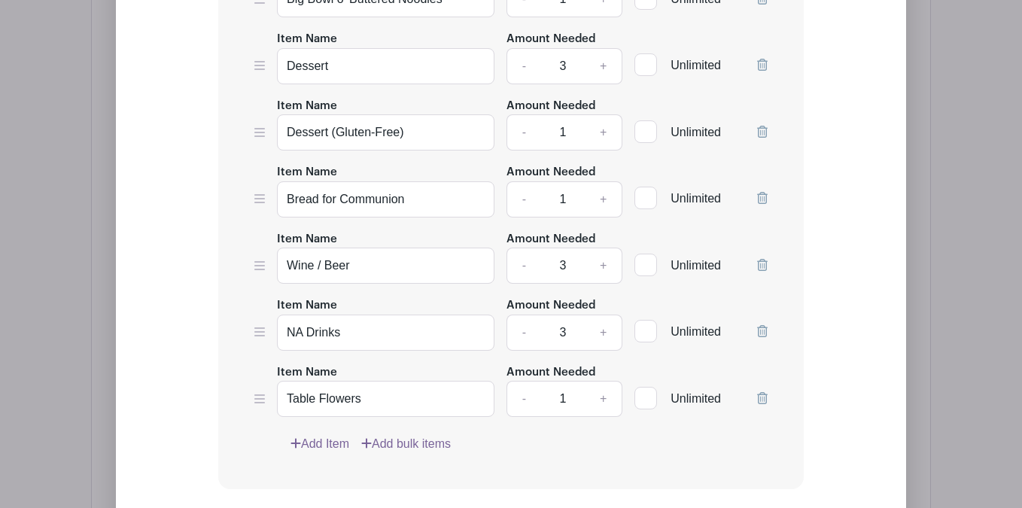
scroll to position [1813, 0]
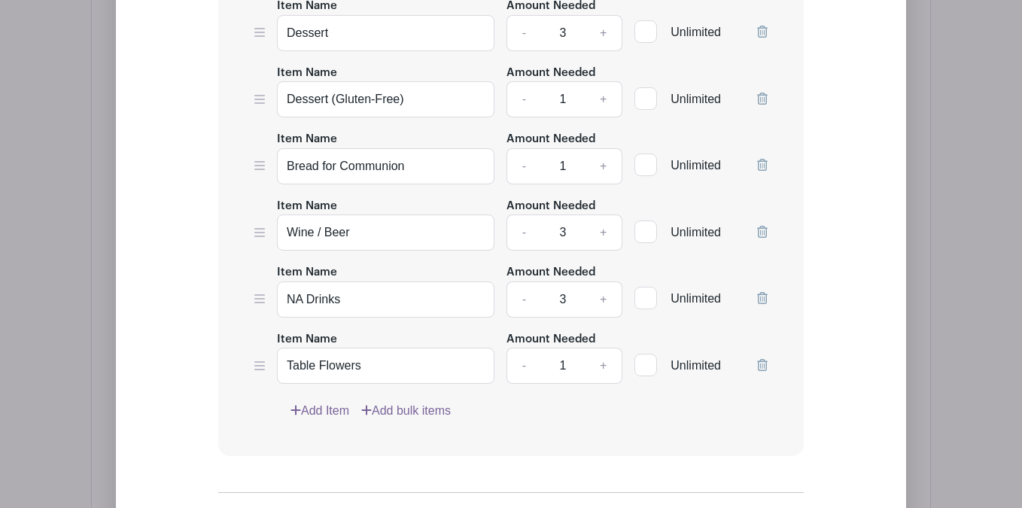
click at [335, 420] on link "Add Item" at bounding box center [320, 411] width 59 height 18
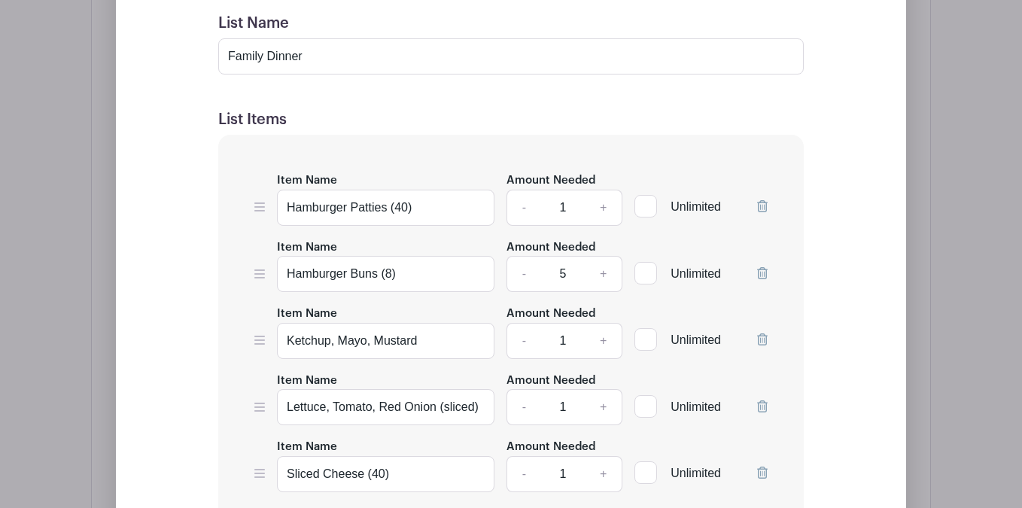
scroll to position [2068, 0]
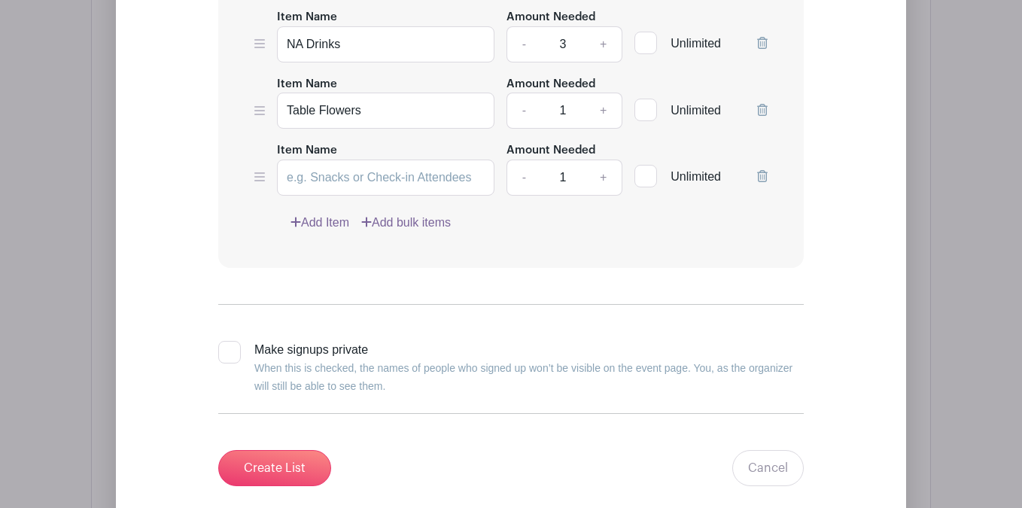
drag, startPoint x: 261, startPoint y: 190, endPoint x: 261, endPoint y: 174, distance: 15.8
click at [261, 174] on div at bounding box center [259, 168] width 11 height 55
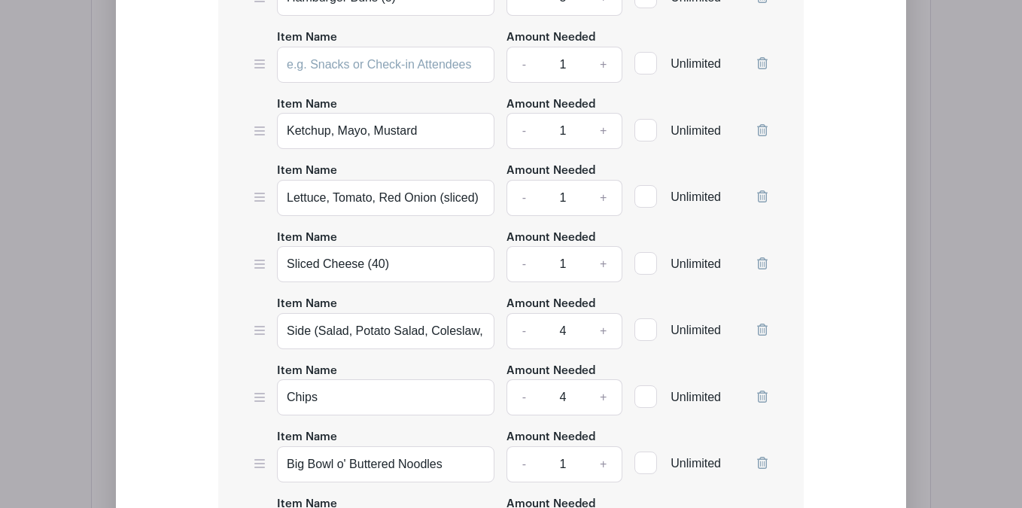
scroll to position [1381, 0]
click at [312, 209] on input "Item Name" at bounding box center [386, 199] width 218 height 36
type input "Other Burger Toppings (Pickles, Caramelized Onions, Bacon, etc.)"
click at [645, 209] on div at bounding box center [646, 197] width 23 height 23
click at [645, 199] on input "Unlimited" at bounding box center [640, 194] width 10 height 10
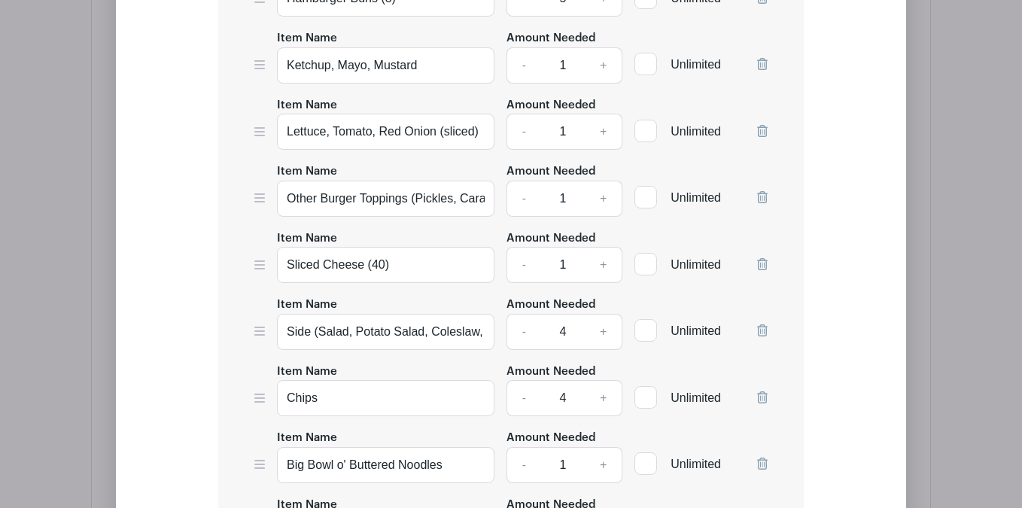
checkbox input "true"
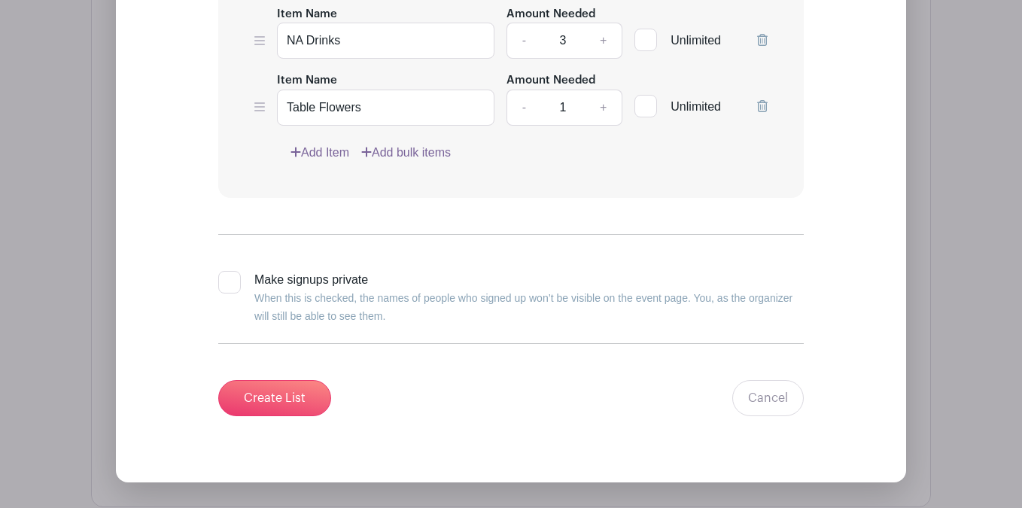
scroll to position [2139, 0]
click at [268, 407] on input "Create List" at bounding box center [274, 397] width 113 height 36
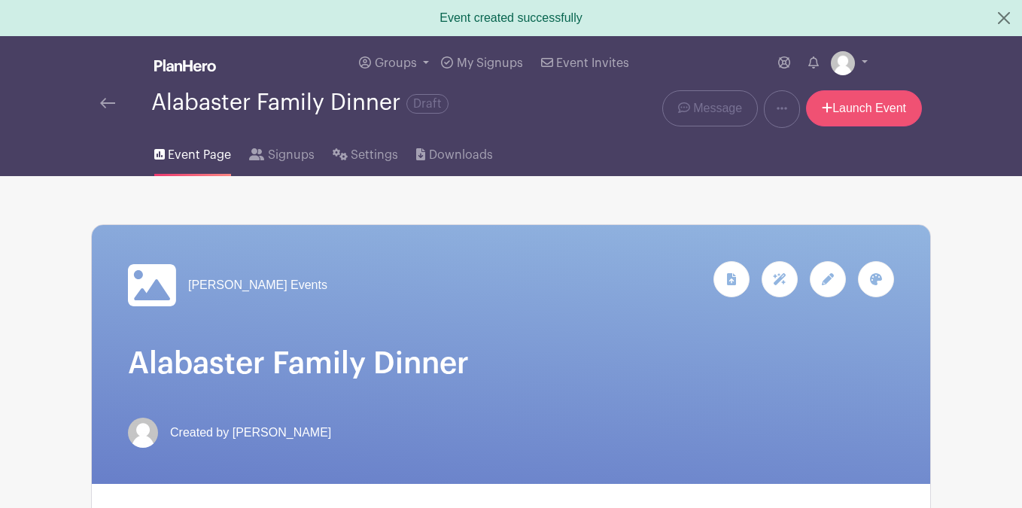
scroll to position [0, 0]
click at [851, 102] on link "Launch Event" at bounding box center [864, 108] width 116 height 36
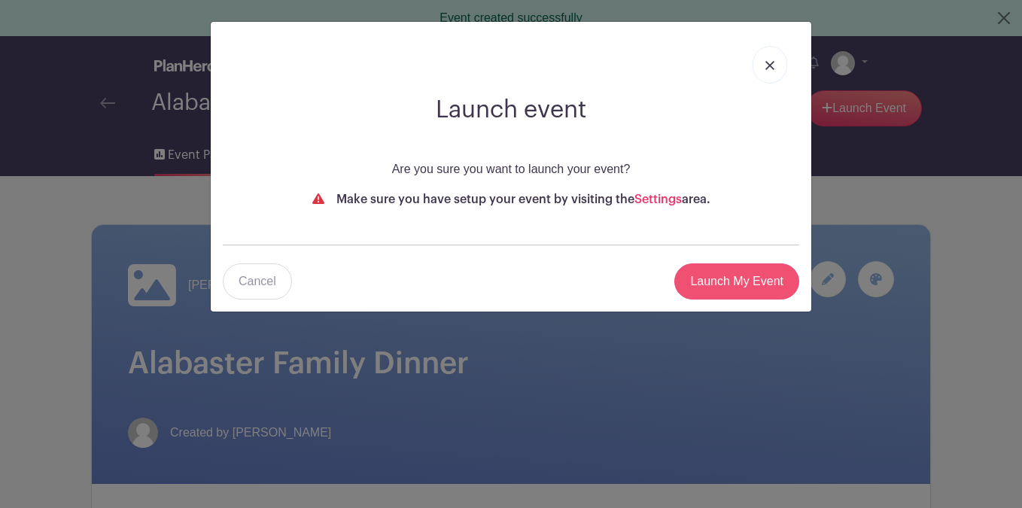
click at [711, 273] on input "Launch My Event" at bounding box center [737, 282] width 125 height 36
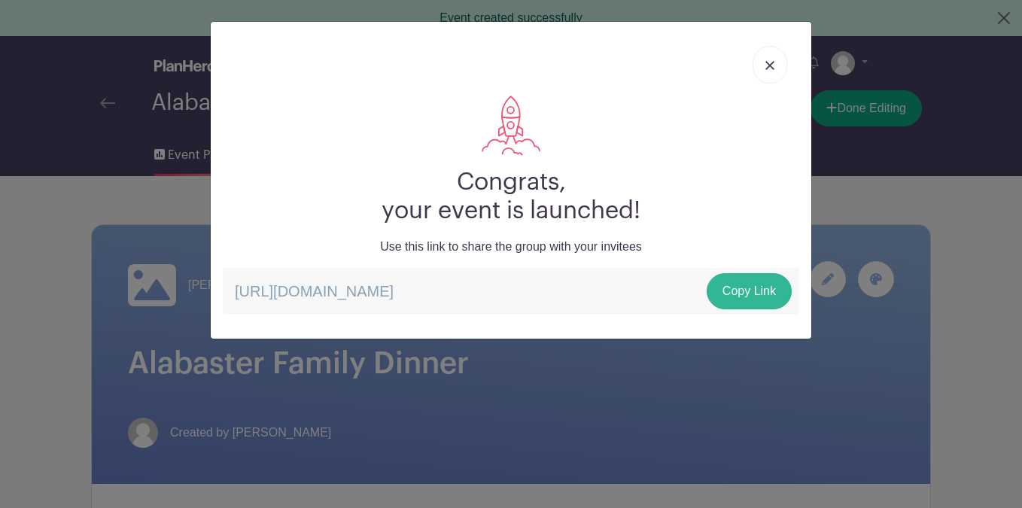
click at [774, 297] on link "Copy Link" at bounding box center [749, 291] width 85 height 36
click at [779, 73] on link at bounding box center [770, 65] width 35 height 38
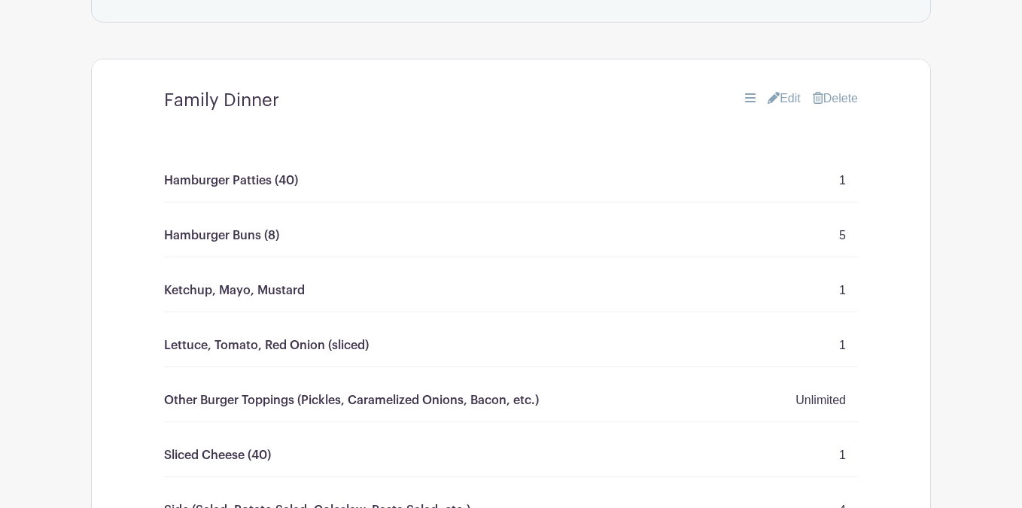
scroll to position [858, 0]
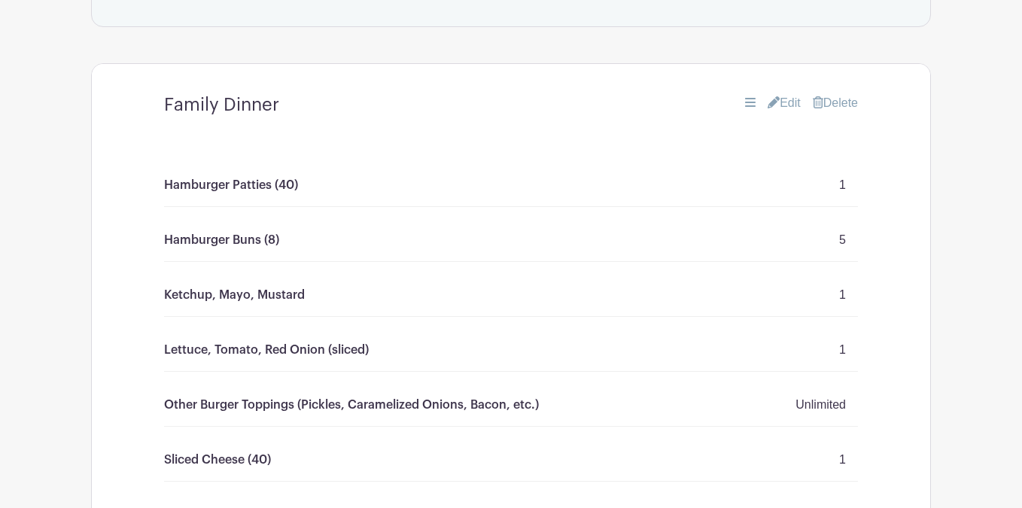
click at [782, 104] on link "Edit" at bounding box center [784, 103] width 33 height 18
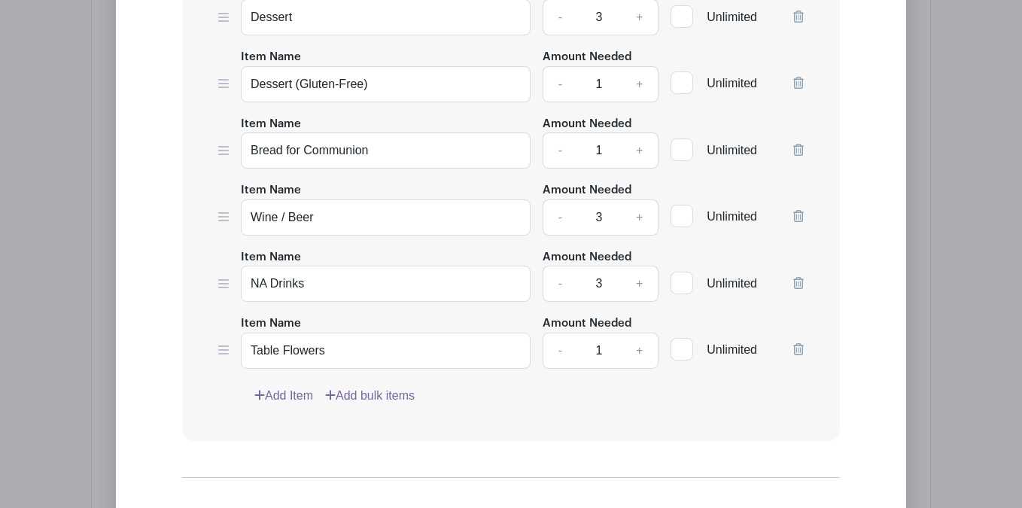
scroll to position [1915, 0]
click at [297, 401] on link "Add Item" at bounding box center [283, 395] width 59 height 18
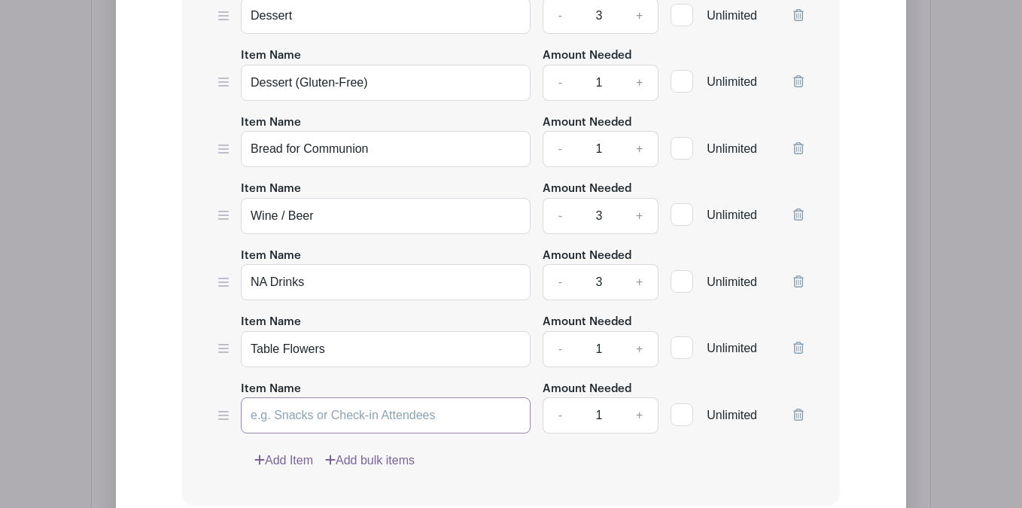
click at [368, 427] on input "Item Name" at bounding box center [386, 416] width 290 height 36
click at [516, 420] on input "Stuff for S'mores (Marshmallows, [PERSON_NAME]," at bounding box center [386, 416] width 290 height 36
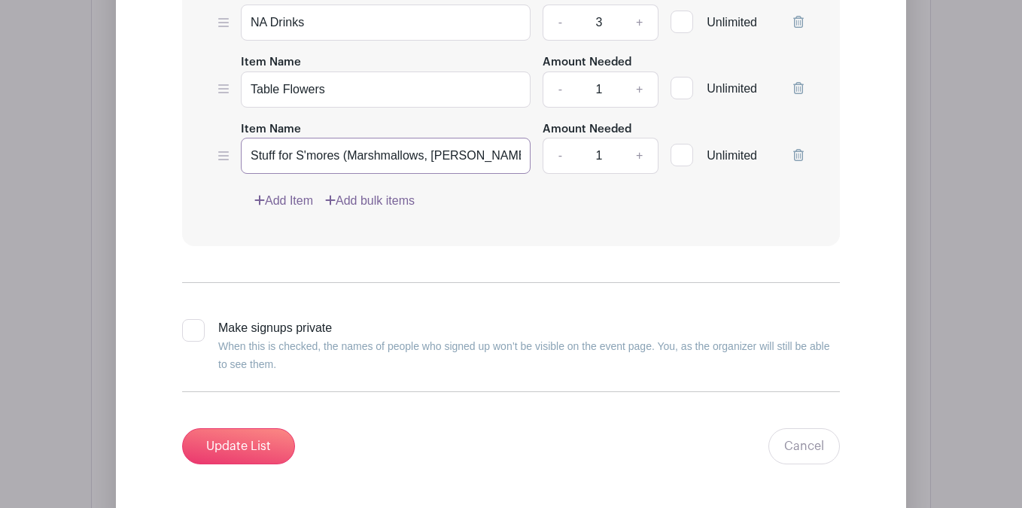
scroll to position [2177, 0]
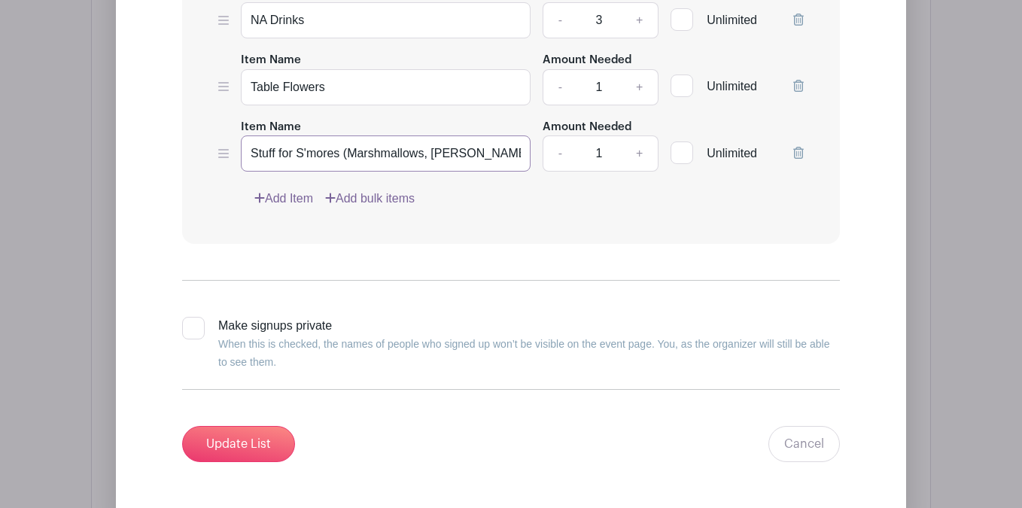
type input "Stuff for S'mores (Marshmallows, [PERSON_NAME] Crackers, Chocolate)"
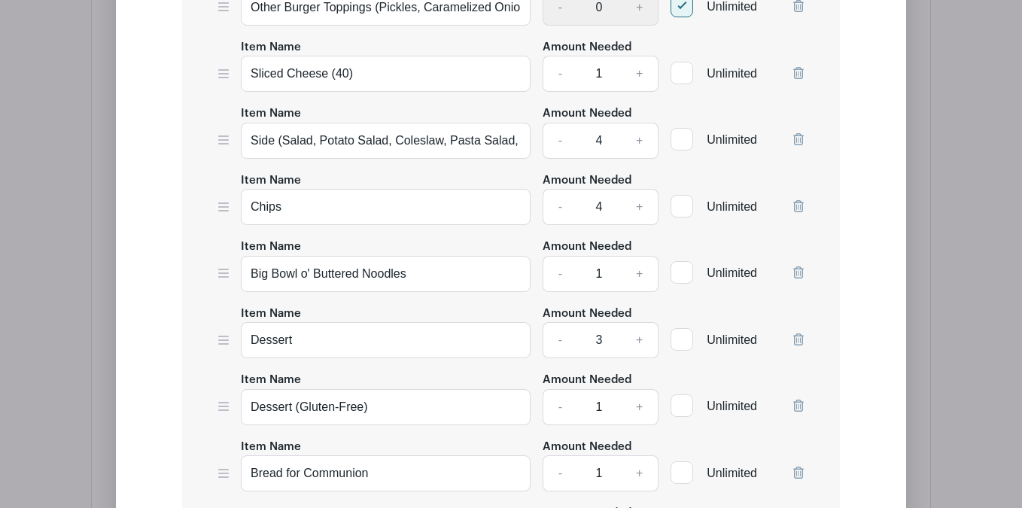
scroll to position [2235, 0]
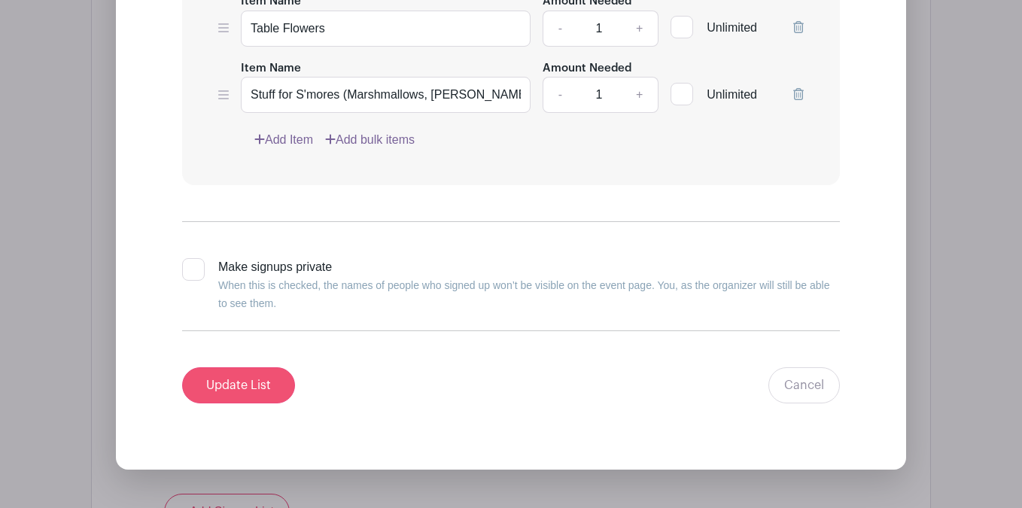
click at [254, 395] on input "Update List" at bounding box center [238, 385] width 113 height 36
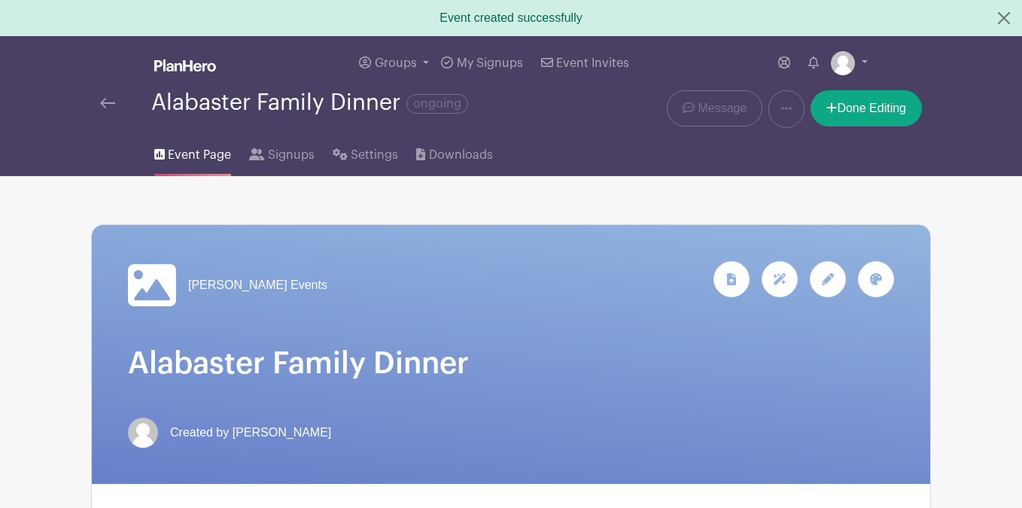
scroll to position [0, 0]
